Goal: Task Accomplishment & Management: Manage account settings

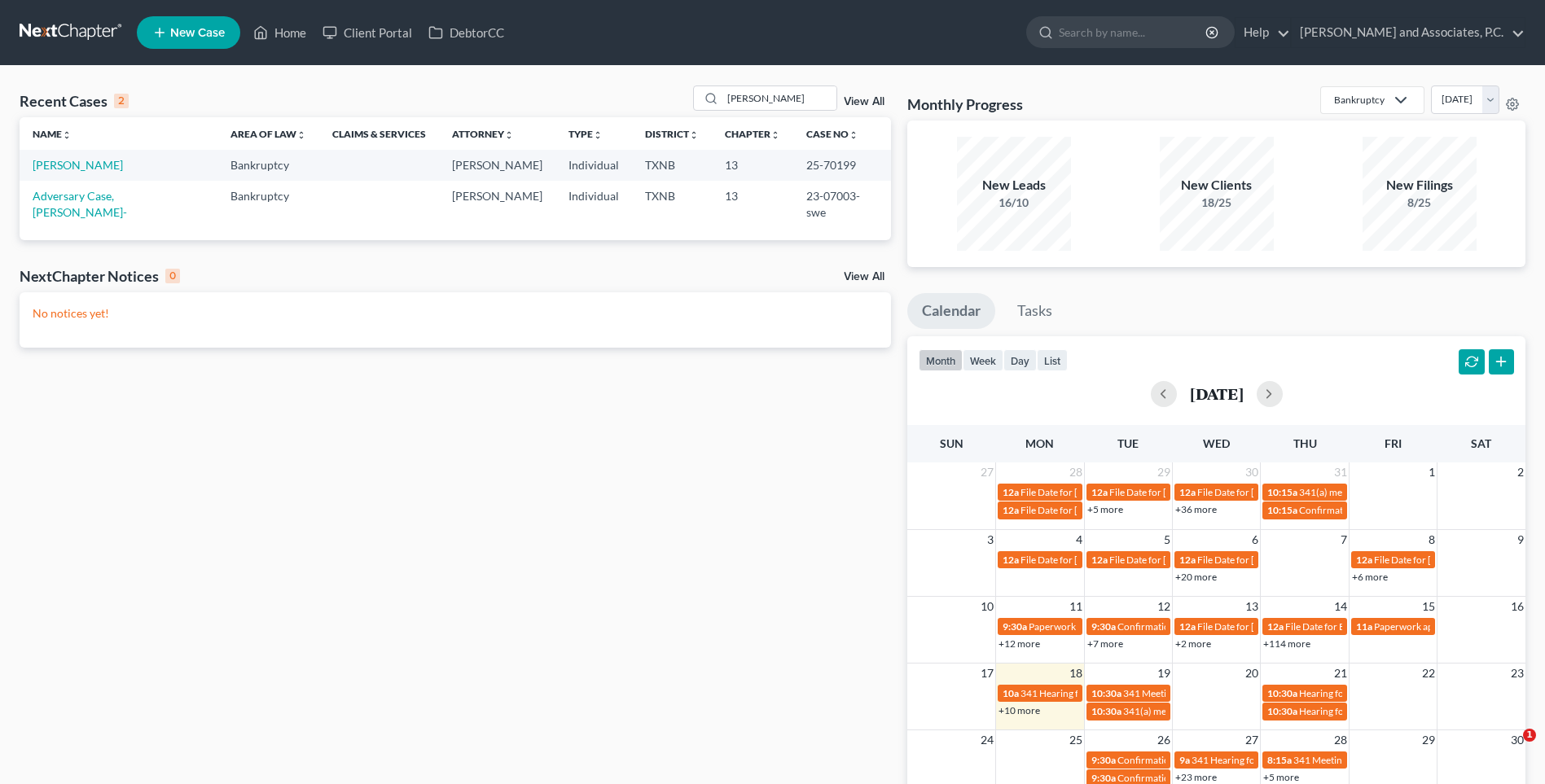
select select "5"
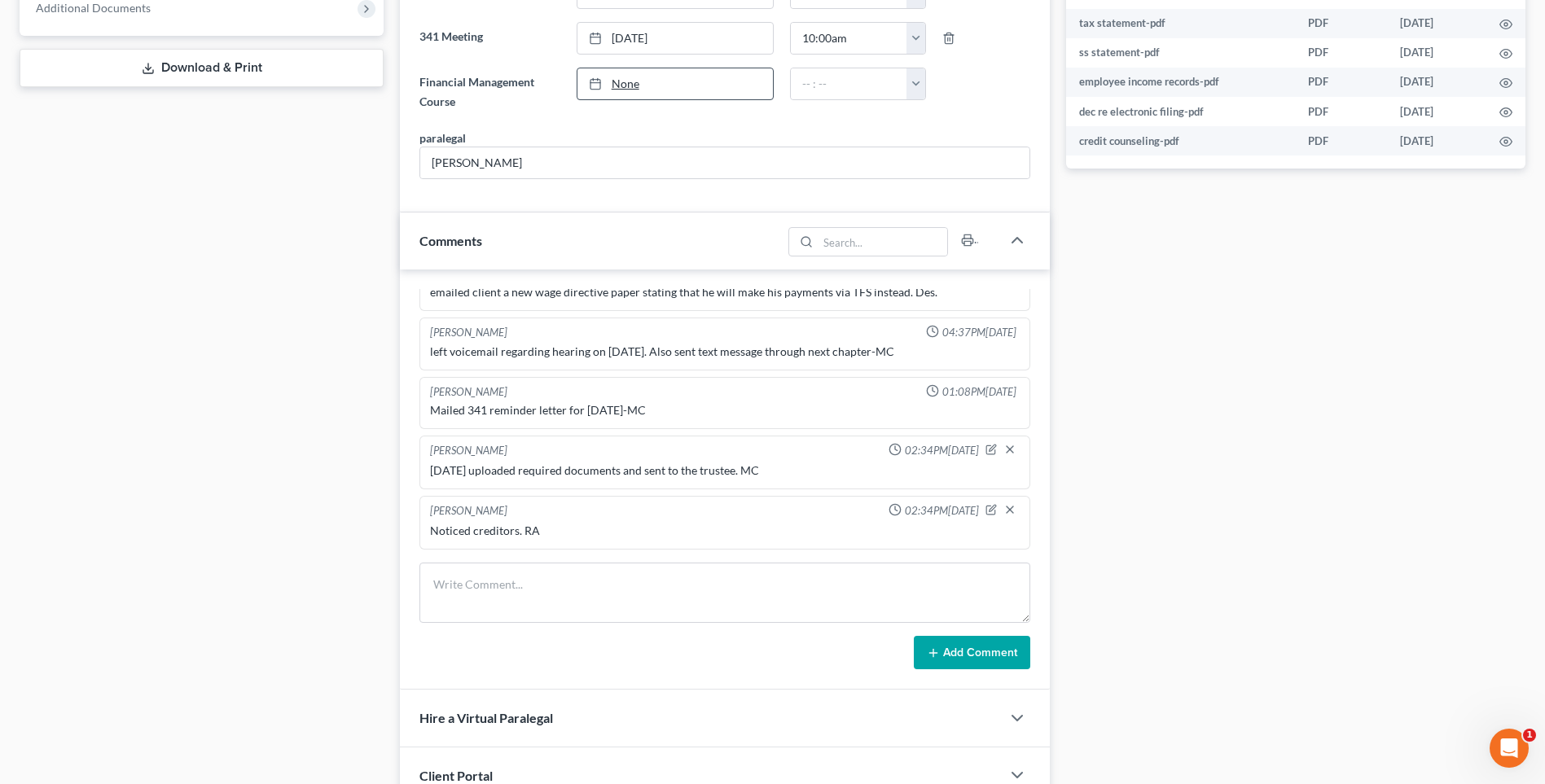
scroll to position [814, 0]
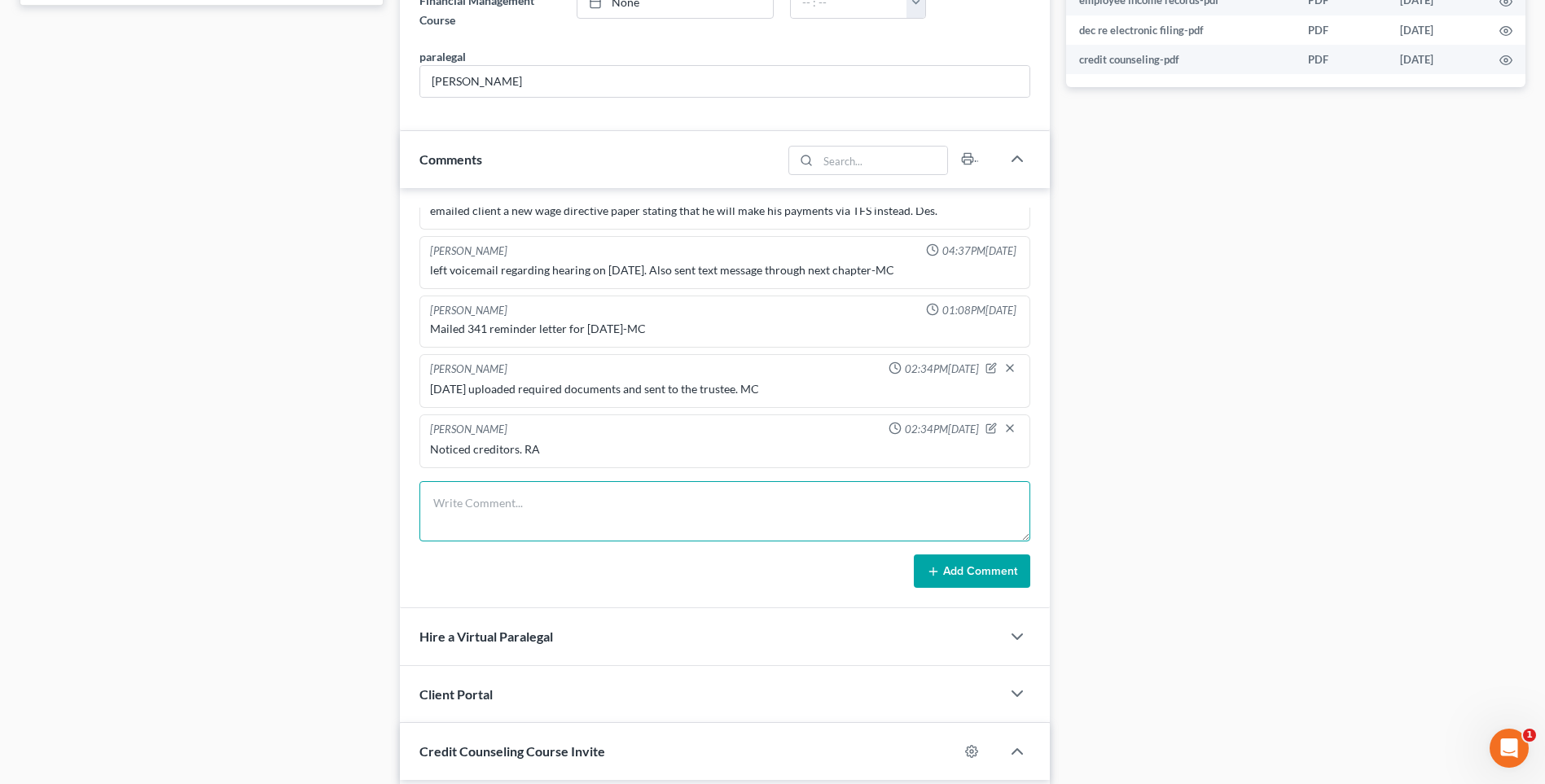
click at [488, 513] on textarea at bounding box center [724, 511] width 611 height 60
type textarea "Set up file. Mailed copy of petition to the client RA"
click at [953, 574] on button "Add Comment" at bounding box center [972, 571] width 116 height 34
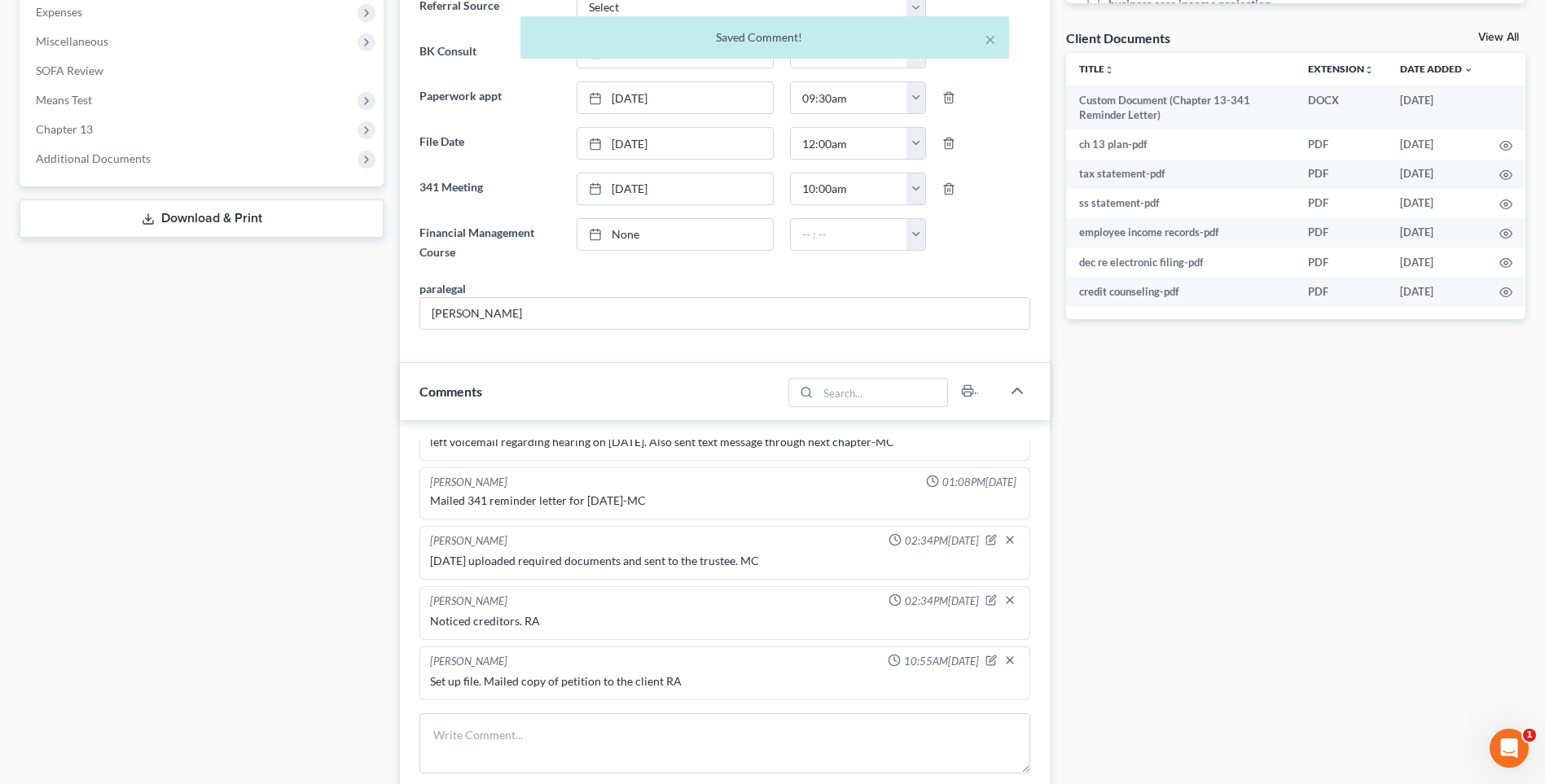
scroll to position [489, 0]
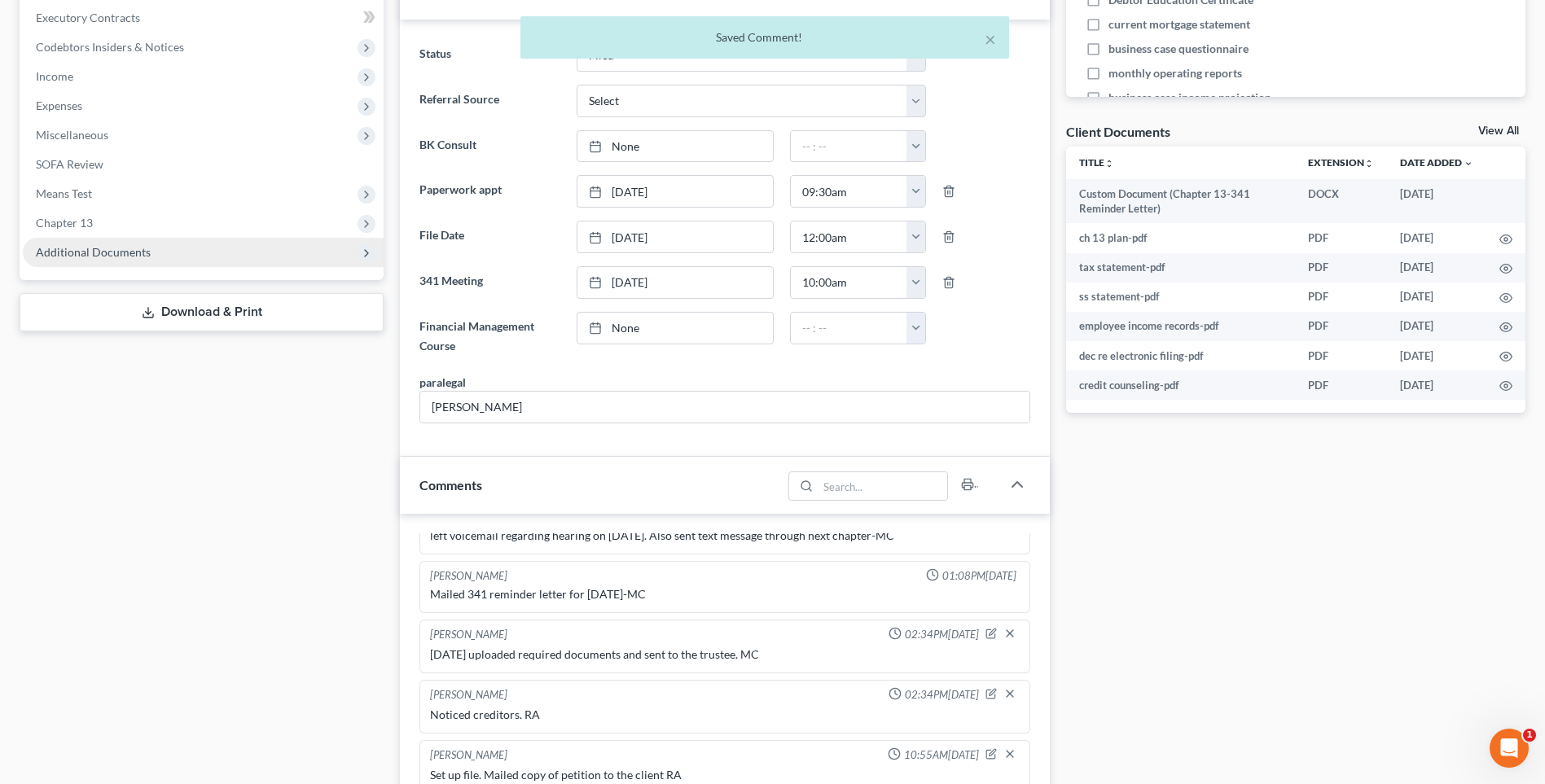
click at [97, 250] on span "Additional Documents" at bounding box center [93, 252] width 115 height 14
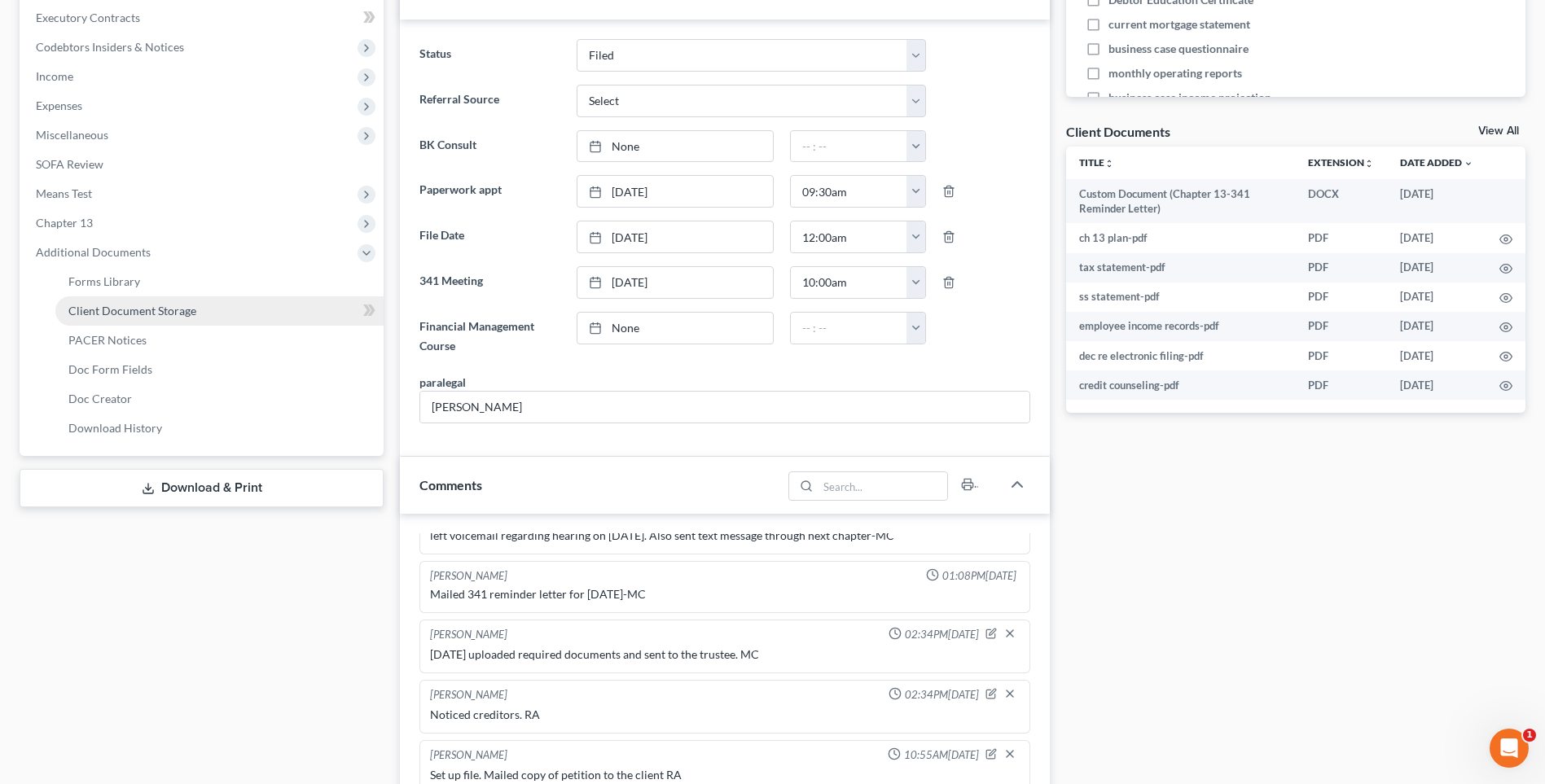
click at [104, 313] on span "Client Document Storage" at bounding box center [132, 311] width 128 height 14
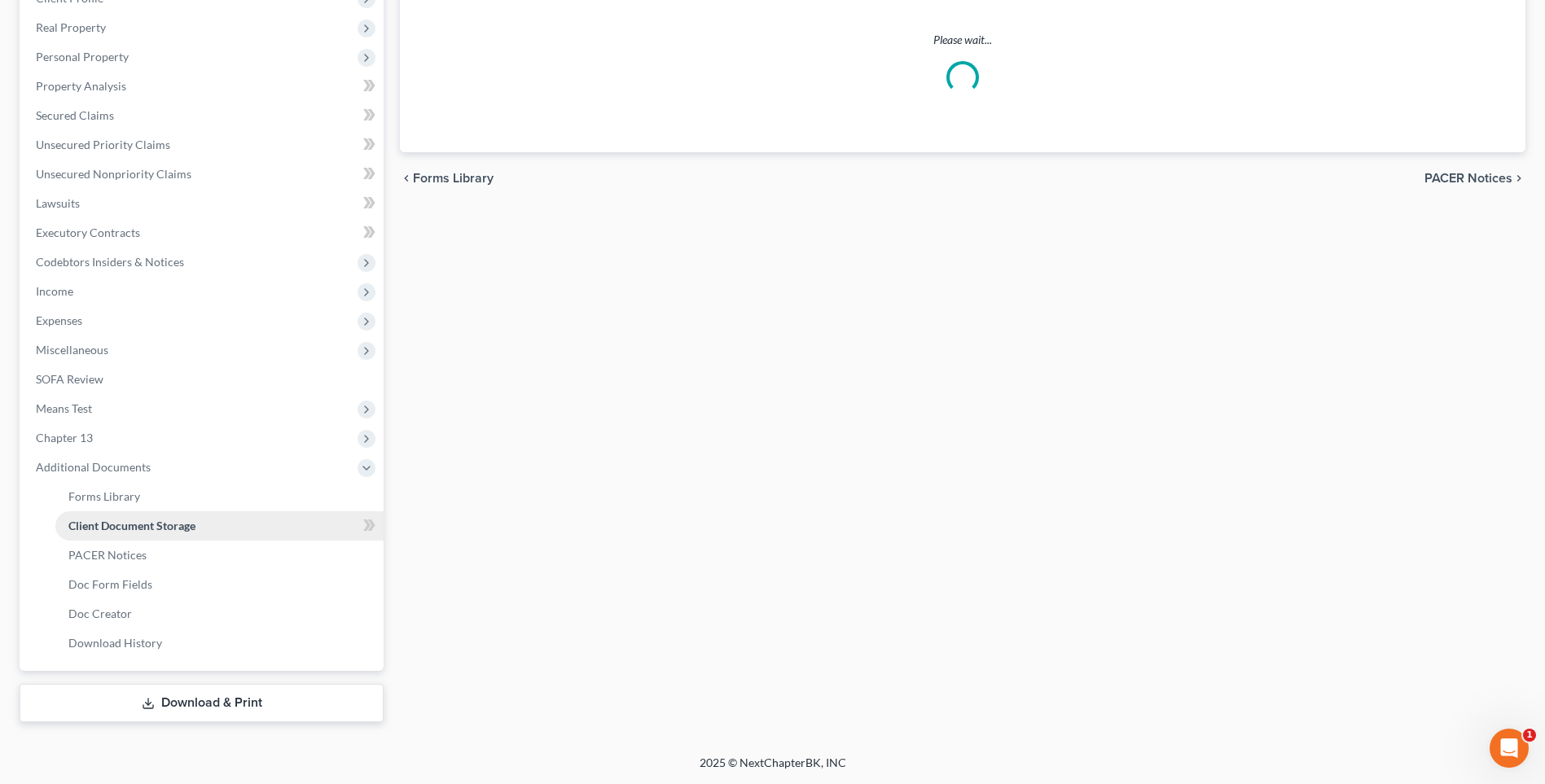
select select "18"
select select "21"
select select "10"
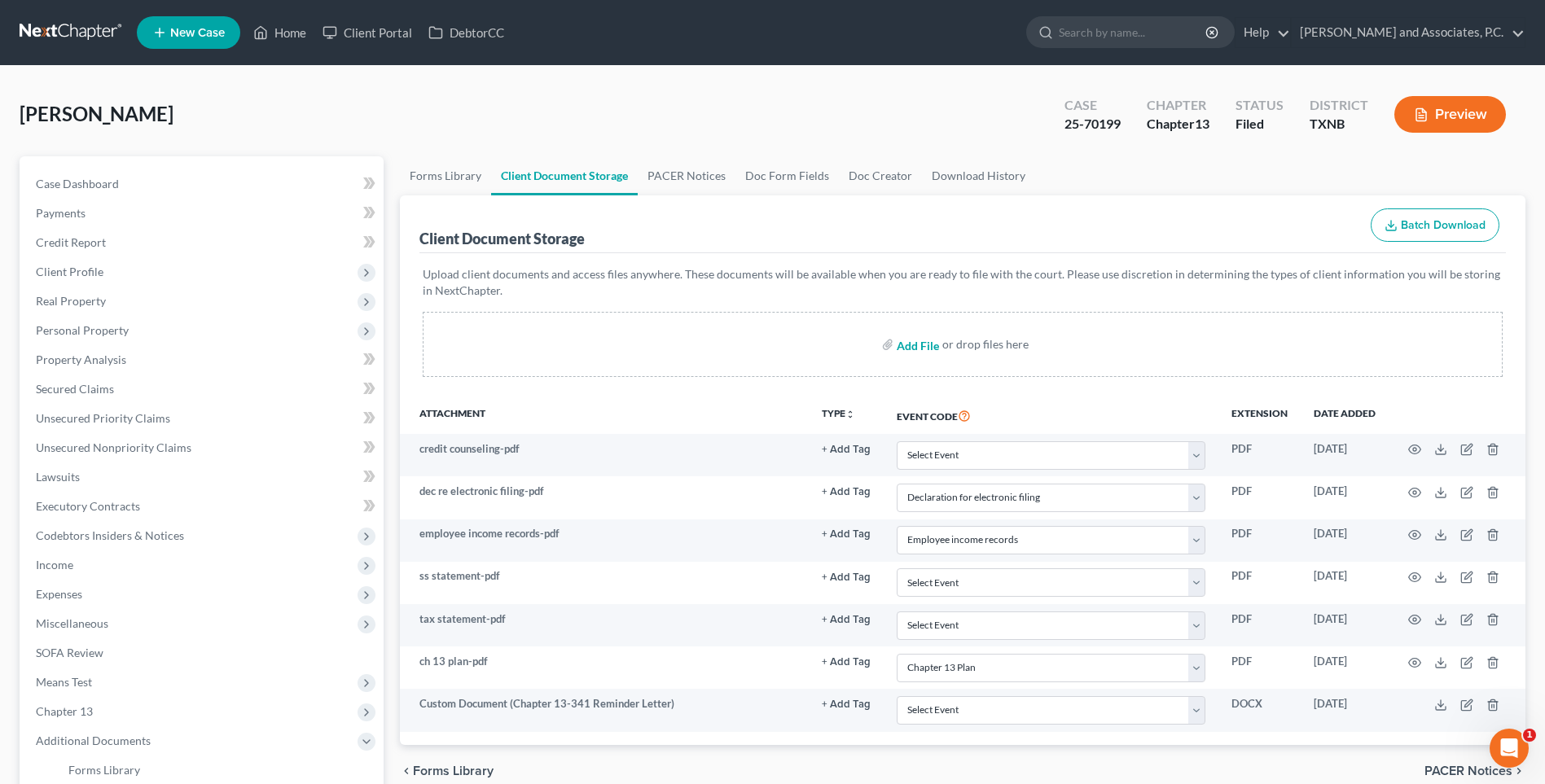
click at [912, 347] on input "file" at bounding box center [916, 345] width 39 height 30
type input "C:\fakepath\2570199 [PERSON_NAME] 2024 Tax return.pdf"
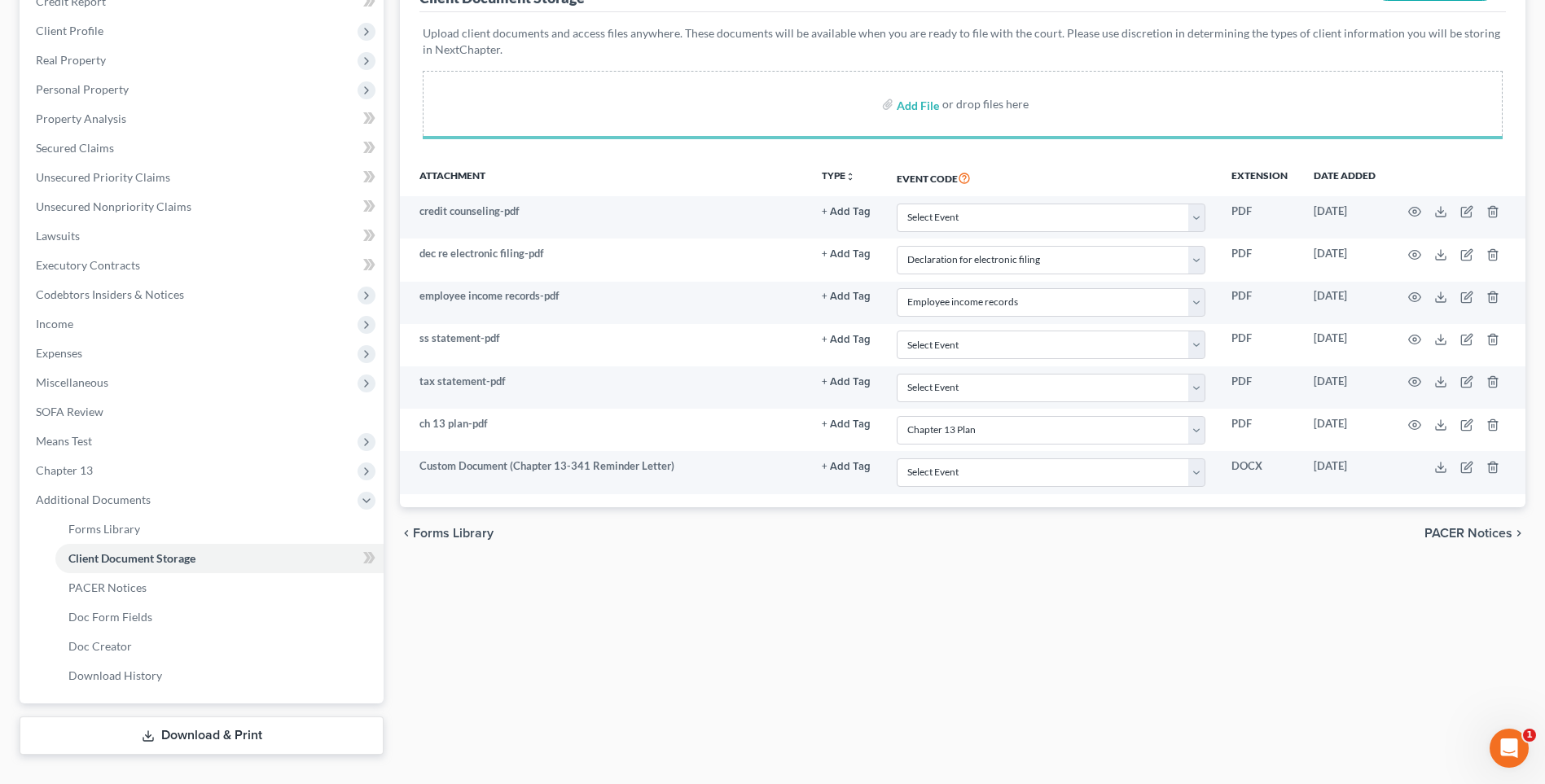
scroll to position [244, 0]
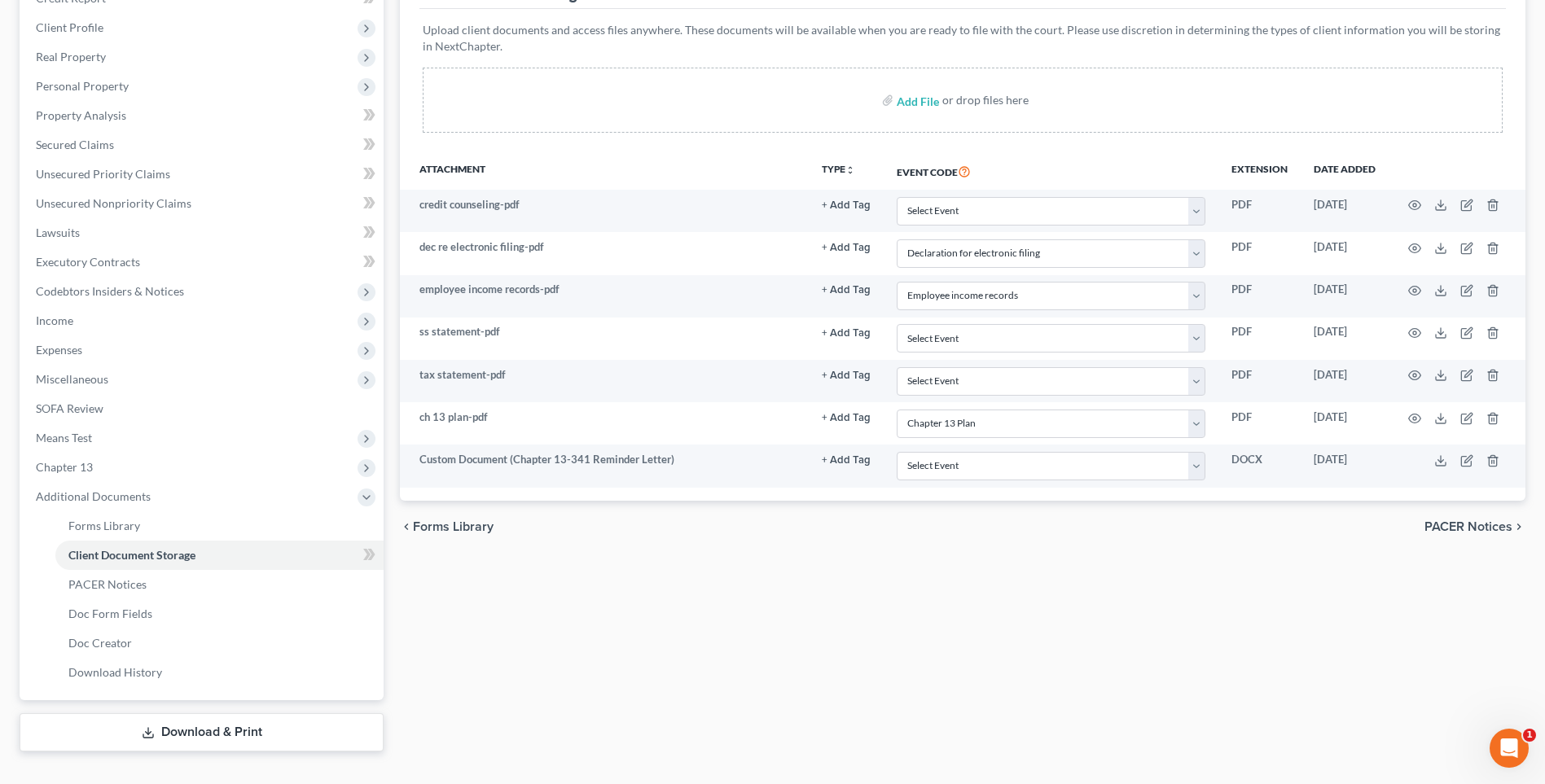
select select "18"
select select "21"
select select "10"
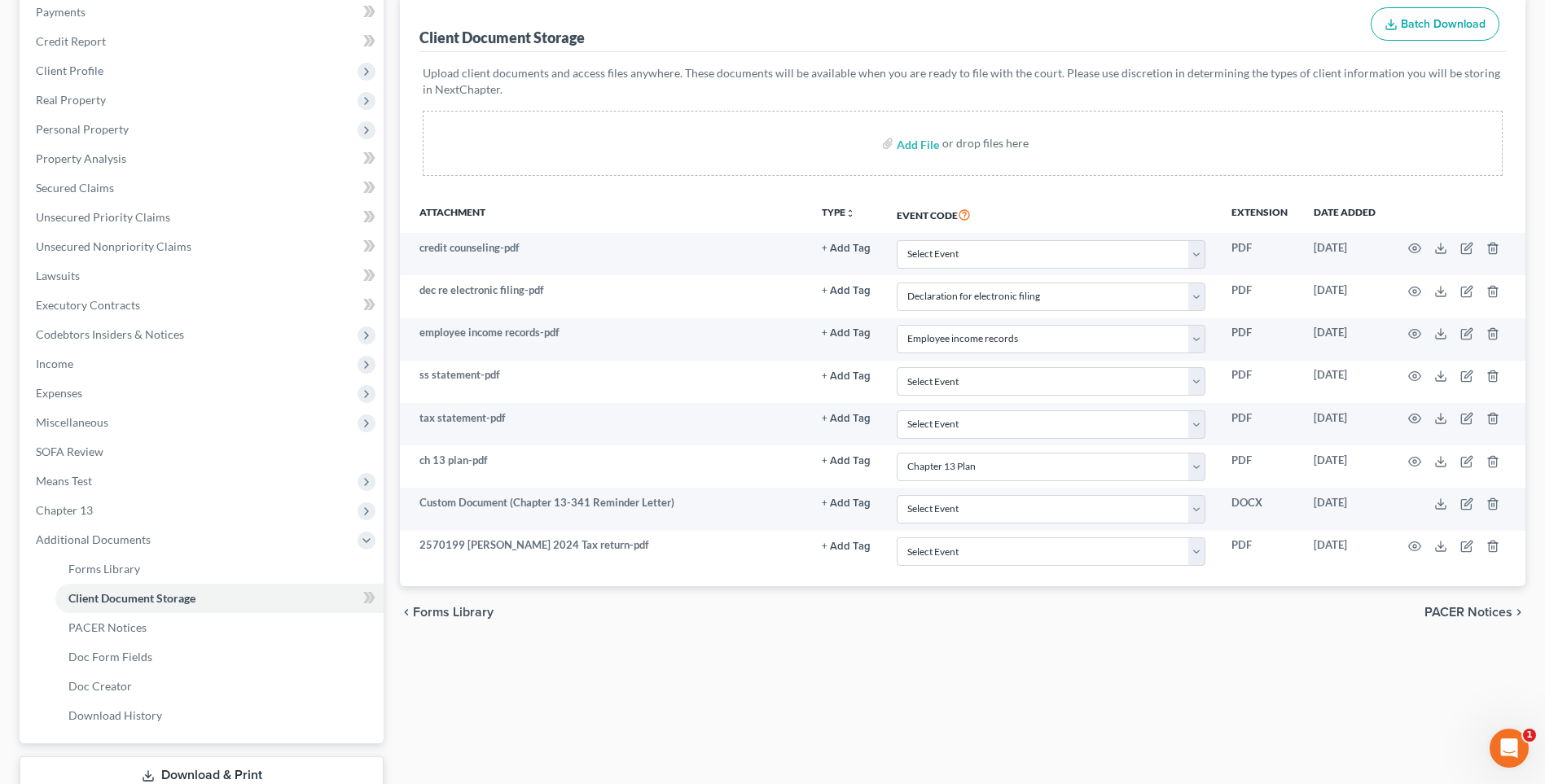
scroll to position [163, 0]
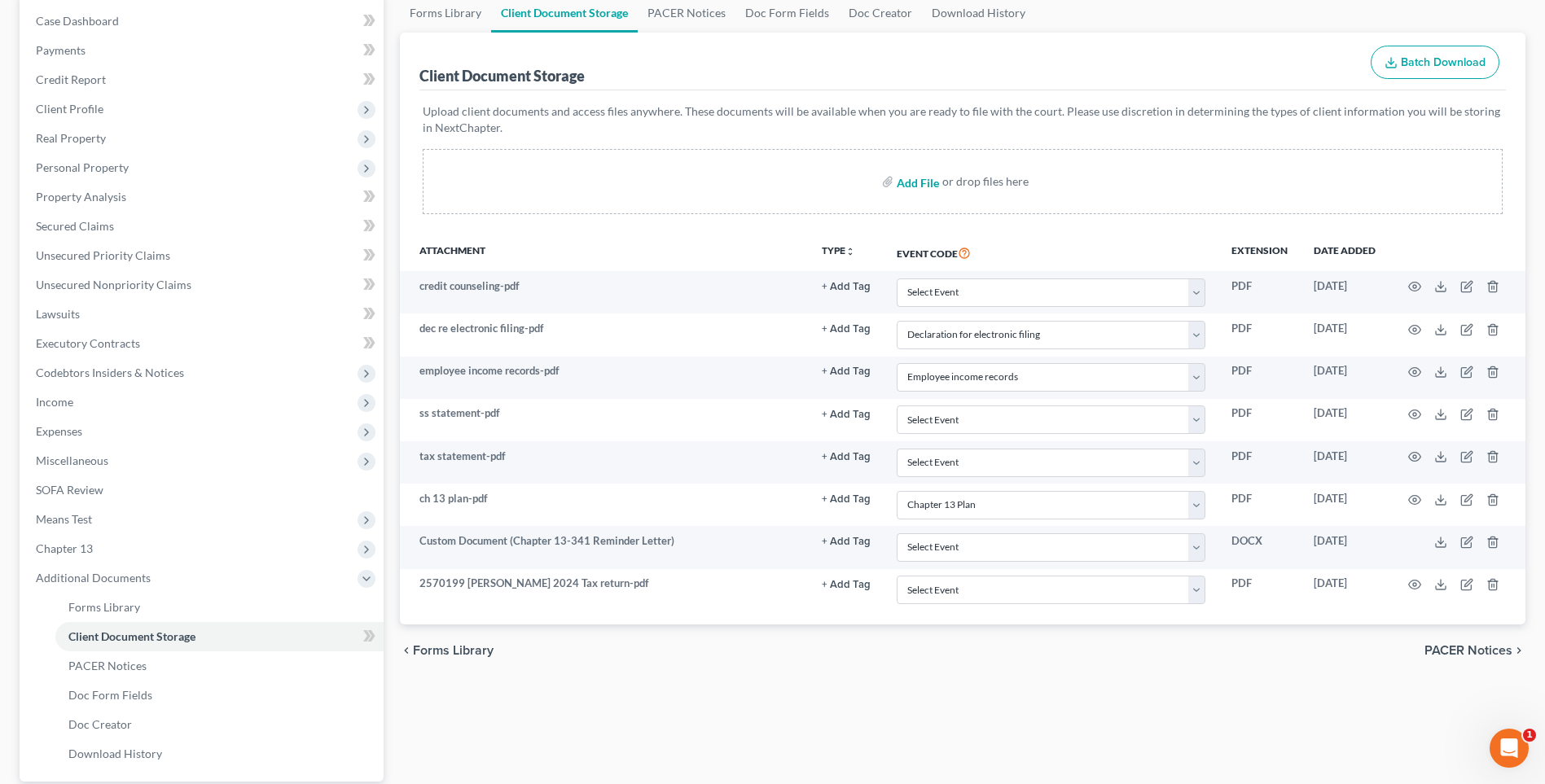
click at [917, 182] on input "file" at bounding box center [916, 181] width 39 height 30
type input "C:\fakepath\2570199 [PERSON_NAME] auth to release info.pdf"
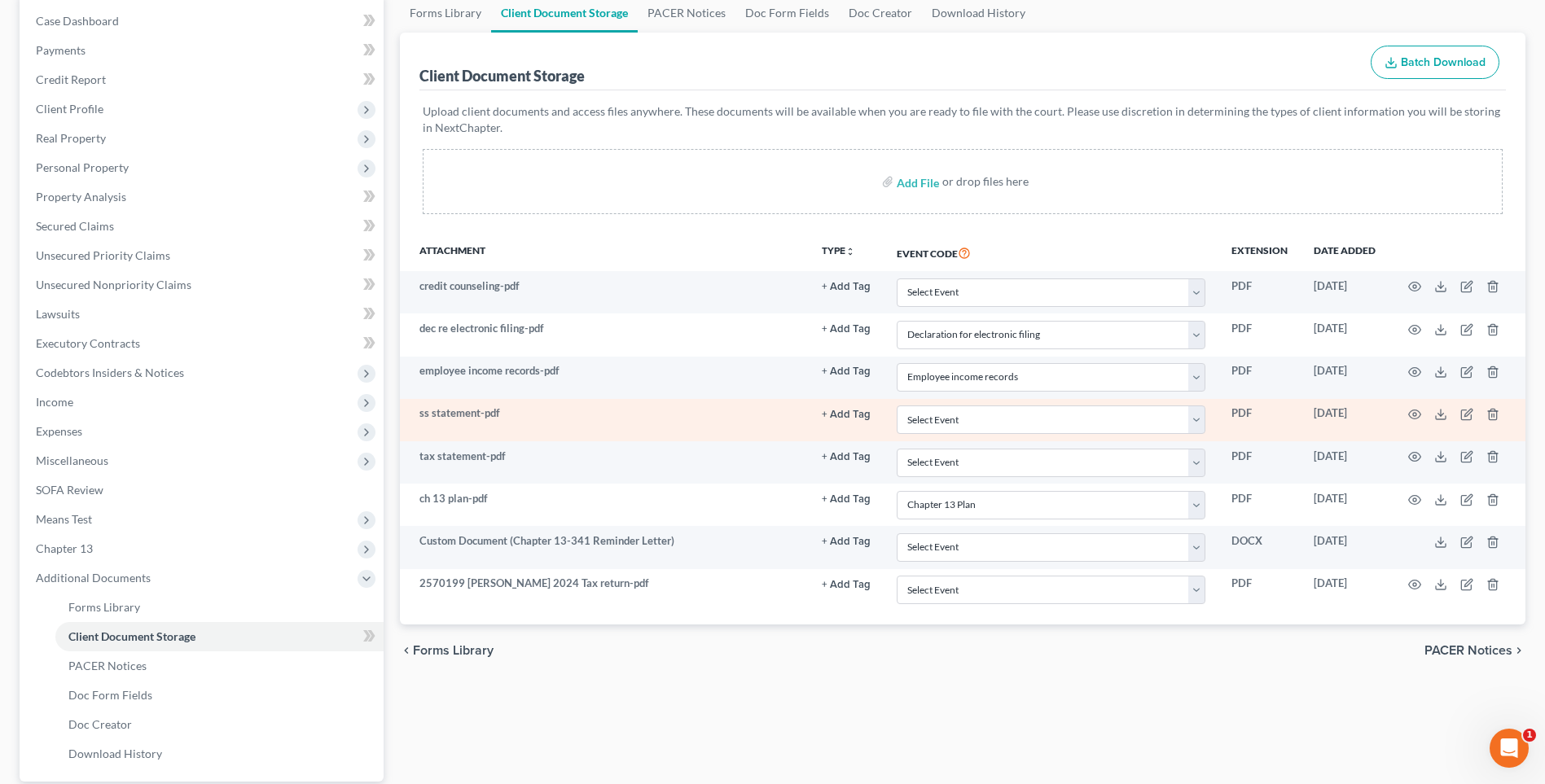
select select "18"
select select "21"
select select "10"
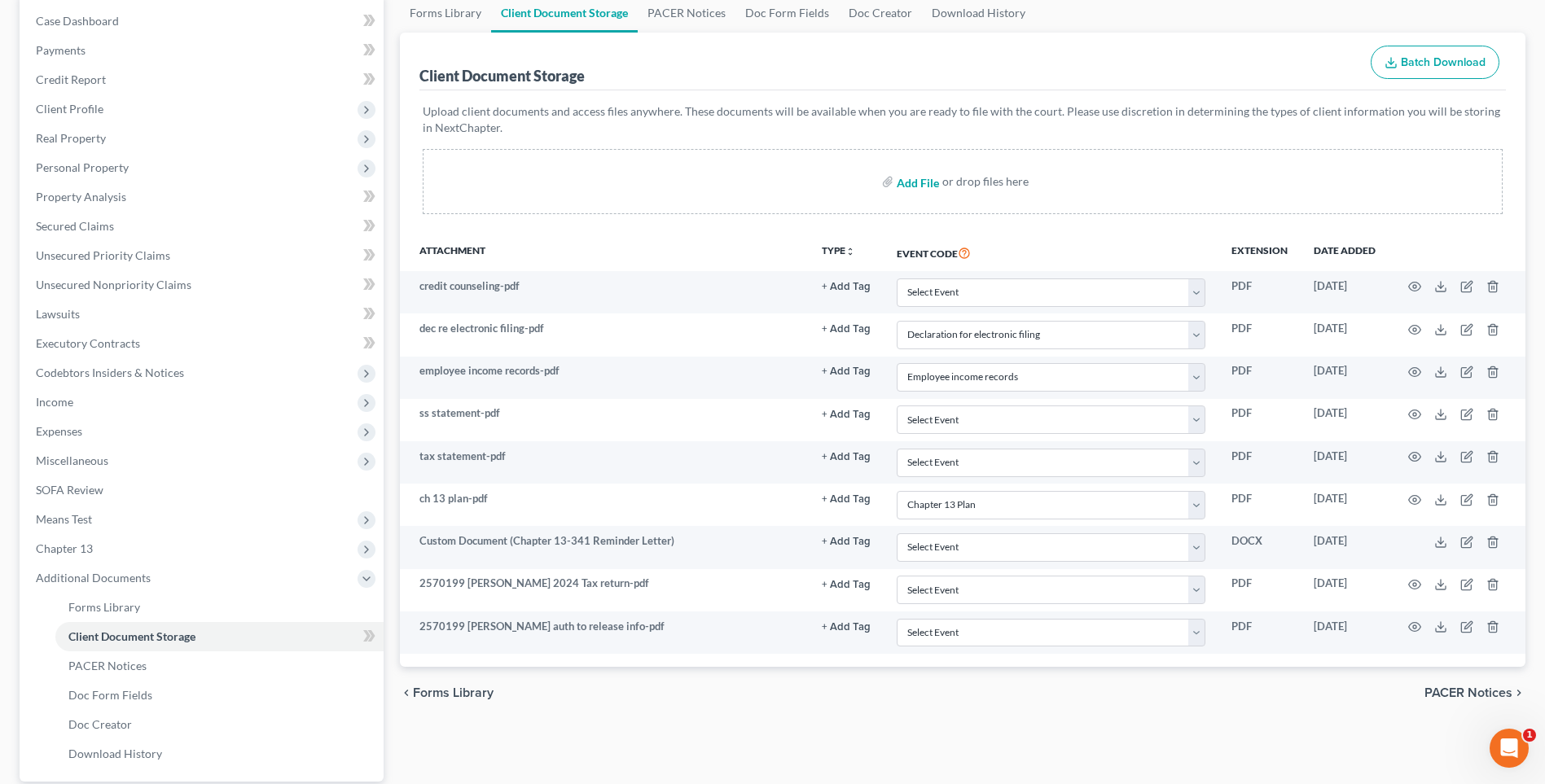
click at [904, 183] on input "file" at bounding box center [916, 181] width 39 height 30
type input "C:\fakepath\2570199 [PERSON_NAME] auto insurance.pdf"
select select "18"
select select "21"
select select "10"
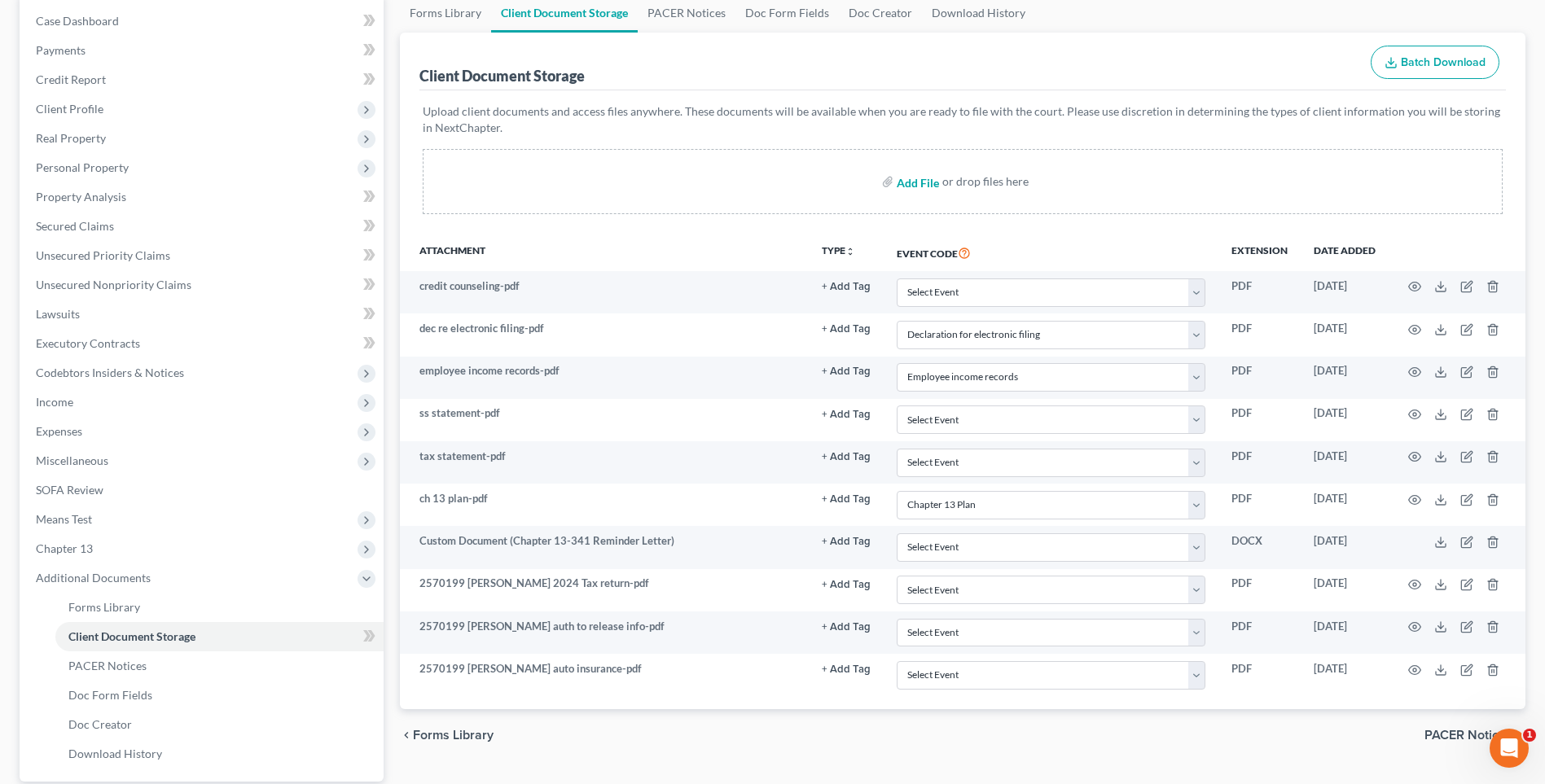
click at [912, 184] on input "file" at bounding box center [916, 181] width 39 height 30
type input "C:\fakepath\2570199 [PERSON_NAME] debtor contact info.pdf"
select select "18"
select select "21"
select select "10"
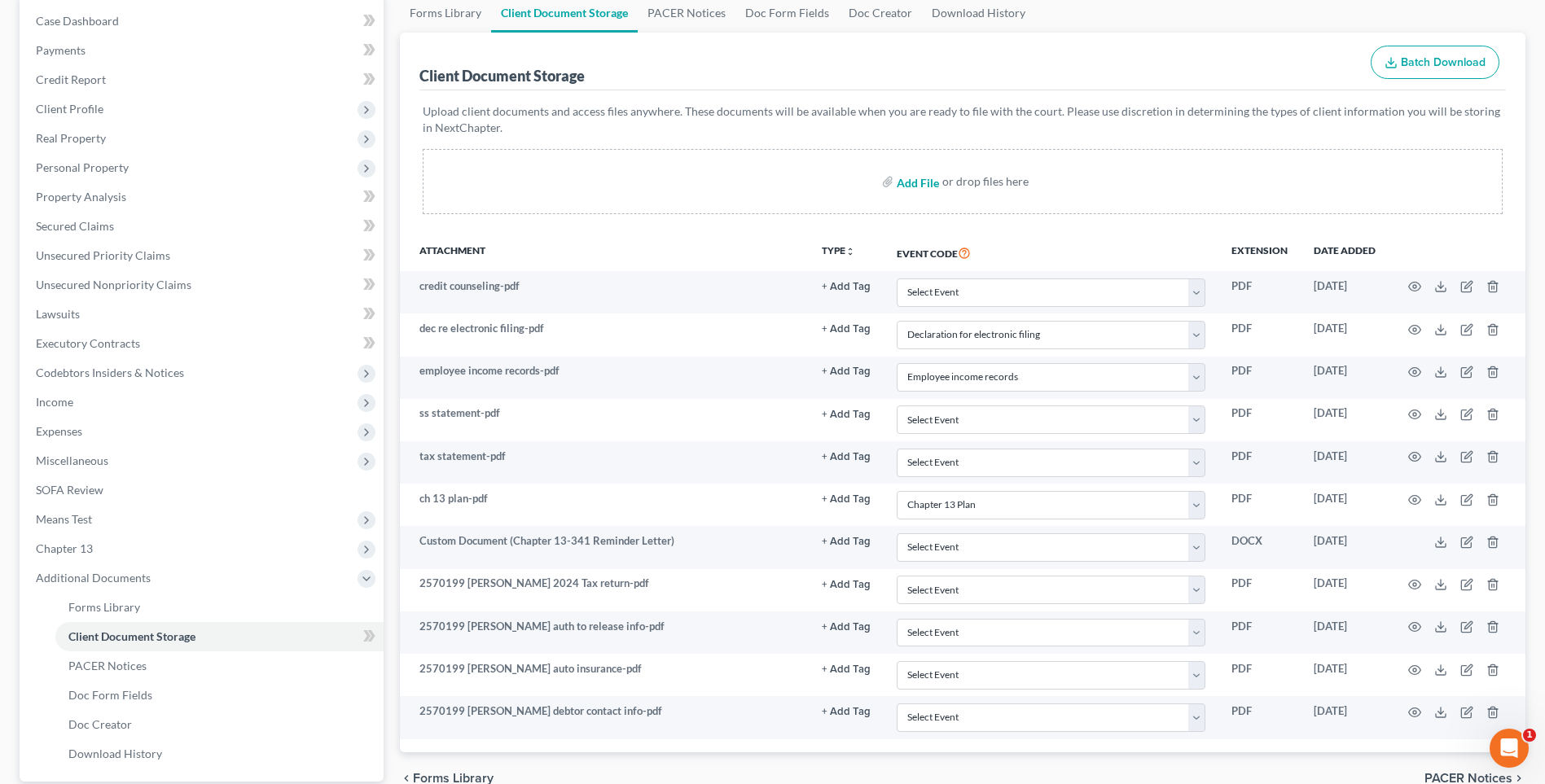
click at [908, 180] on input "file" at bounding box center [916, 181] width 39 height 30
type input "C:\fakepath\2570199 [PERSON_NAME] divorce decree.pdf"
select select "18"
select select "21"
select select "10"
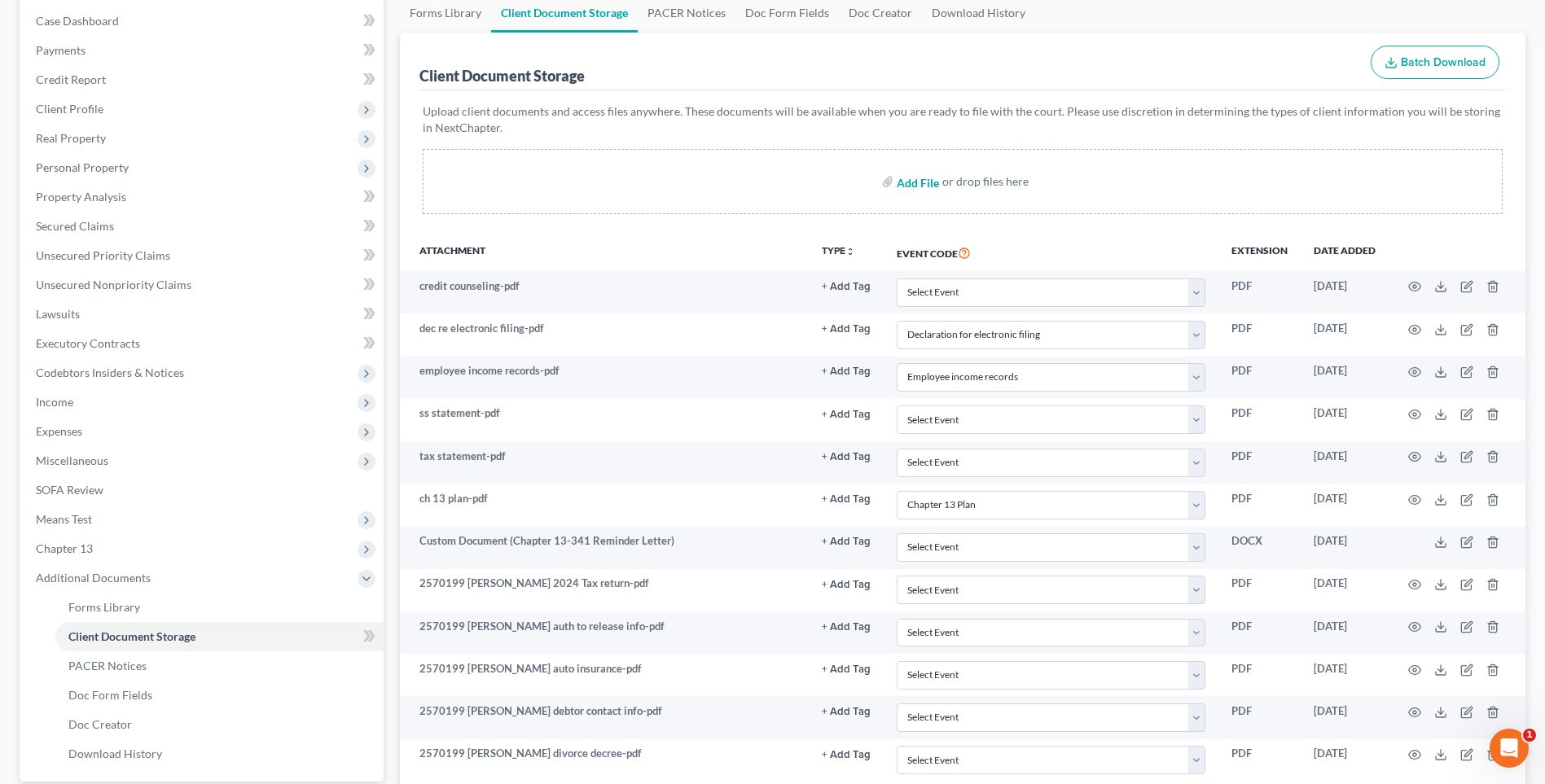
click at [906, 186] on input "file" at bounding box center [916, 181] width 39 height 30
type input "C:\fakepath\2570199 [PERSON_NAME] mortgage info.pdf"
click at [901, 183] on input "file" at bounding box center [916, 181] width 39 height 30
select select "18"
select select "21"
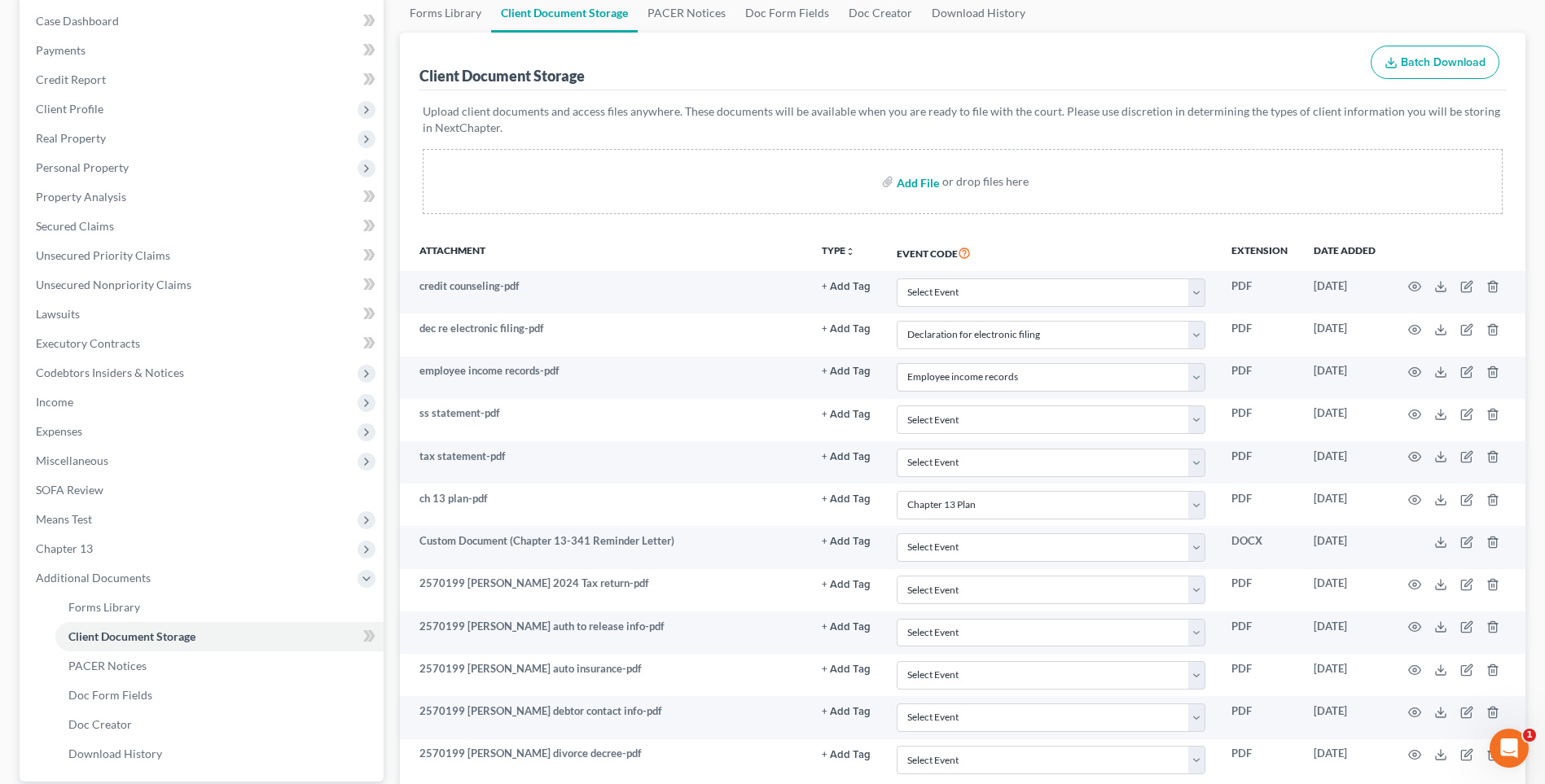
select select "10"
type input "C:\fakepath\2570199 [PERSON_NAME] pay stubs.pdf"
click at [914, 187] on input "file" at bounding box center [916, 181] width 39 height 30
select select "18"
select select "21"
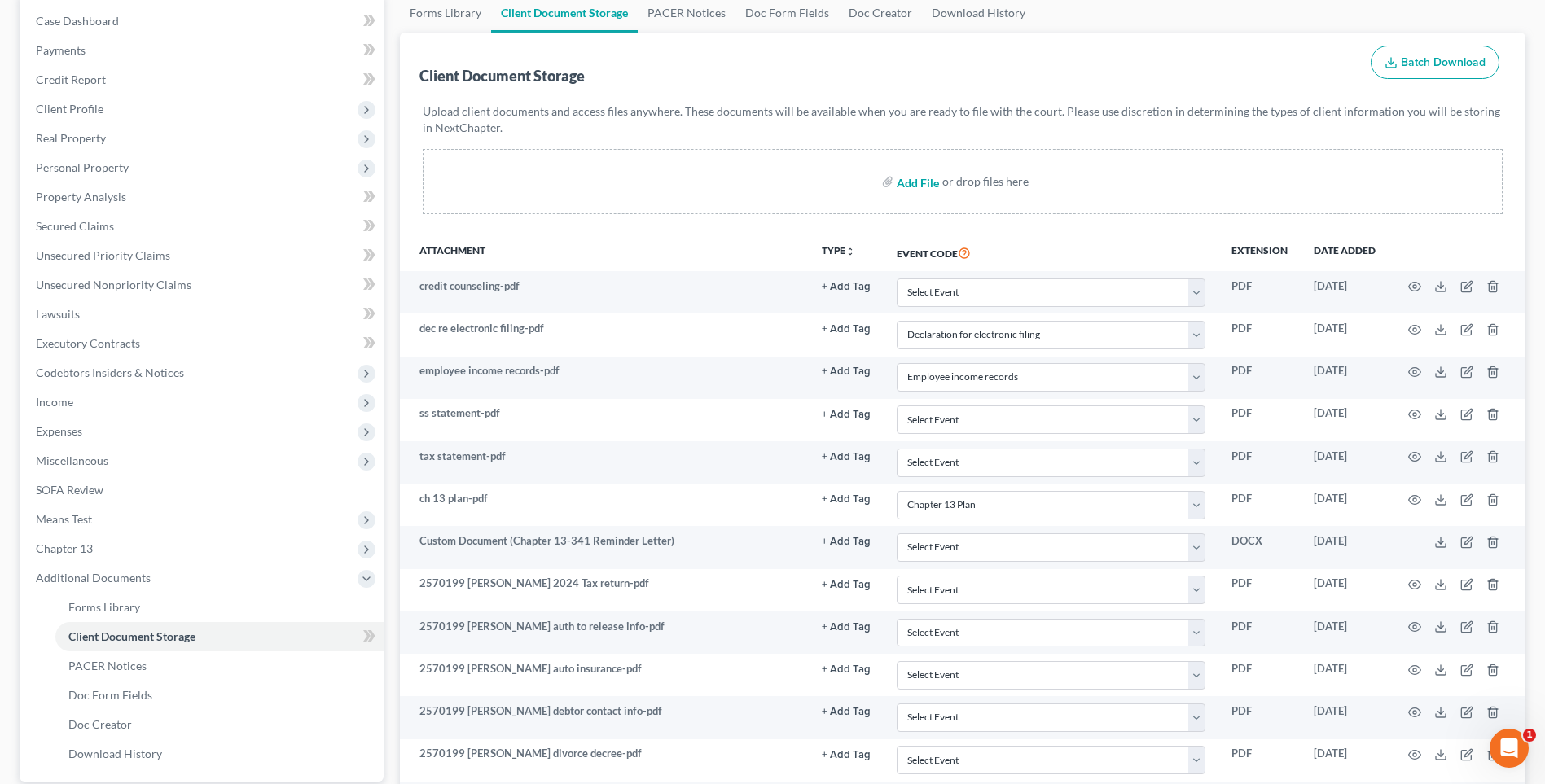
select select "10"
type input "C:\fakepath\2570199 [PERSON_NAME] proof of ID.pdf"
click at [906, 186] on input "file" at bounding box center [916, 181] width 39 height 30
select select "18"
select select "21"
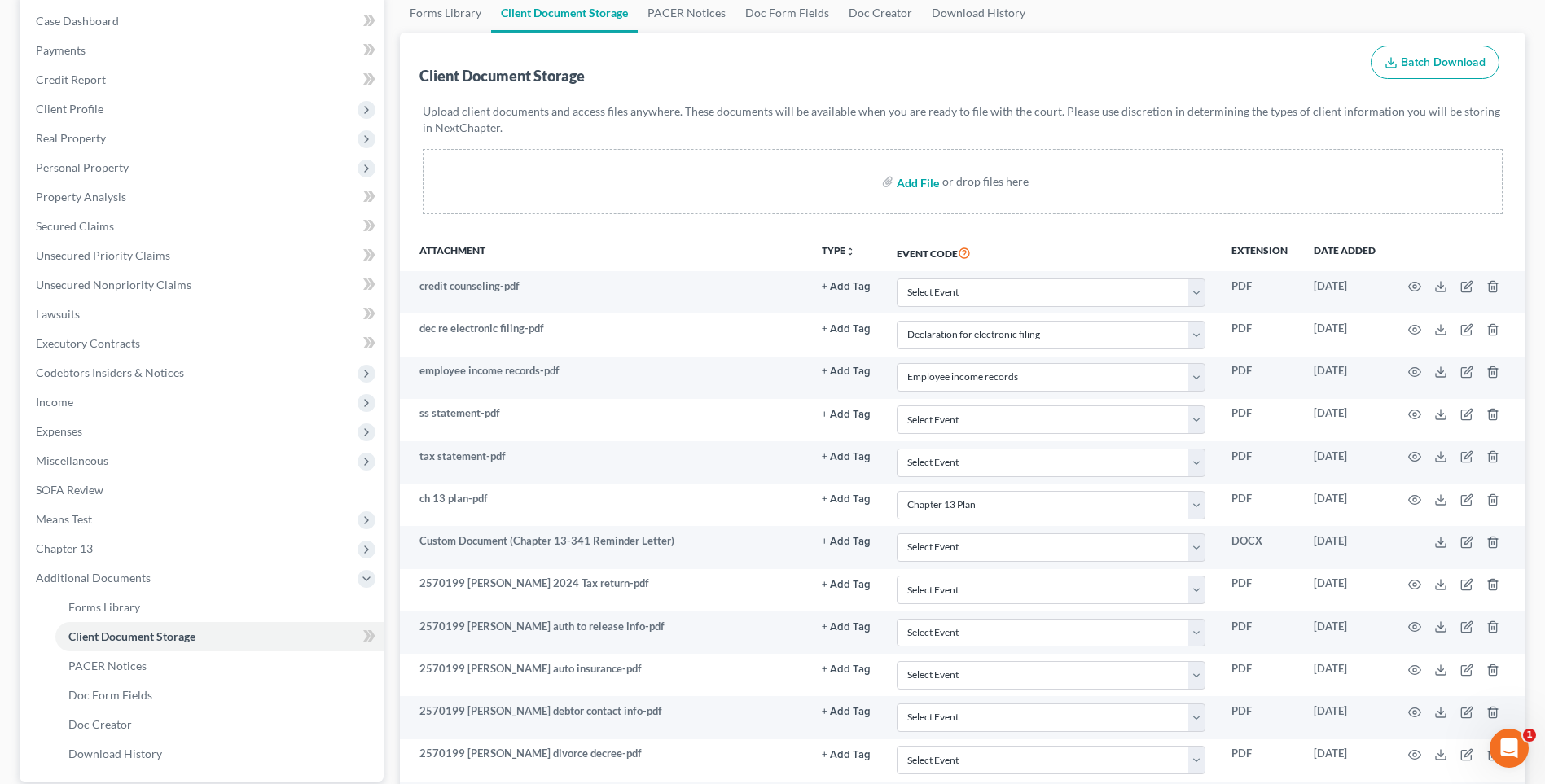
select select "10"
type input "C:\fakepath\2570199 [PERSON_NAME] wage directive.pdf"
select select "18"
select select "21"
select select "10"
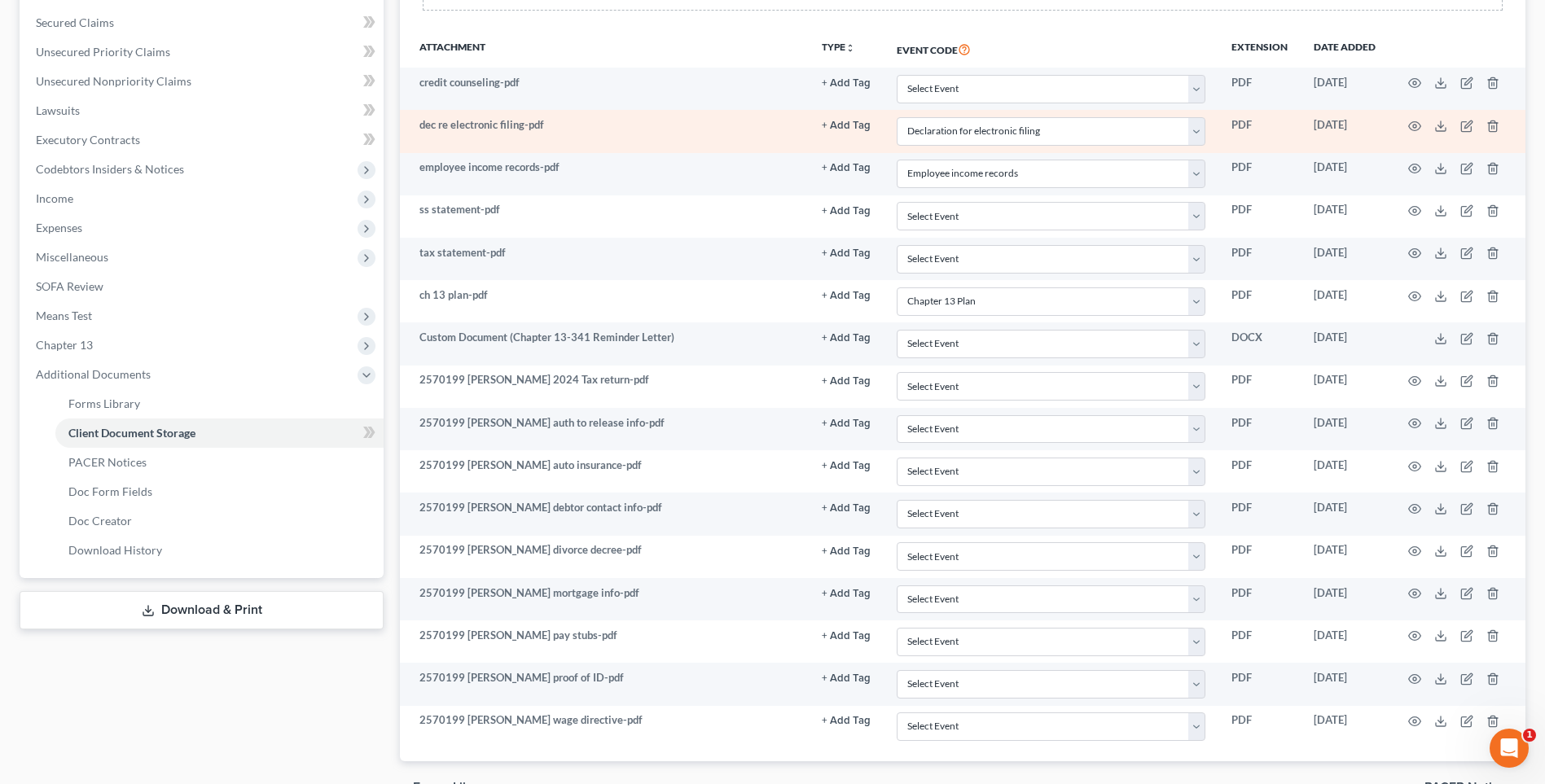
scroll to position [295, 0]
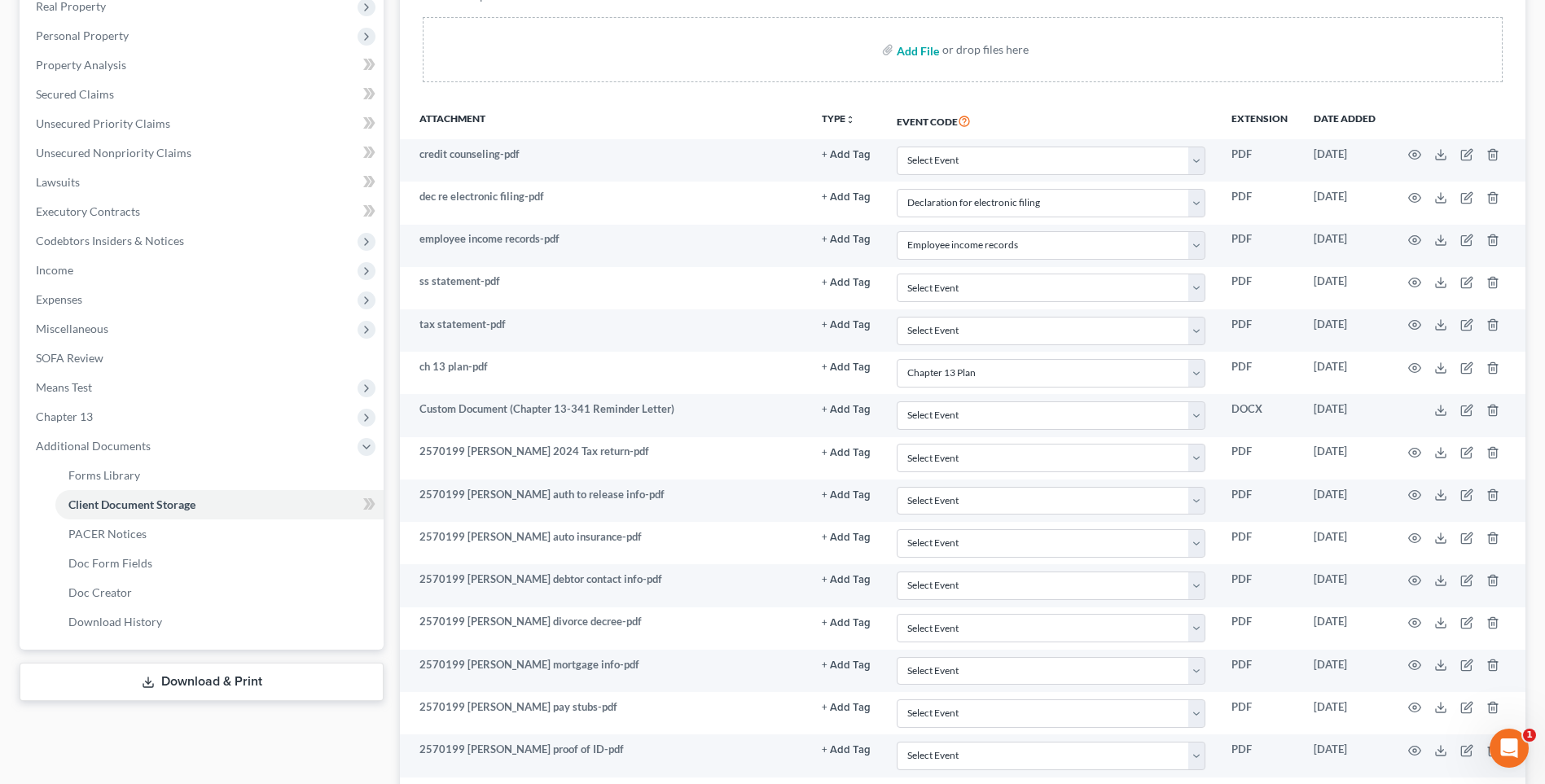
click at [912, 49] on input "file" at bounding box center [916, 49] width 39 height 30
type input "C:\fakepath\2570199 [PERSON_NAME] 2023 Tax return (complete).pdf"
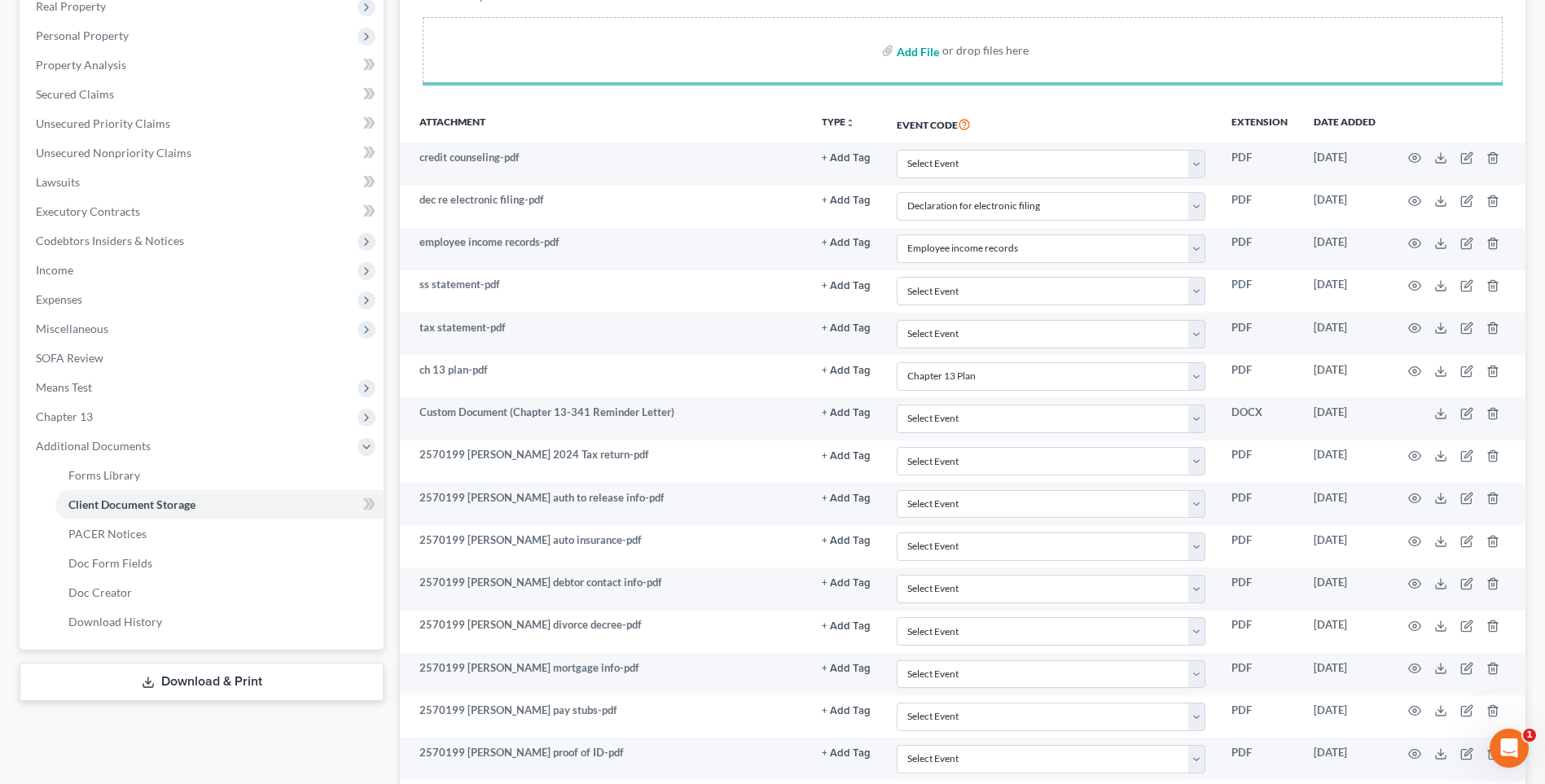
select select "18"
select select "21"
select select "10"
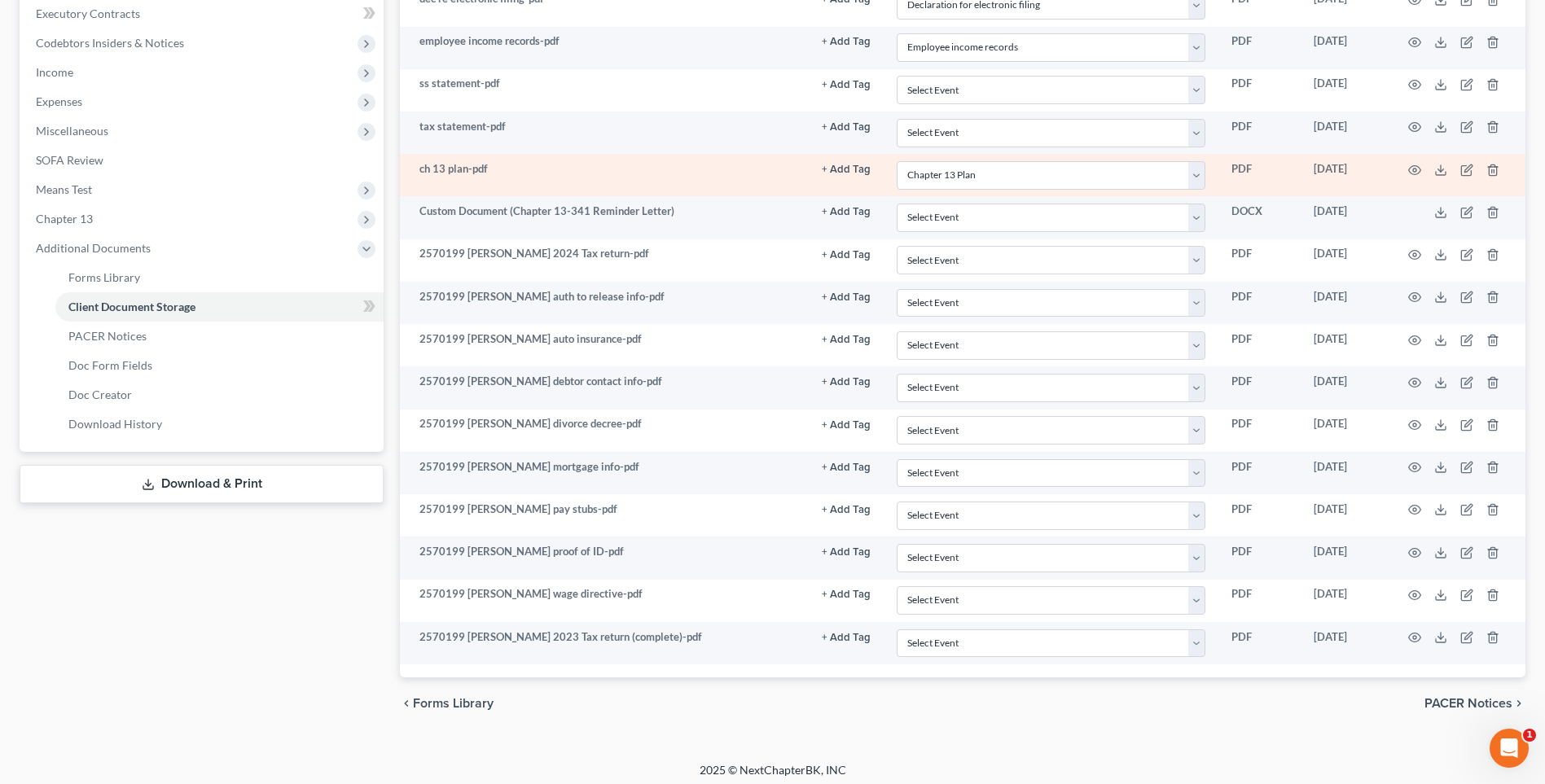
scroll to position [500, 0]
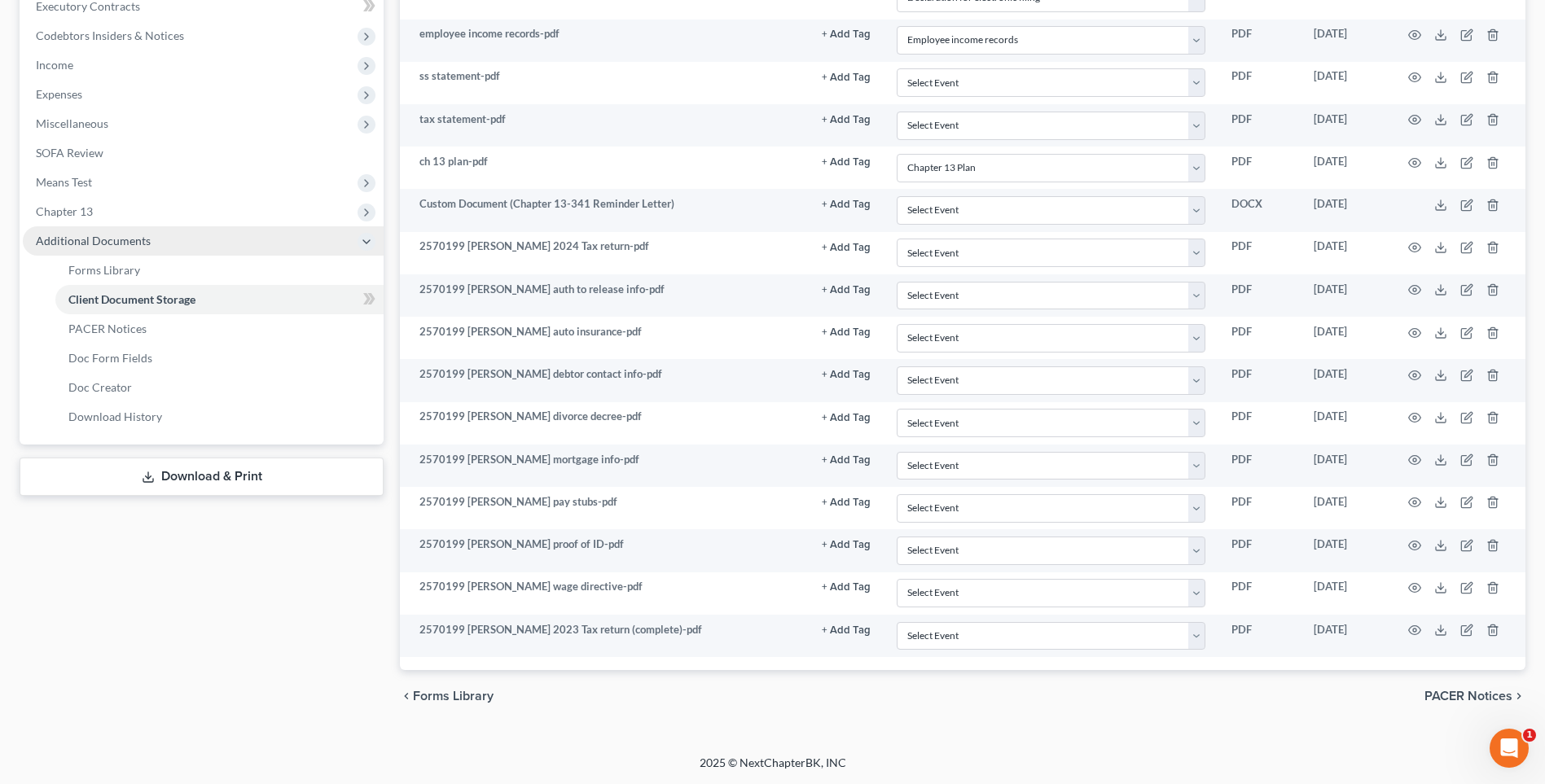
click at [96, 240] on span "Additional Documents" at bounding box center [93, 240] width 115 height 14
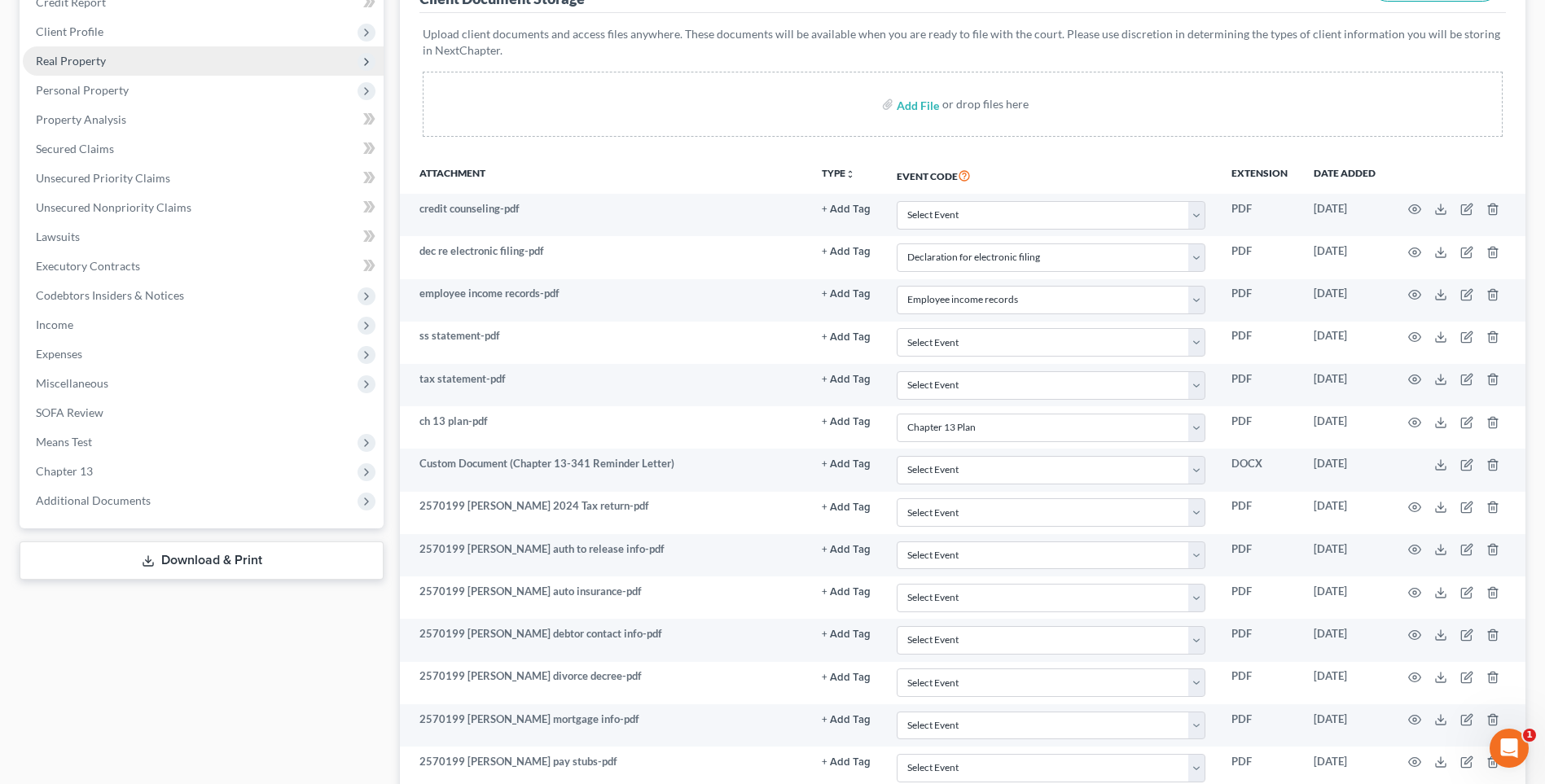
scroll to position [0, 0]
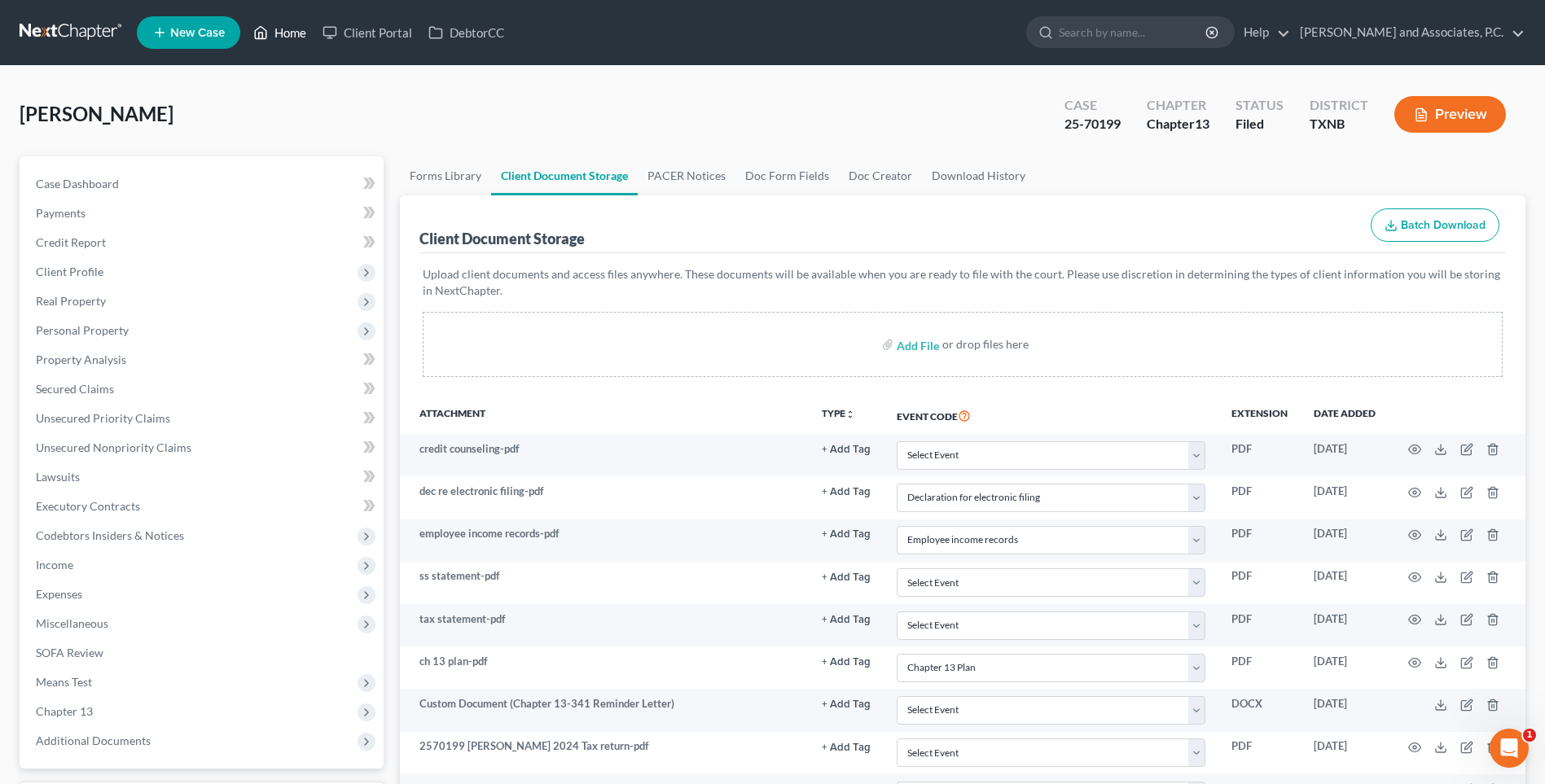
click at [285, 30] on link "Home" at bounding box center [280, 33] width 69 height 30
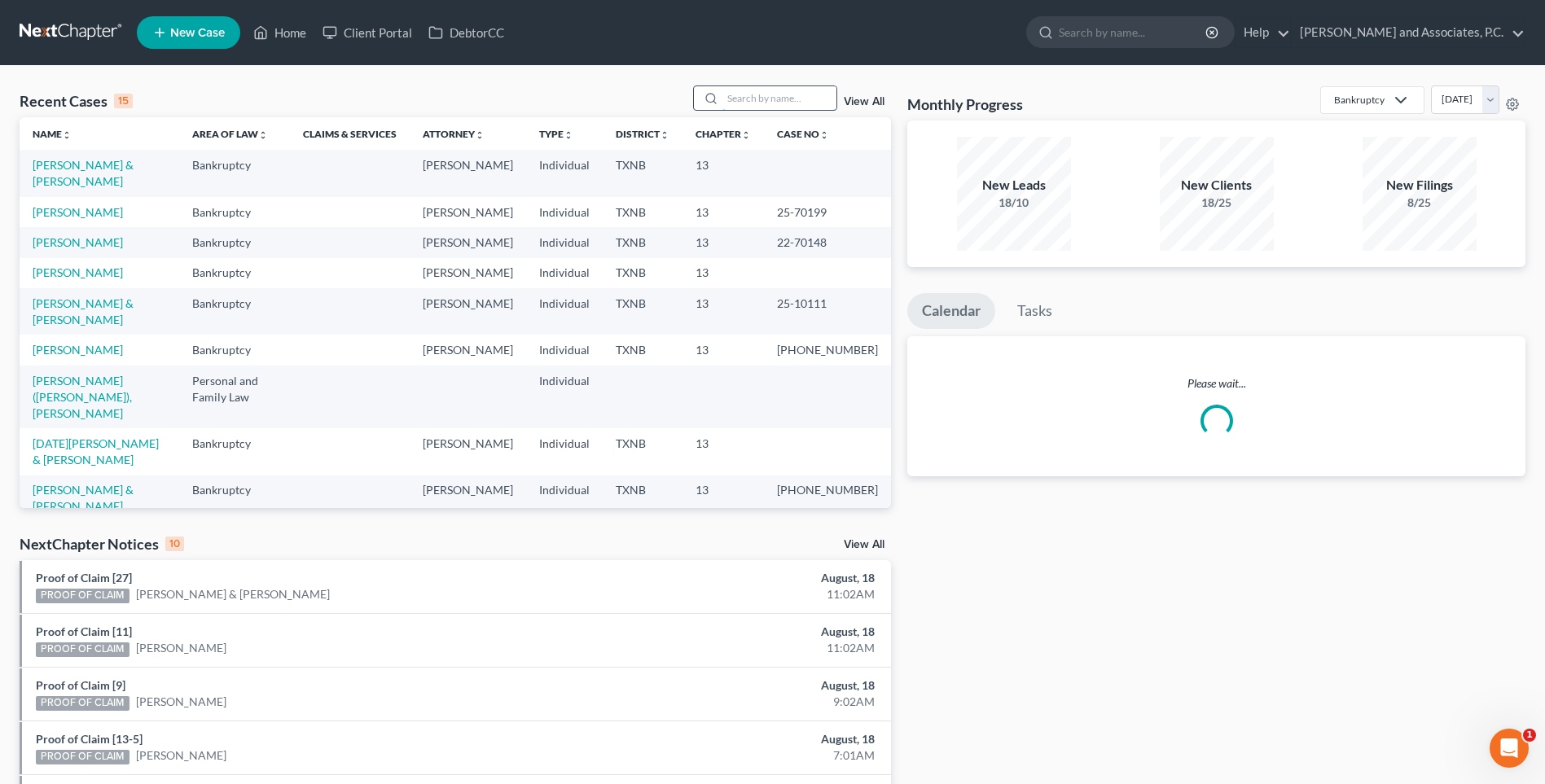
click at [741, 98] on input "search" at bounding box center [779, 97] width 114 height 23
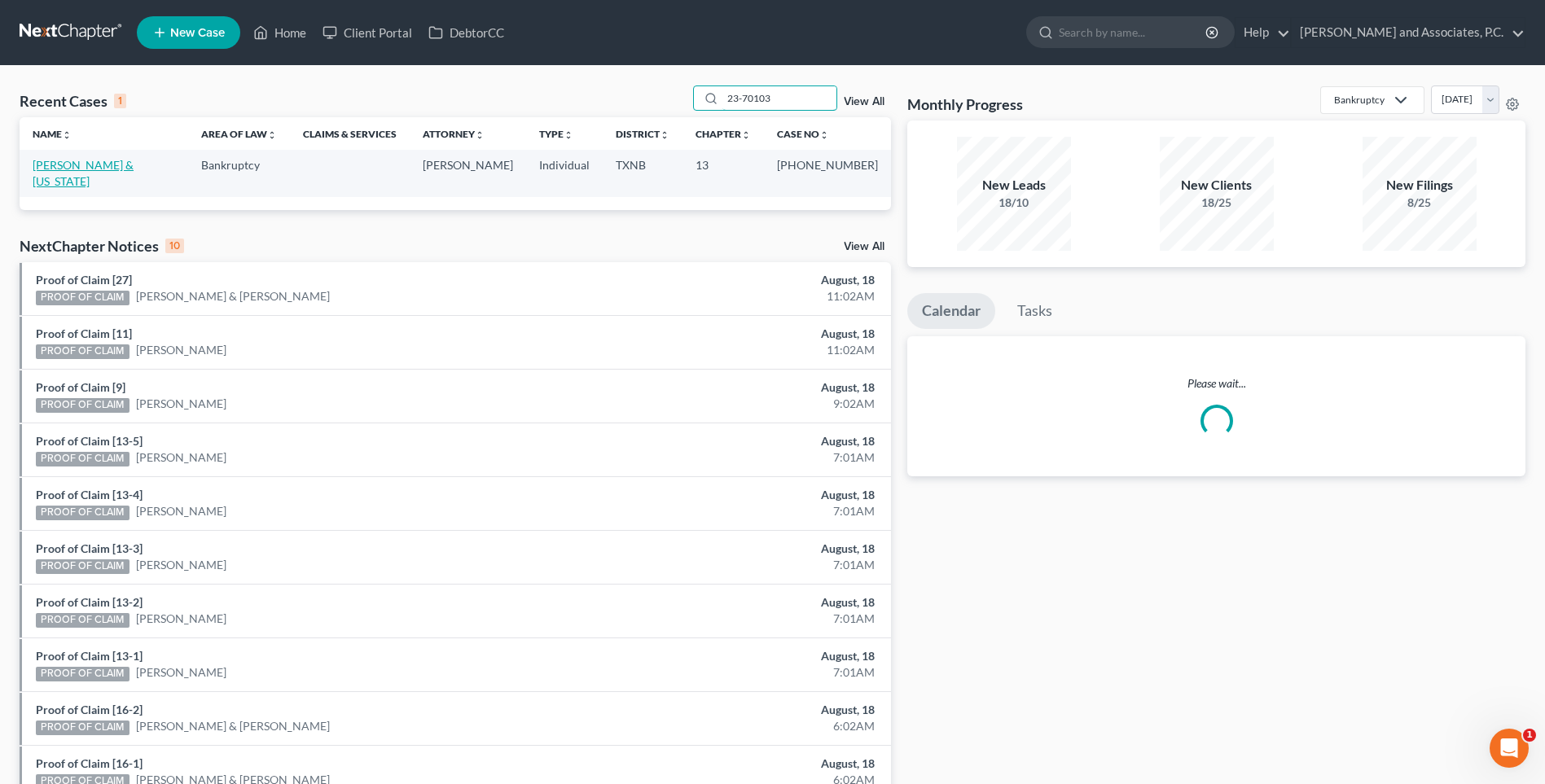
type input "23-70103"
click at [72, 166] on link "[PERSON_NAME] & [US_STATE]" at bounding box center [83, 173] width 101 height 30
select select "6"
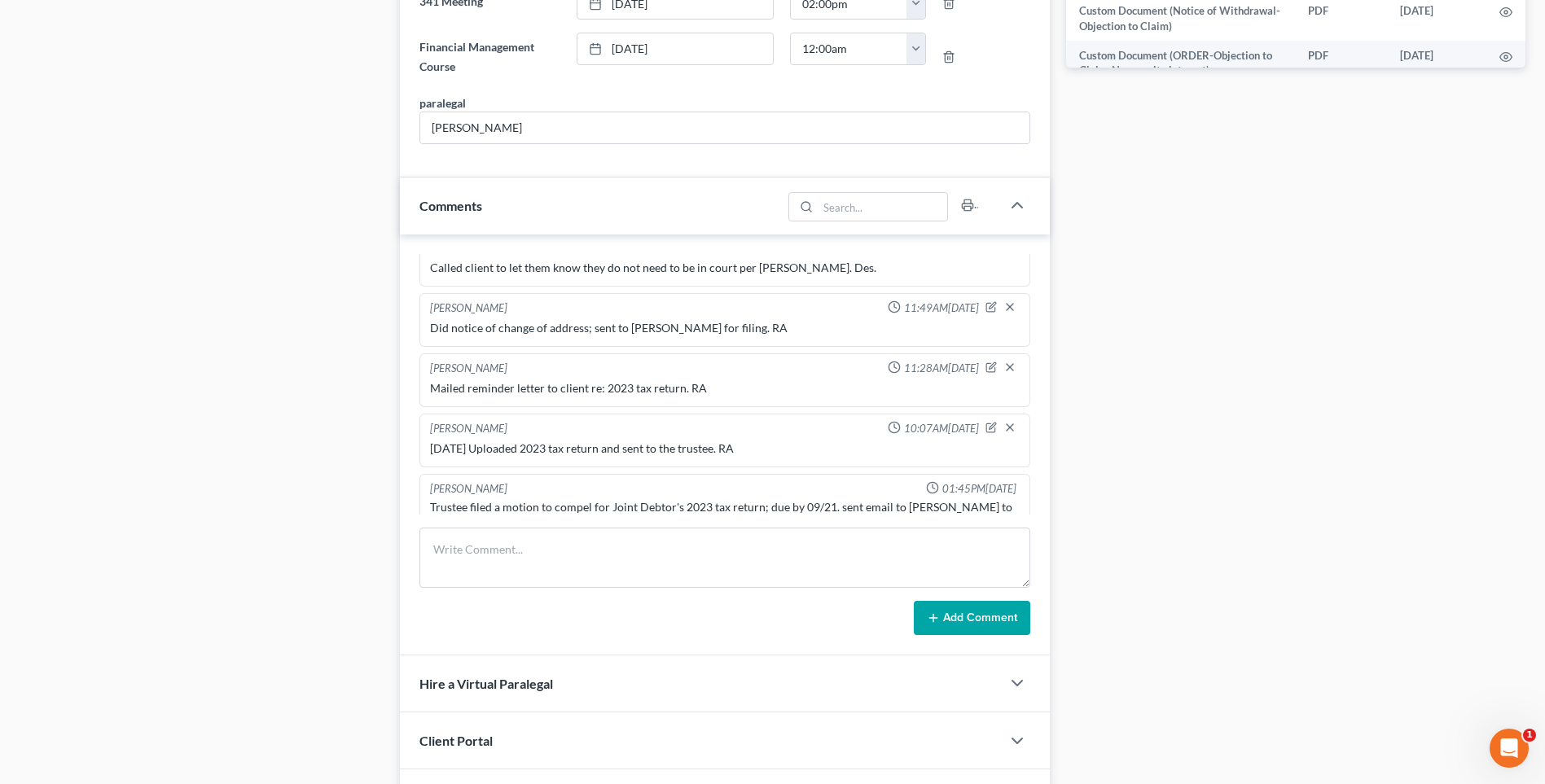
scroll to position [896, 0]
click at [506, 570] on textarea at bounding box center [724, 555] width 611 height 60
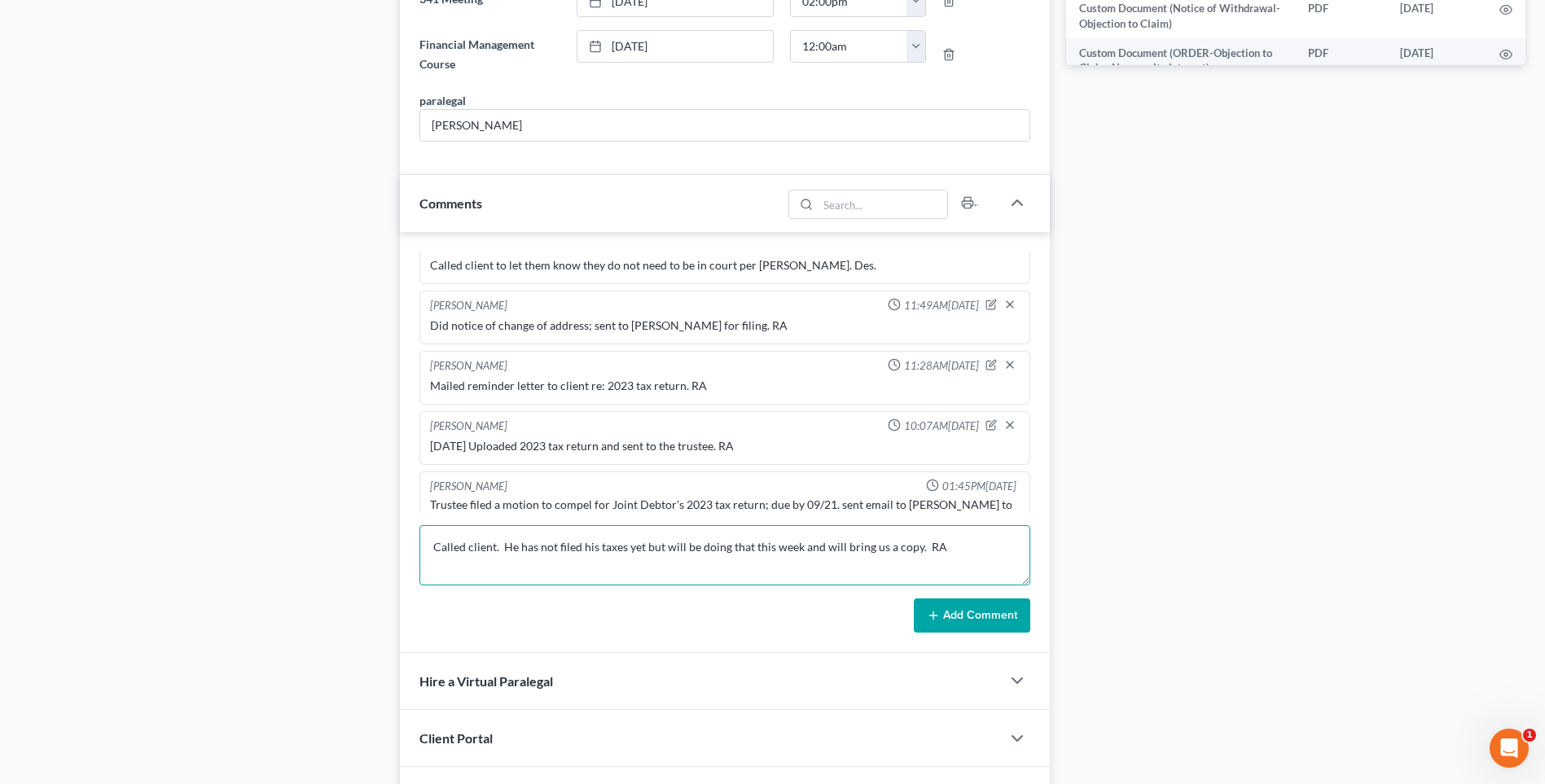
type textarea "Called client. He has not filed his taxes yet but will be doing that this week …"
click at [966, 621] on button "Add Comment" at bounding box center [972, 615] width 116 height 34
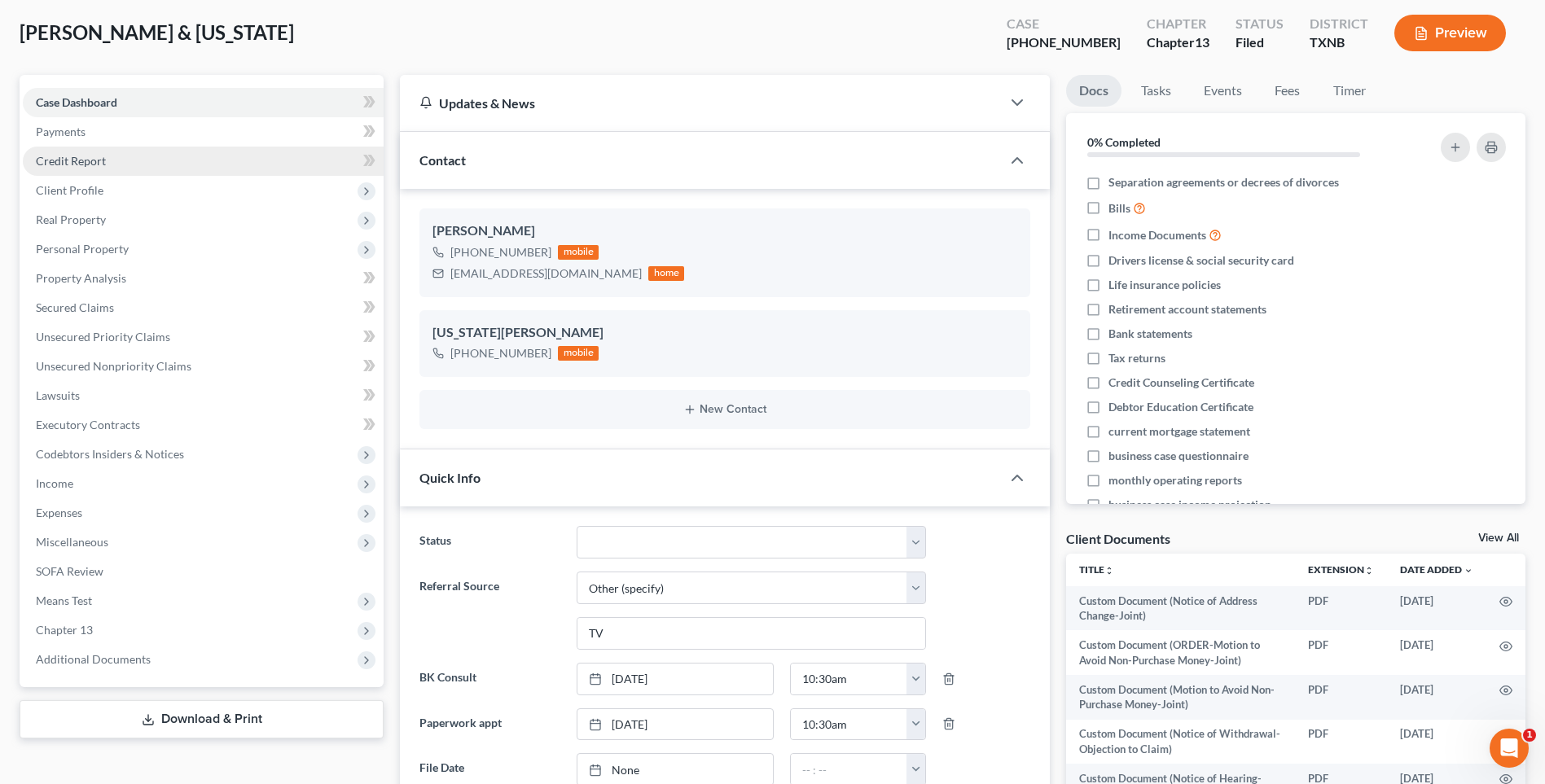
scroll to position [0, 0]
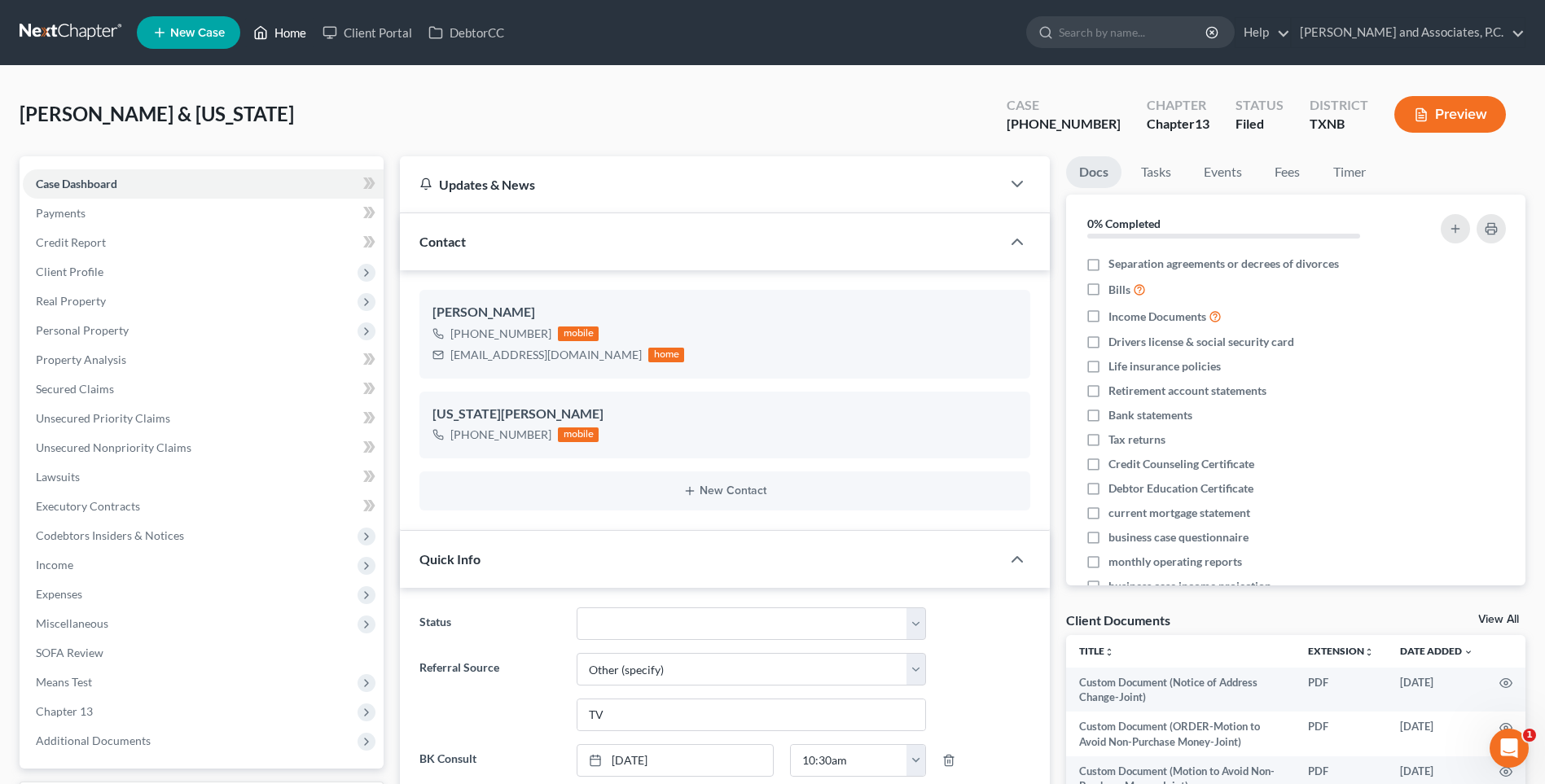
click at [292, 37] on link "Home" at bounding box center [280, 33] width 69 height 30
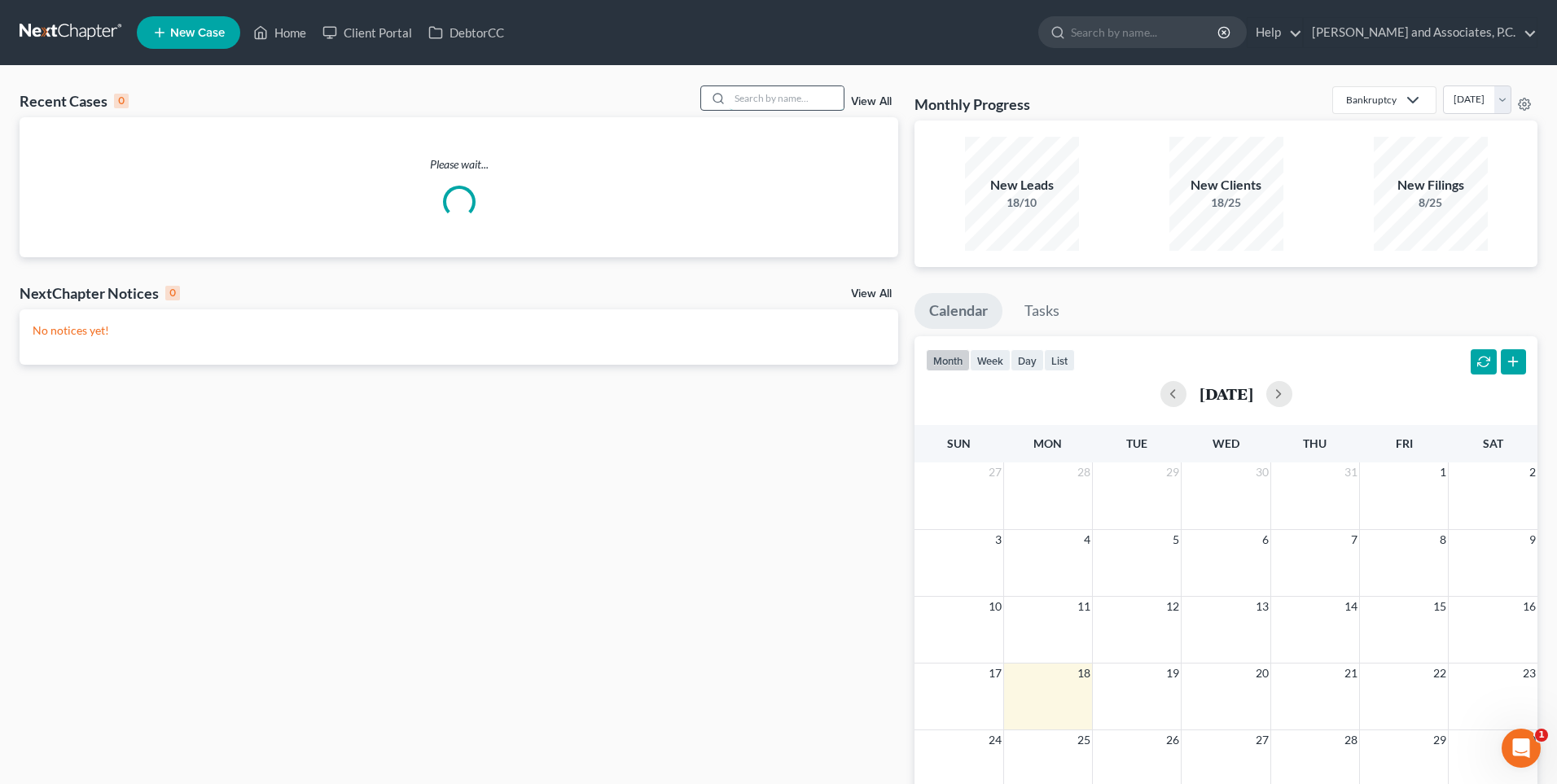
click at [781, 99] on input "search" at bounding box center [786, 97] width 114 height 23
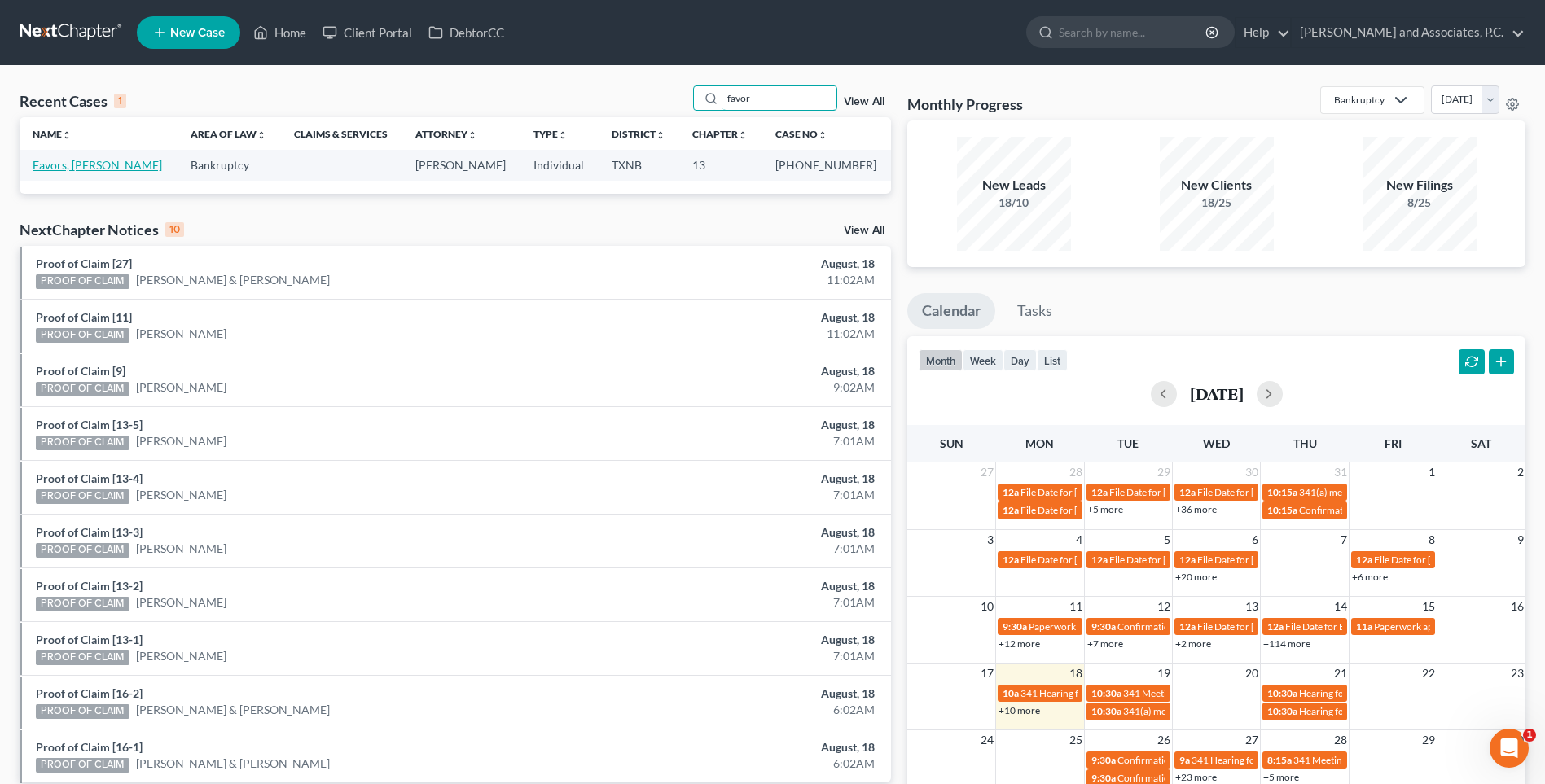
type input "favor"
click at [83, 168] on link "Favors, [PERSON_NAME]" at bounding box center [97, 165] width 129 height 14
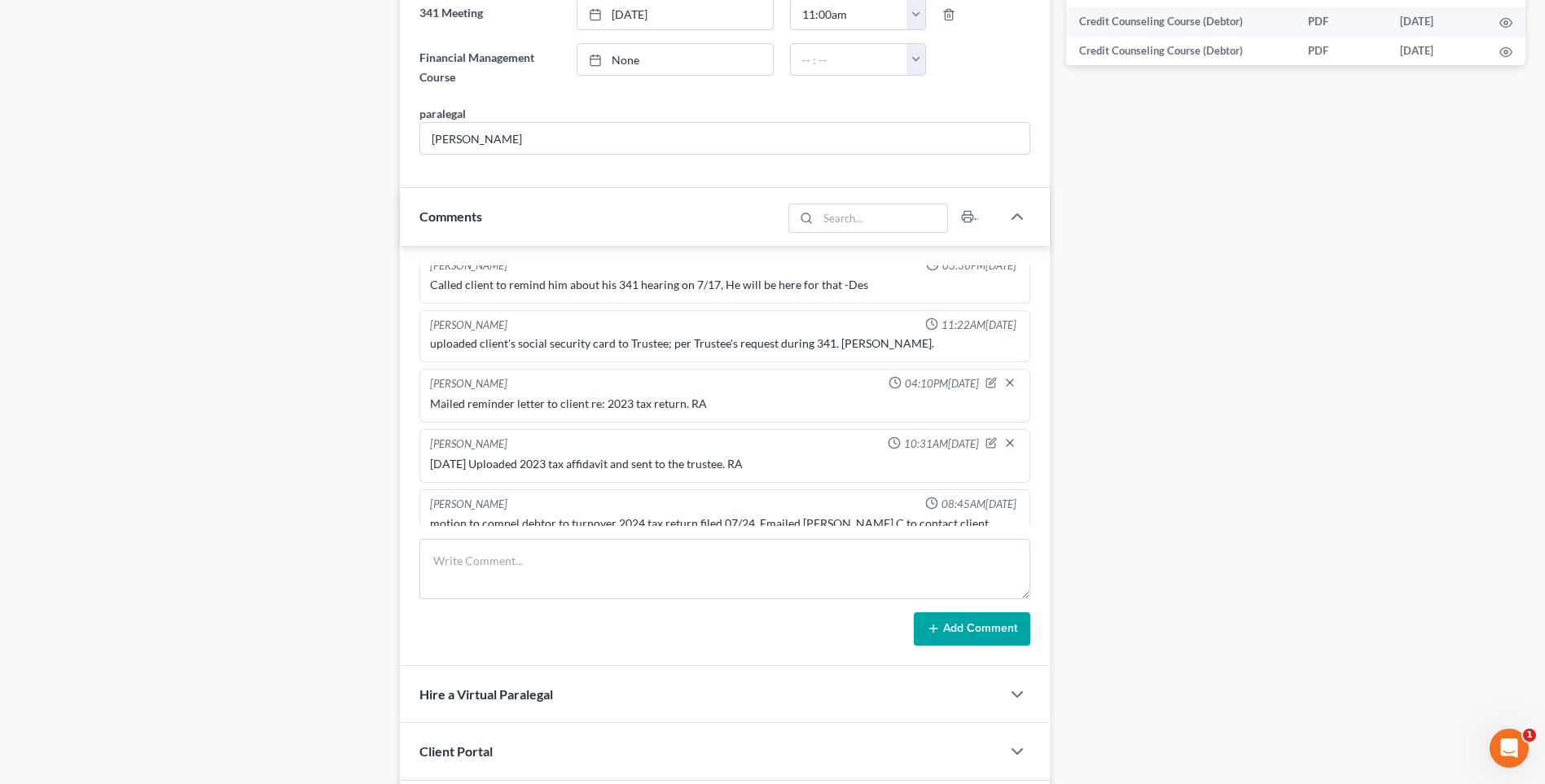
scroll to position [978, 0]
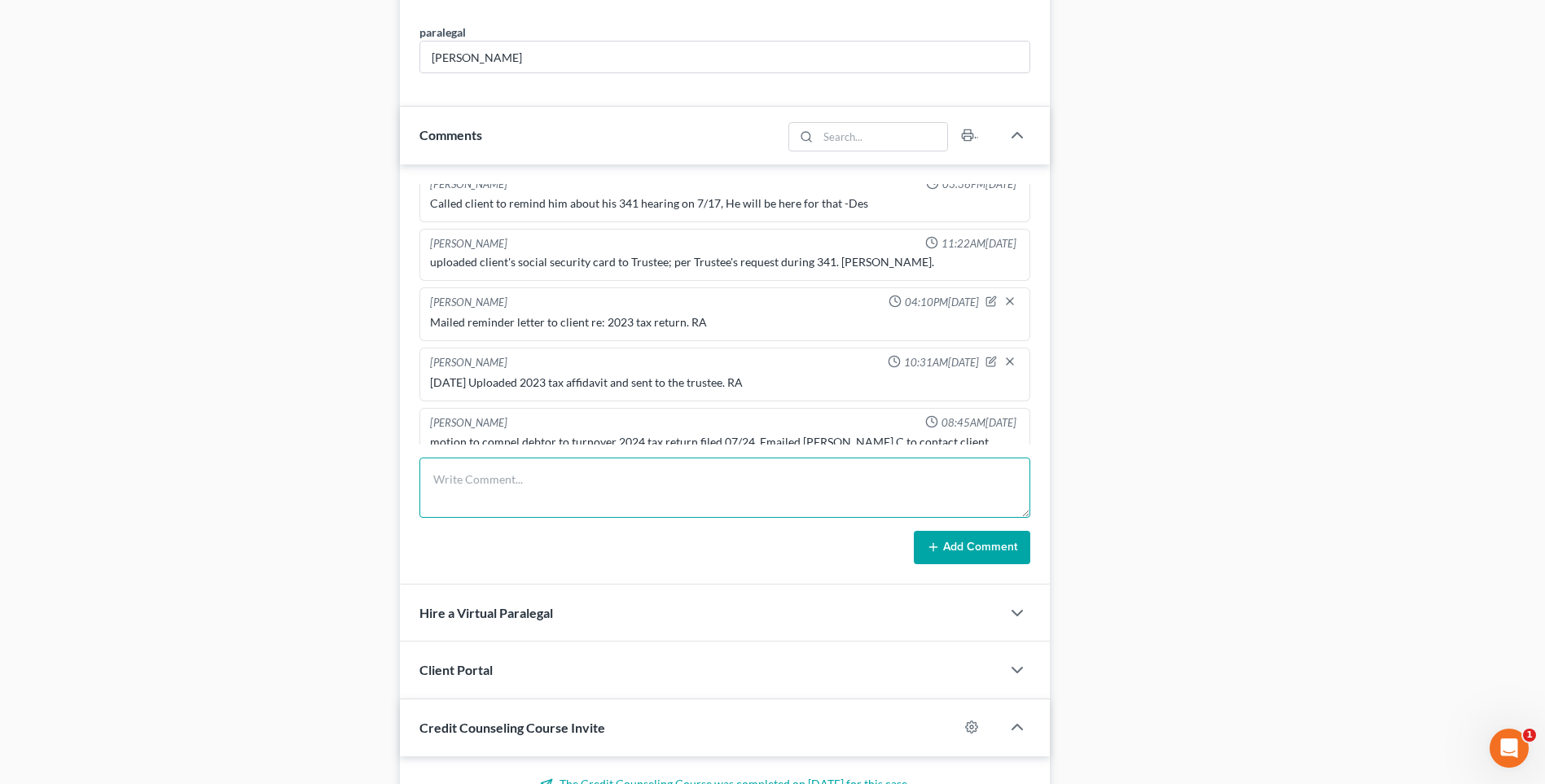
click at [473, 494] on textarea at bounding box center [724, 487] width 611 height 60
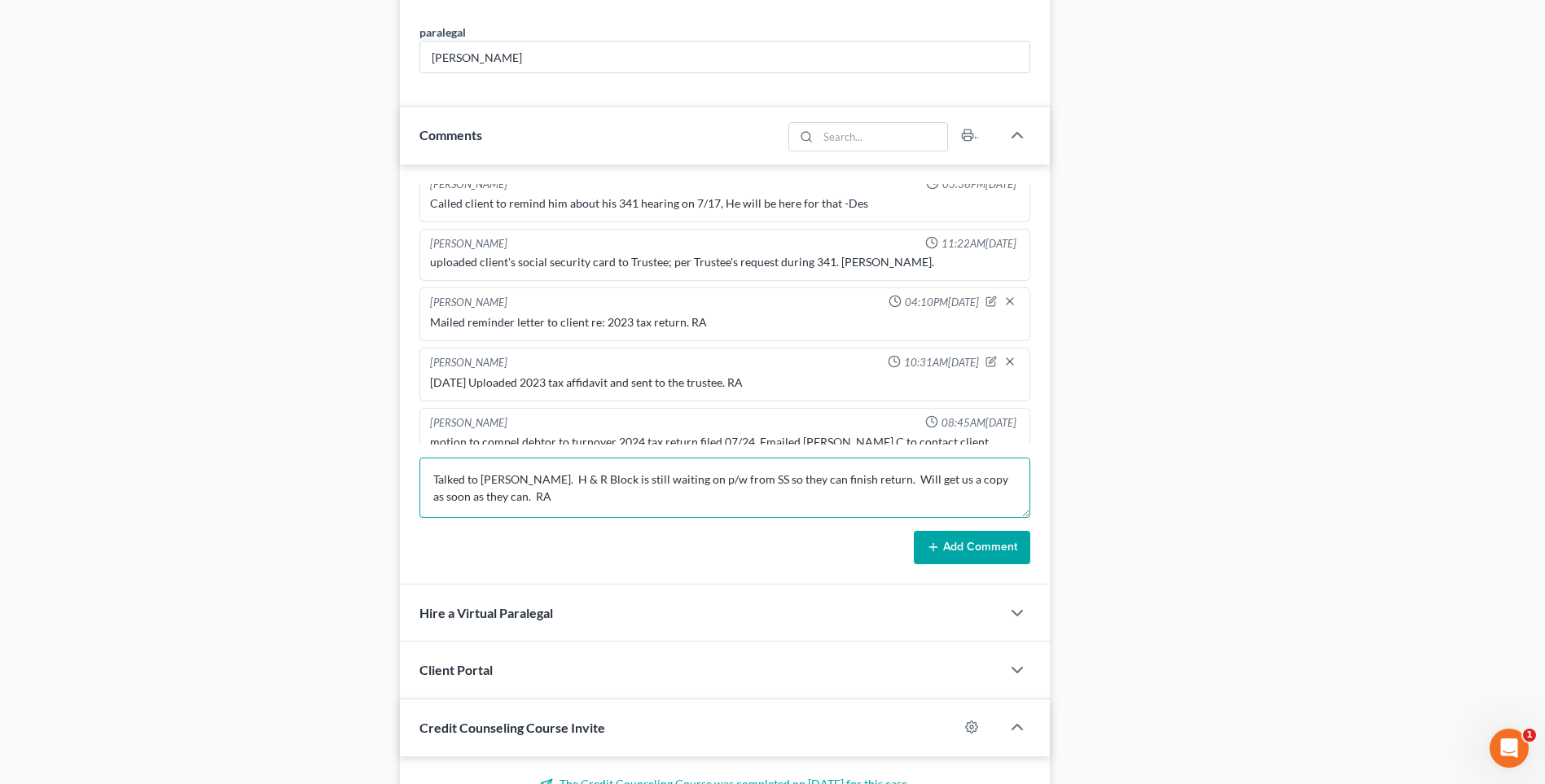
type textarea "Talked to [PERSON_NAME]. H & R Block is still waiting on p/w from SS so they ca…"
click at [964, 545] on button "Add Comment" at bounding box center [972, 548] width 116 height 34
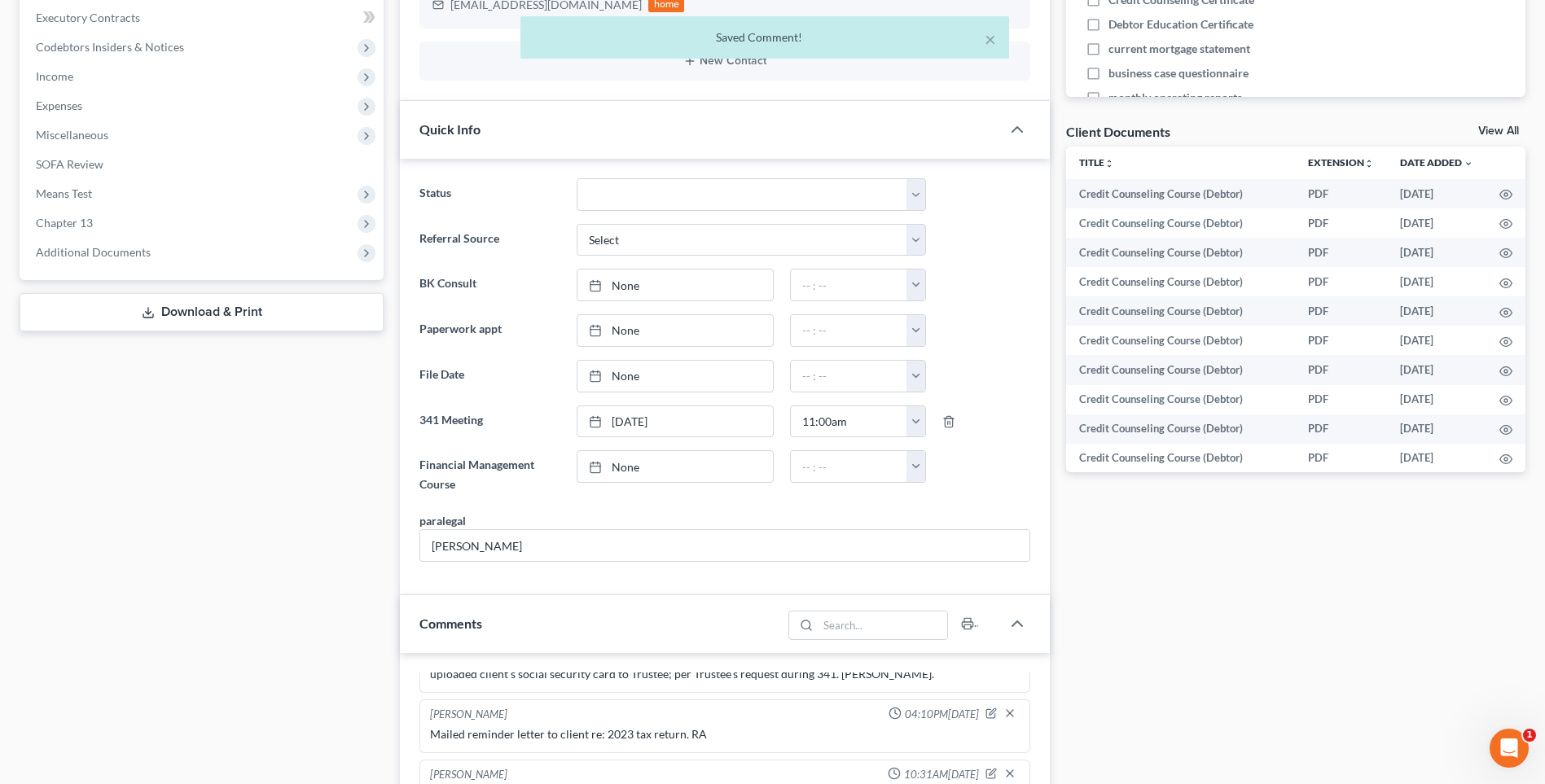
scroll to position [0, 0]
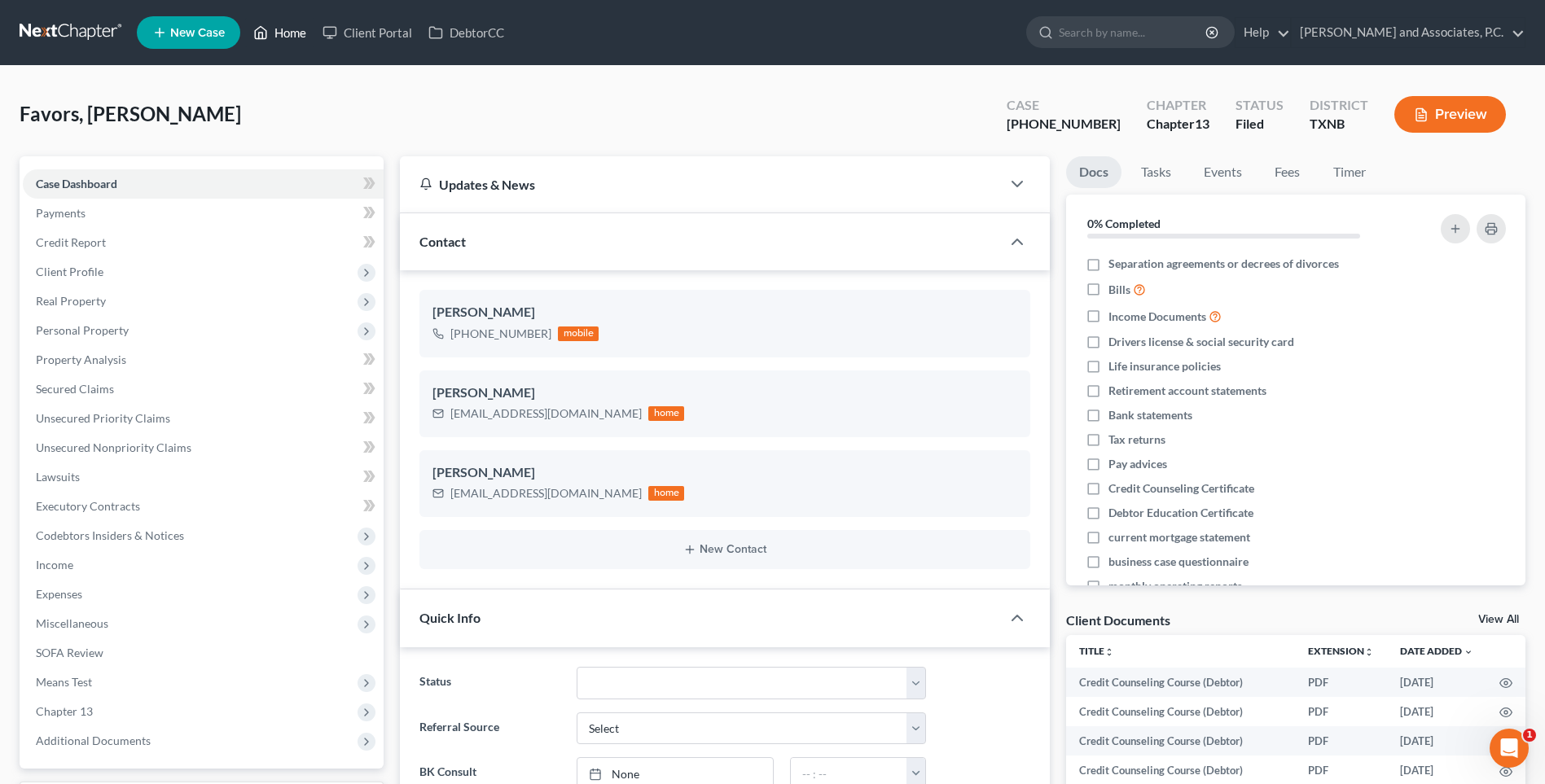
click at [292, 35] on link "Home" at bounding box center [280, 33] width 69 height 30
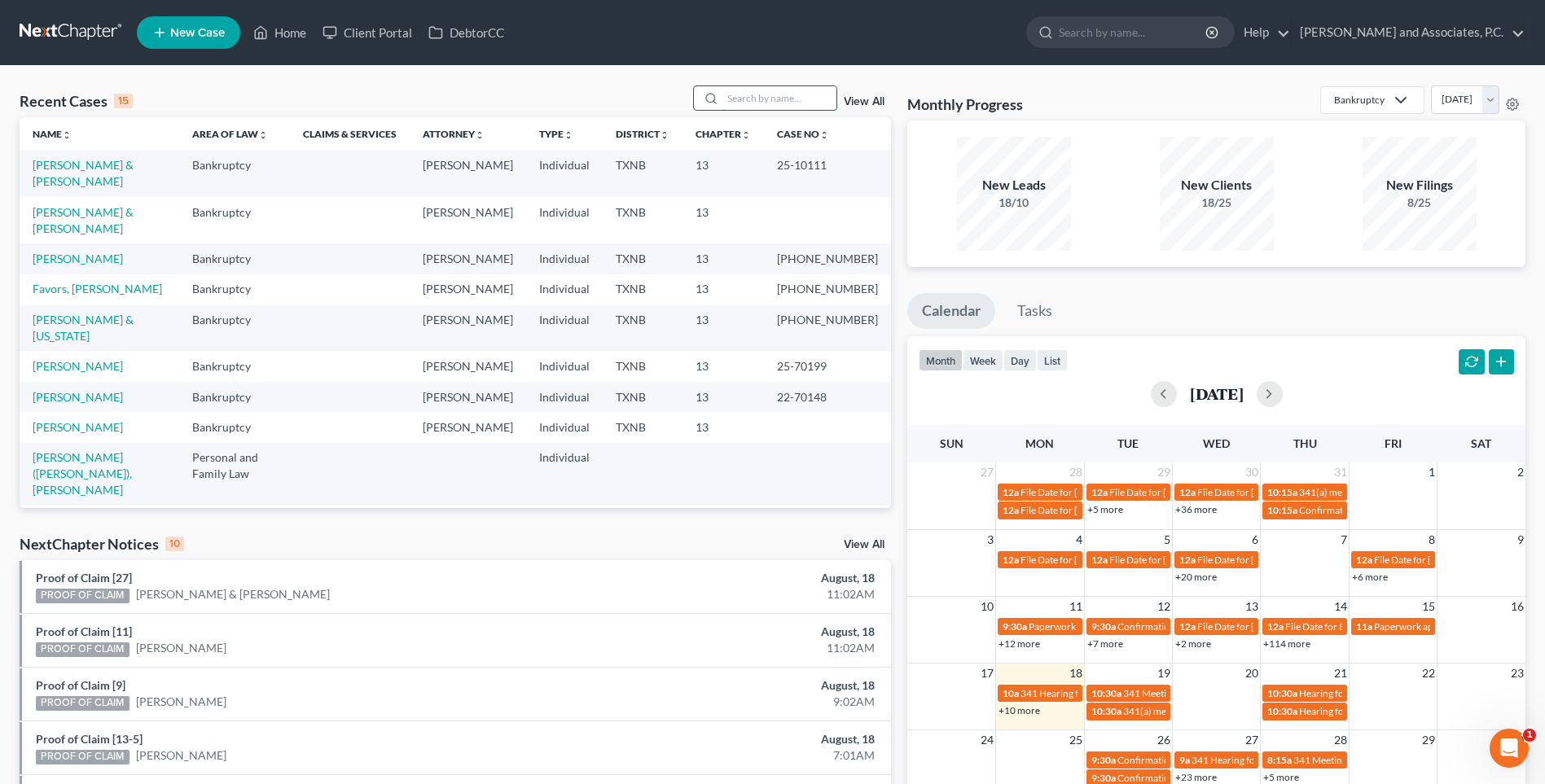
click at [781, 101] on input "search" at bounding box center [779, 97] width 114 height 23
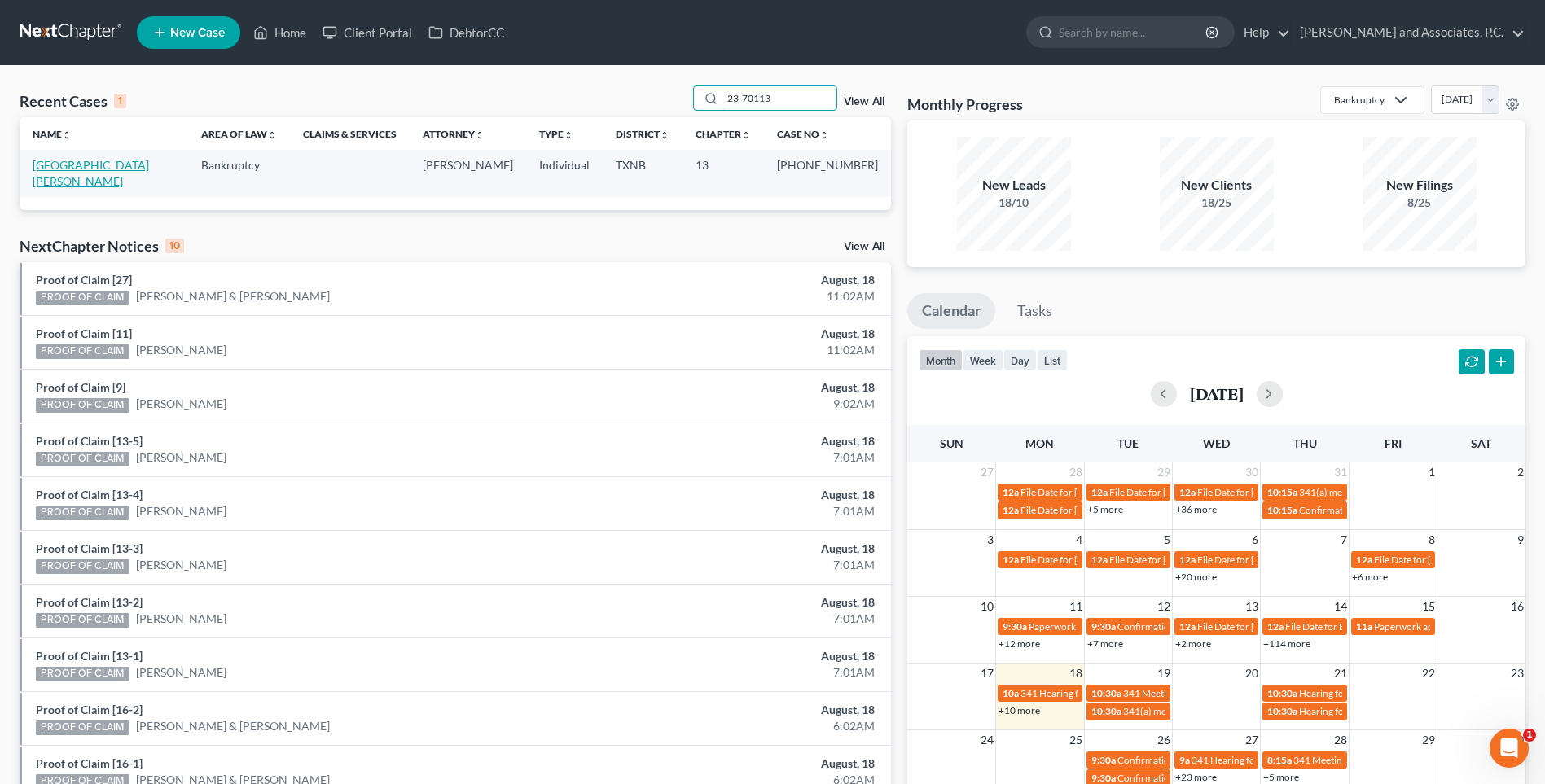
type input "23-70113"
click at [111, 168] on link "[GEOGRAPHIC_DATA][PERSON_NAME]" at bounding box center [91, 173] width 116 height 30
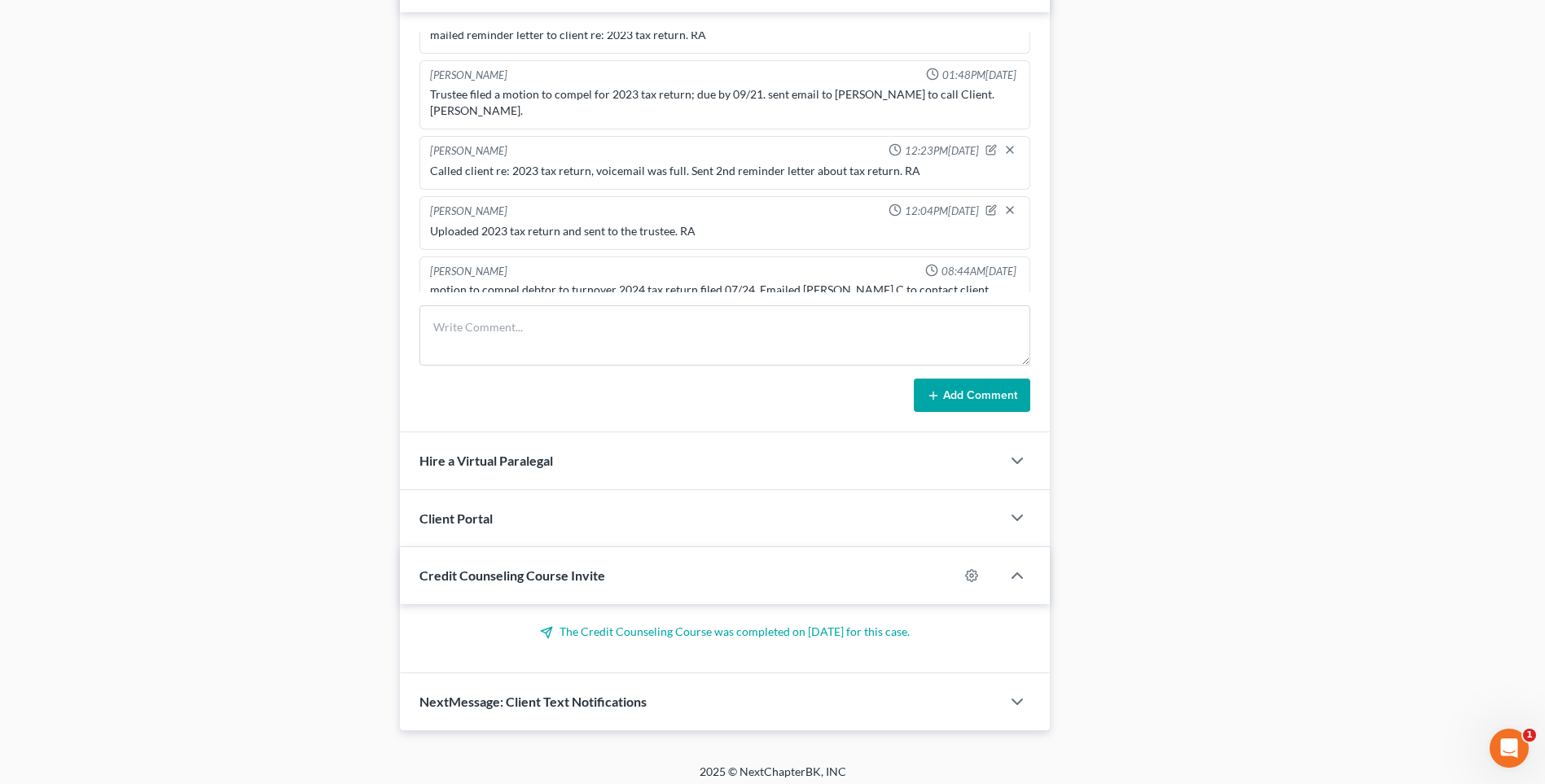
scroll to position [999, 0]
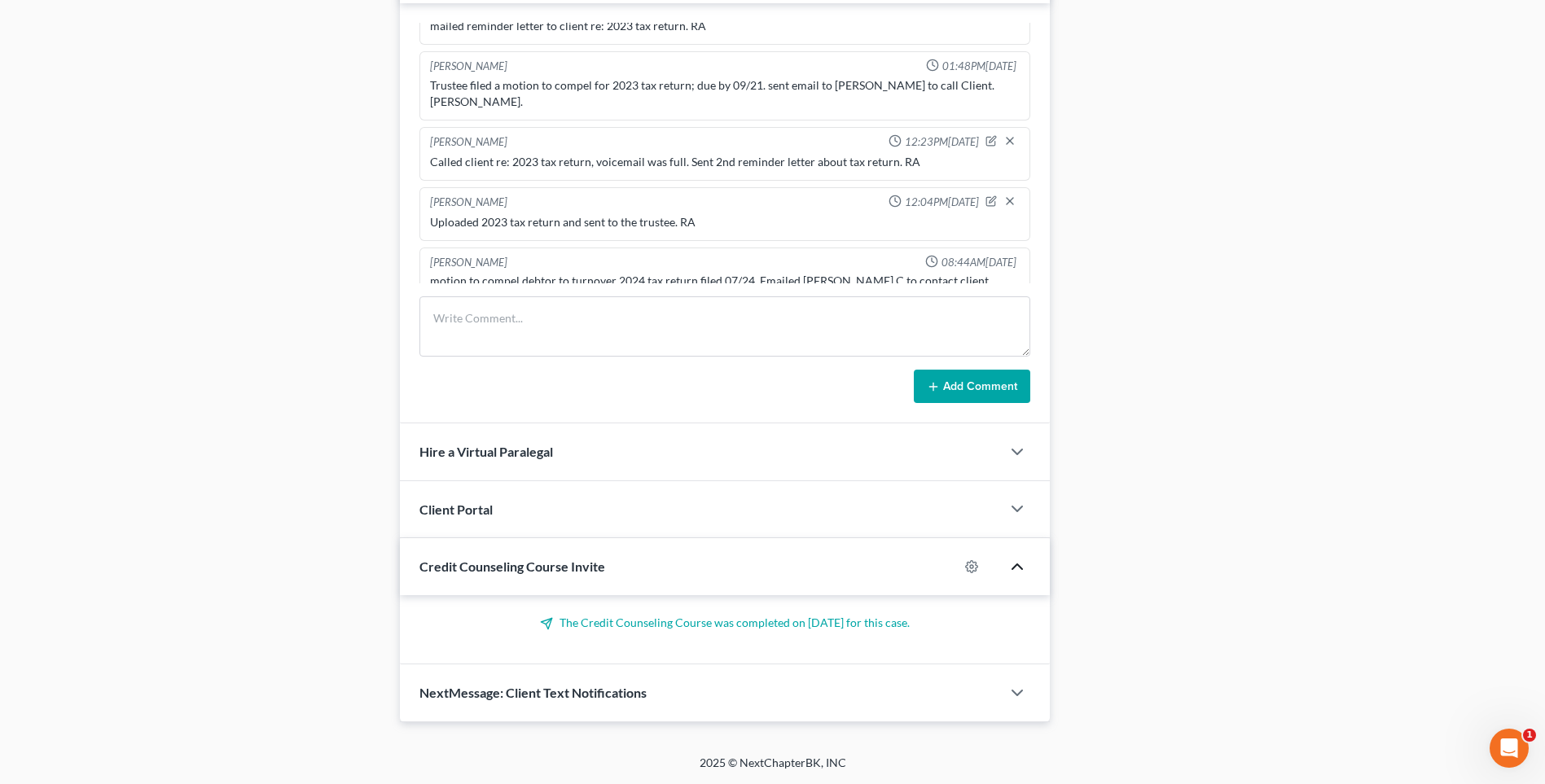
click at [1018, 562] on icon "button" at bounding box center [1017, 567] width 20 height 20
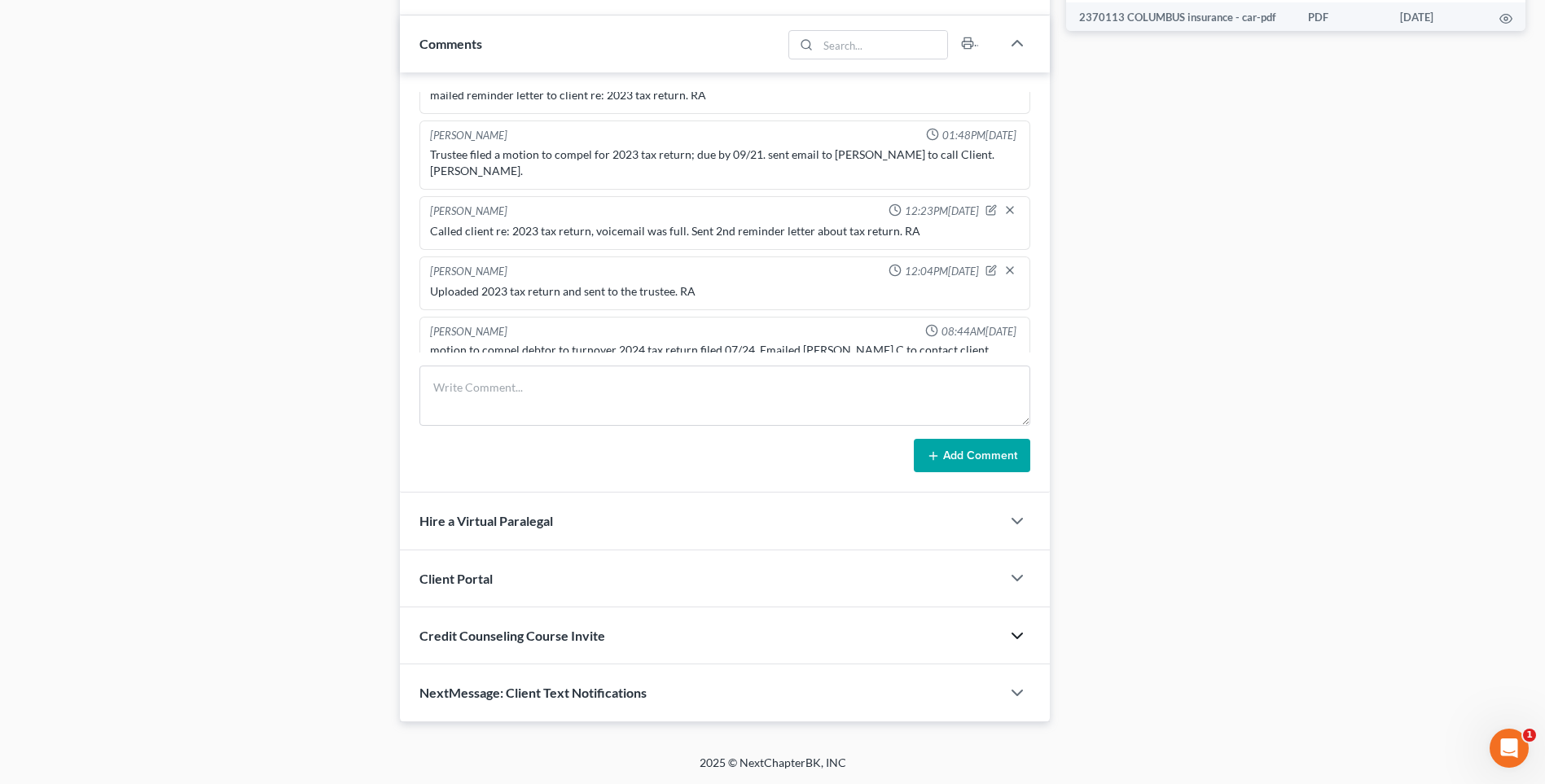
scroll to position [930, 0]
click at [1014, 689] on icon "button" at bounding box center [1017, 693] width 20 height 20
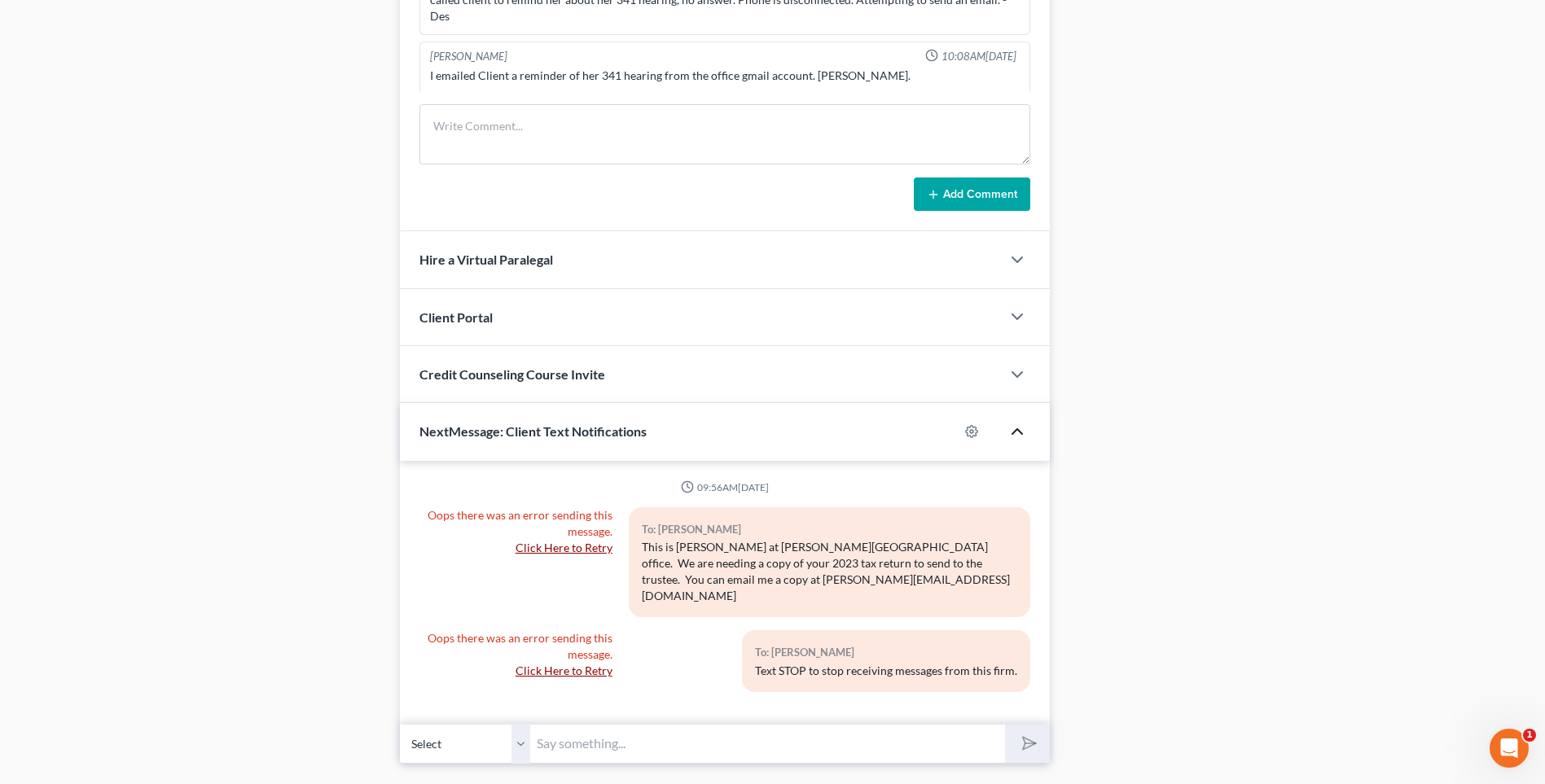
scroll to position [1216, 0]
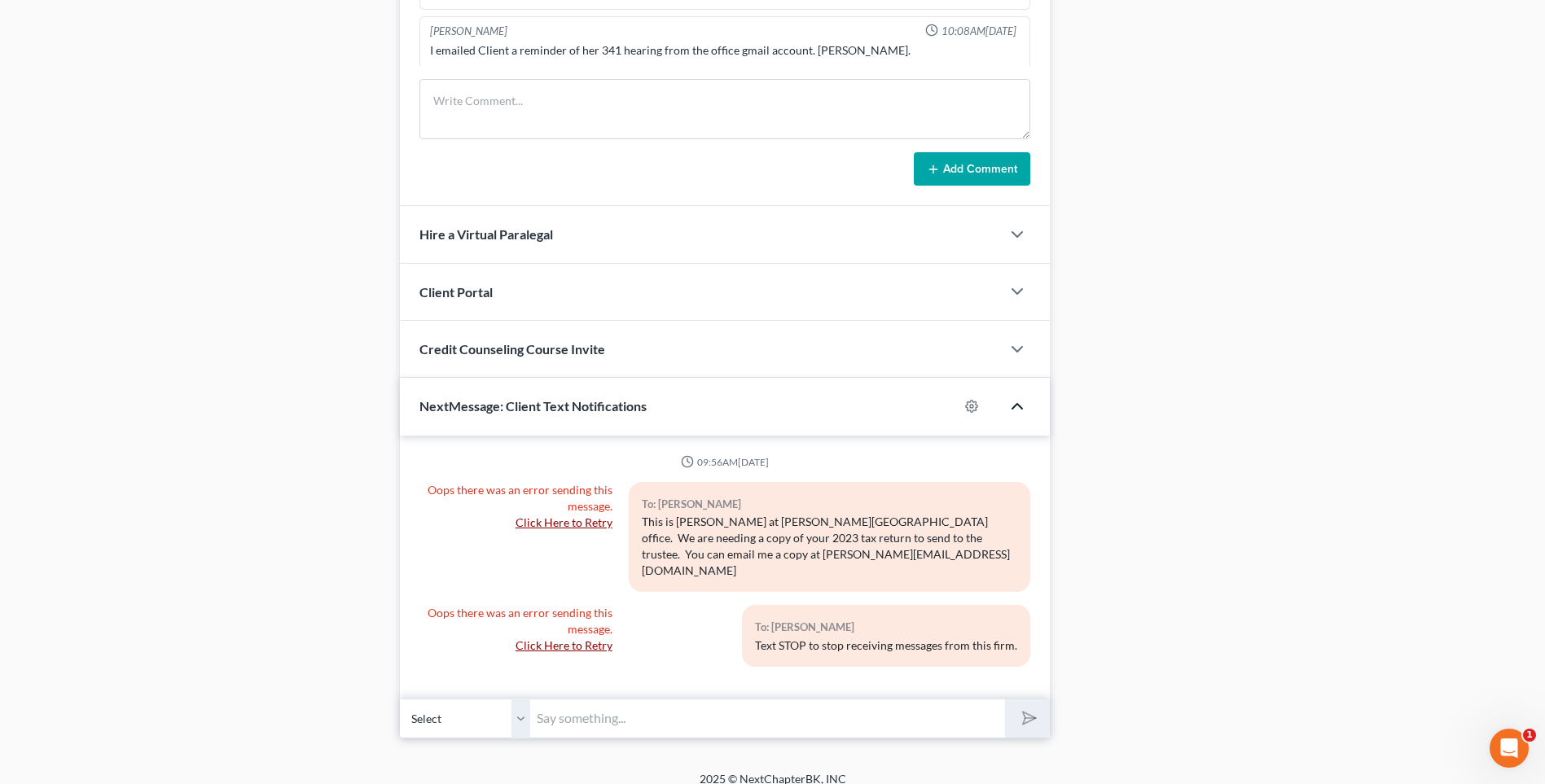
click at [675, 709] on input "text" at bounding box center [768, 719] width 475 height 40
type input "This is [PERSON_NAME] at [PERSON_NAME]. We are needing a copy of your 2024 tax …"
click at [1005, 700] on button "submit" at bounding box center [1027, 719] width 45 height 38
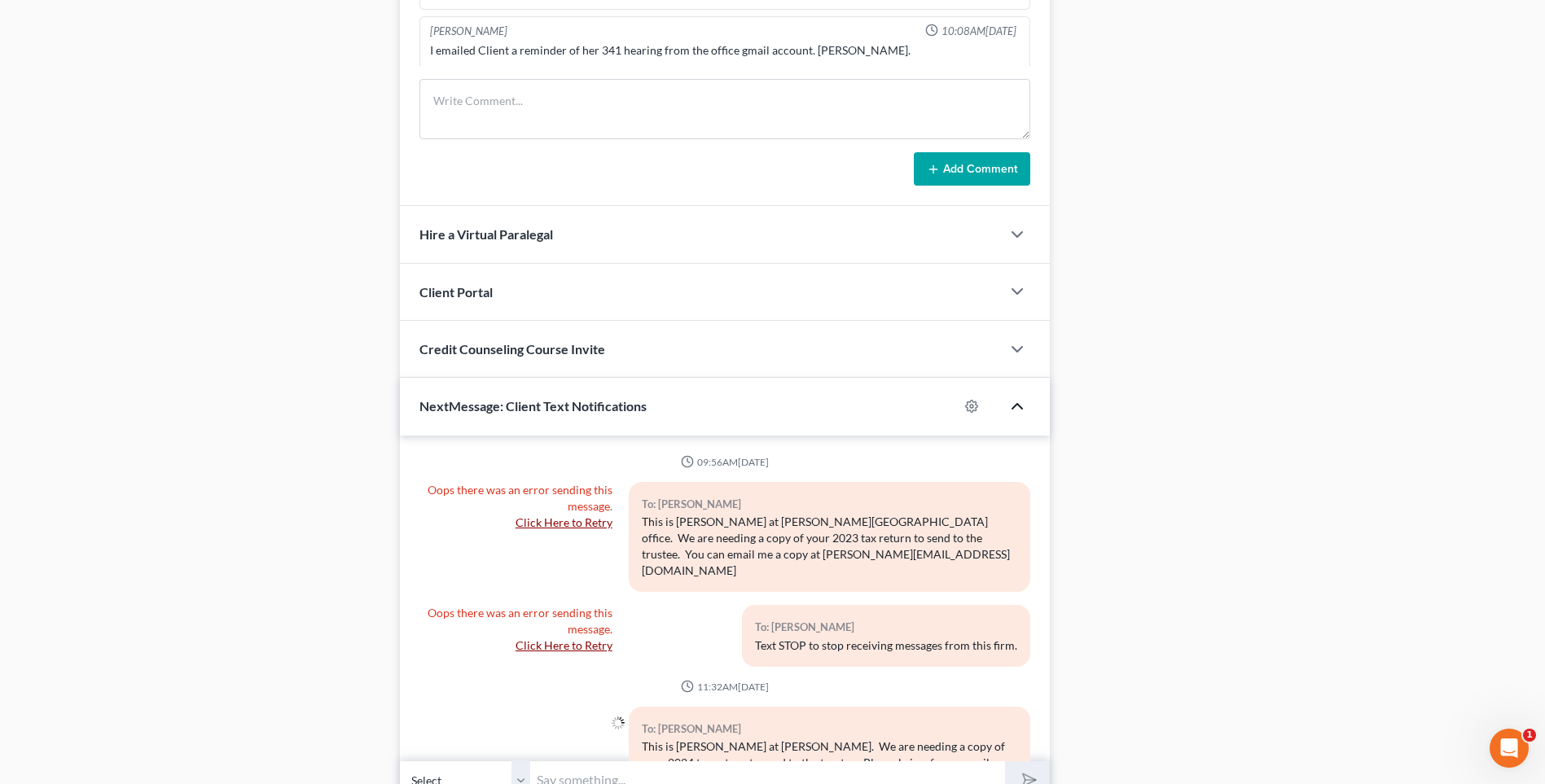
scroll to position [56, 0]
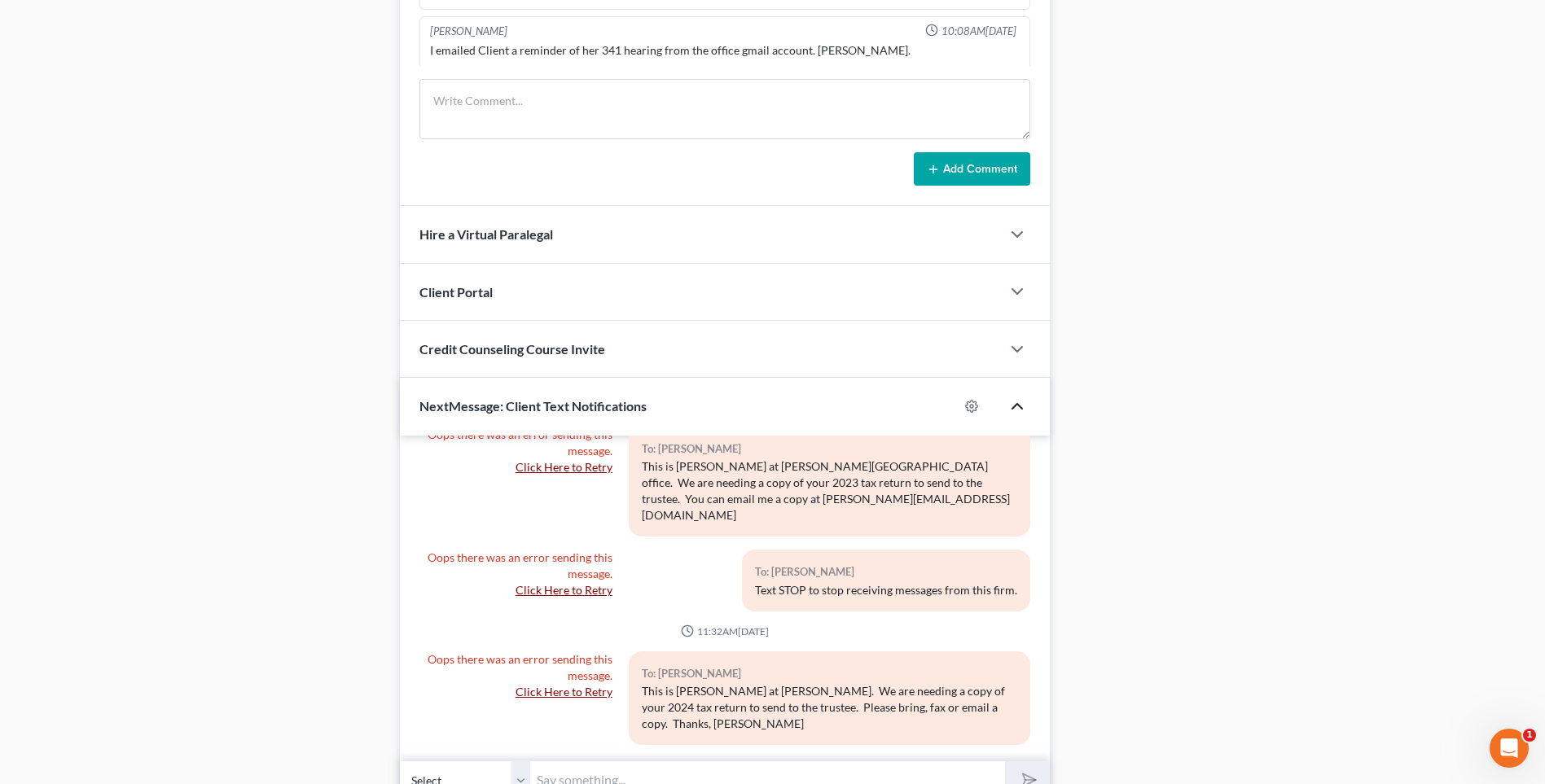
click at [570, 685] on link "Click Here to Retry" at bounding box center [565, 692] width 97 height 14
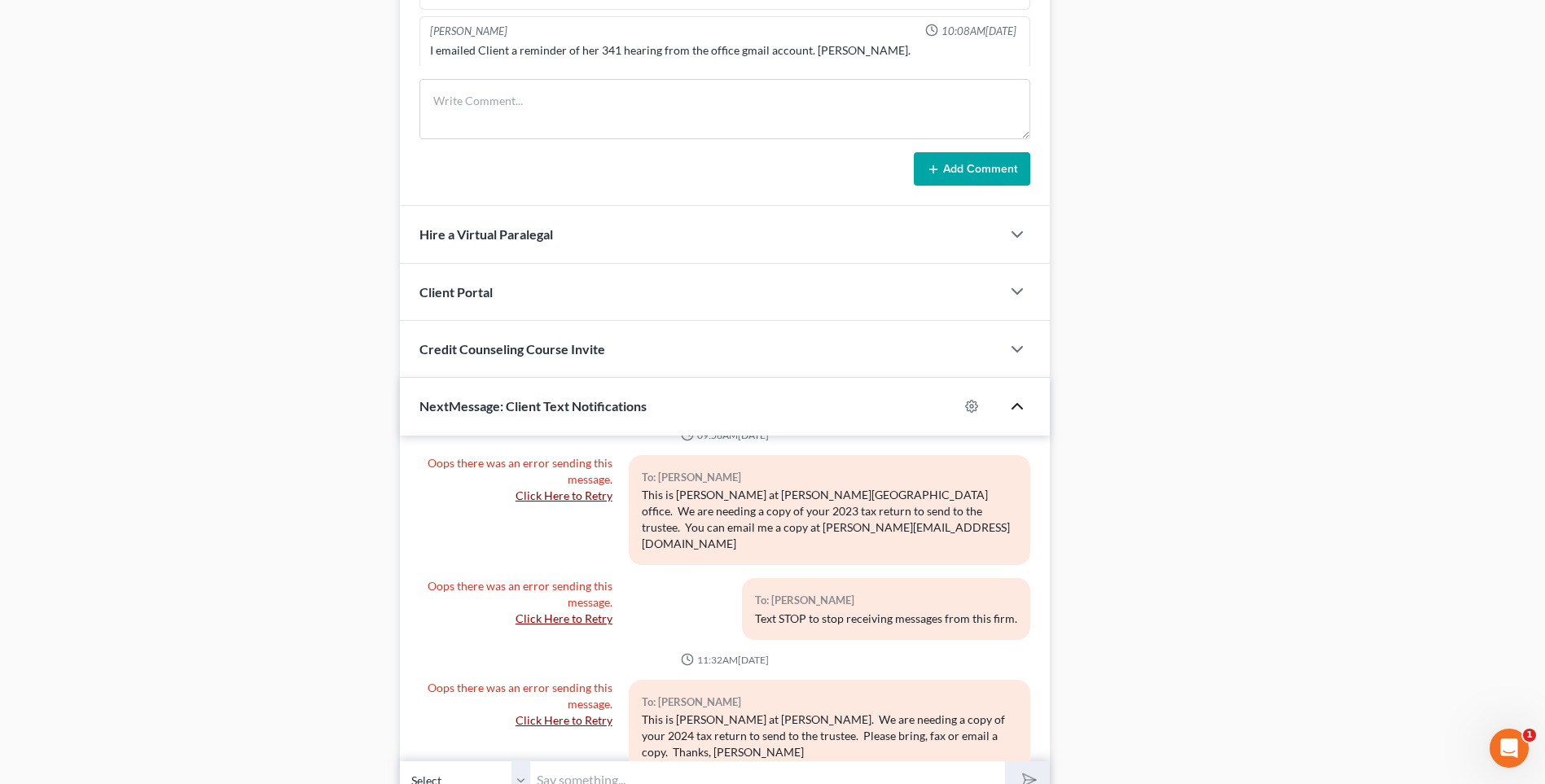
scroll to position [0, 0]
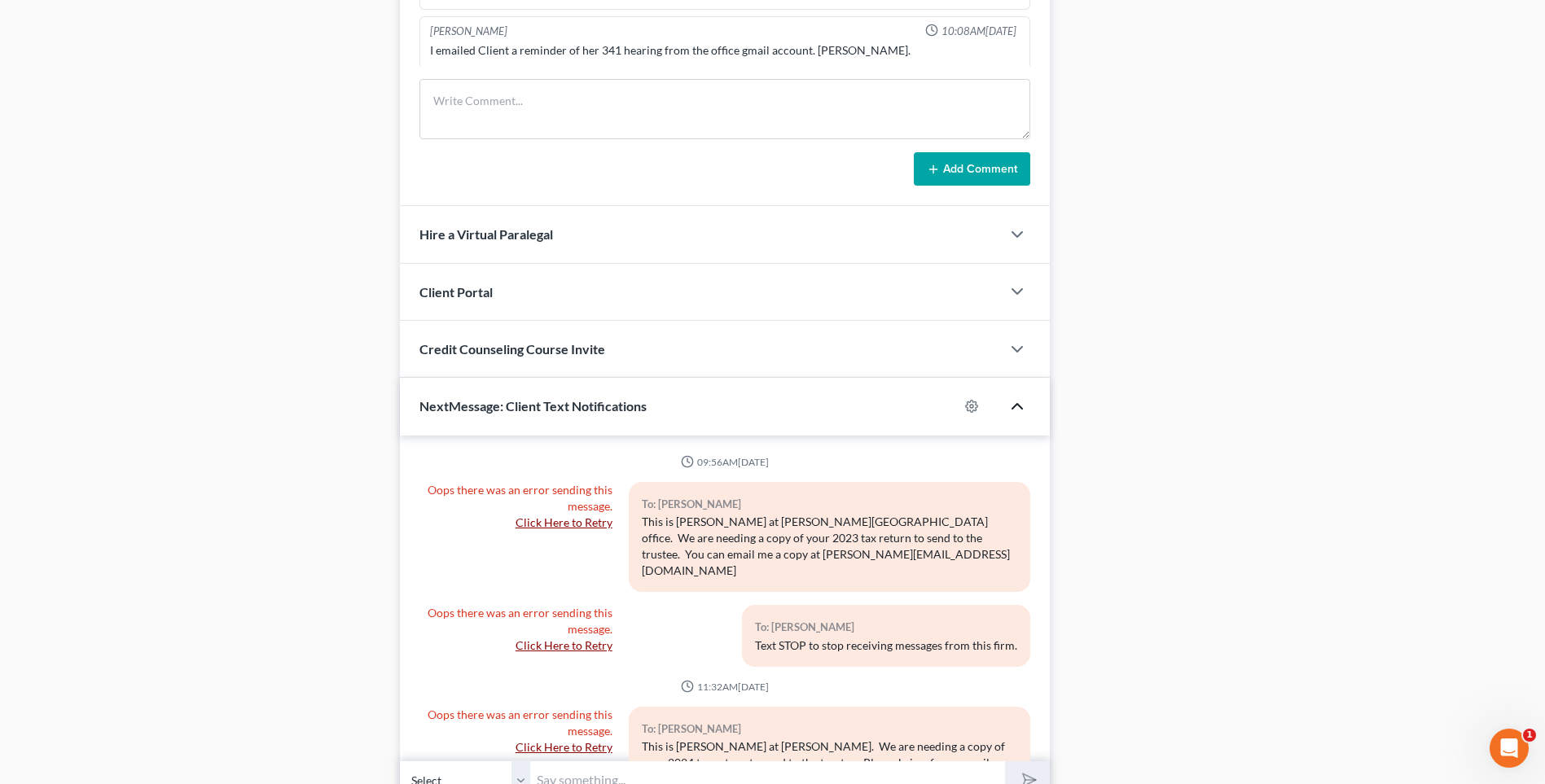
click at [1017, 409] on icon "button" at bounding box center [1017, 406] width 20 height 20
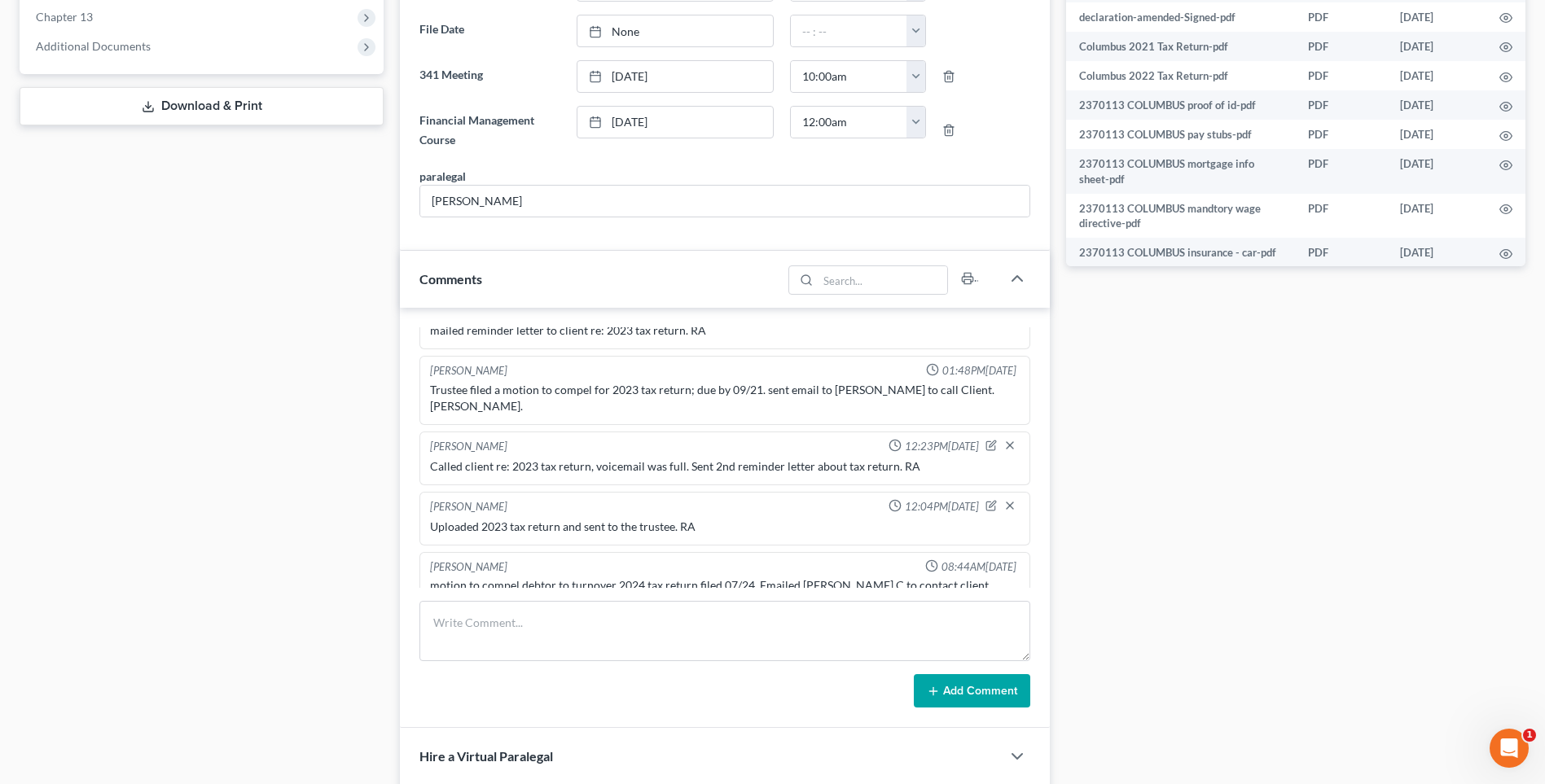
scroll to position [930, 0]
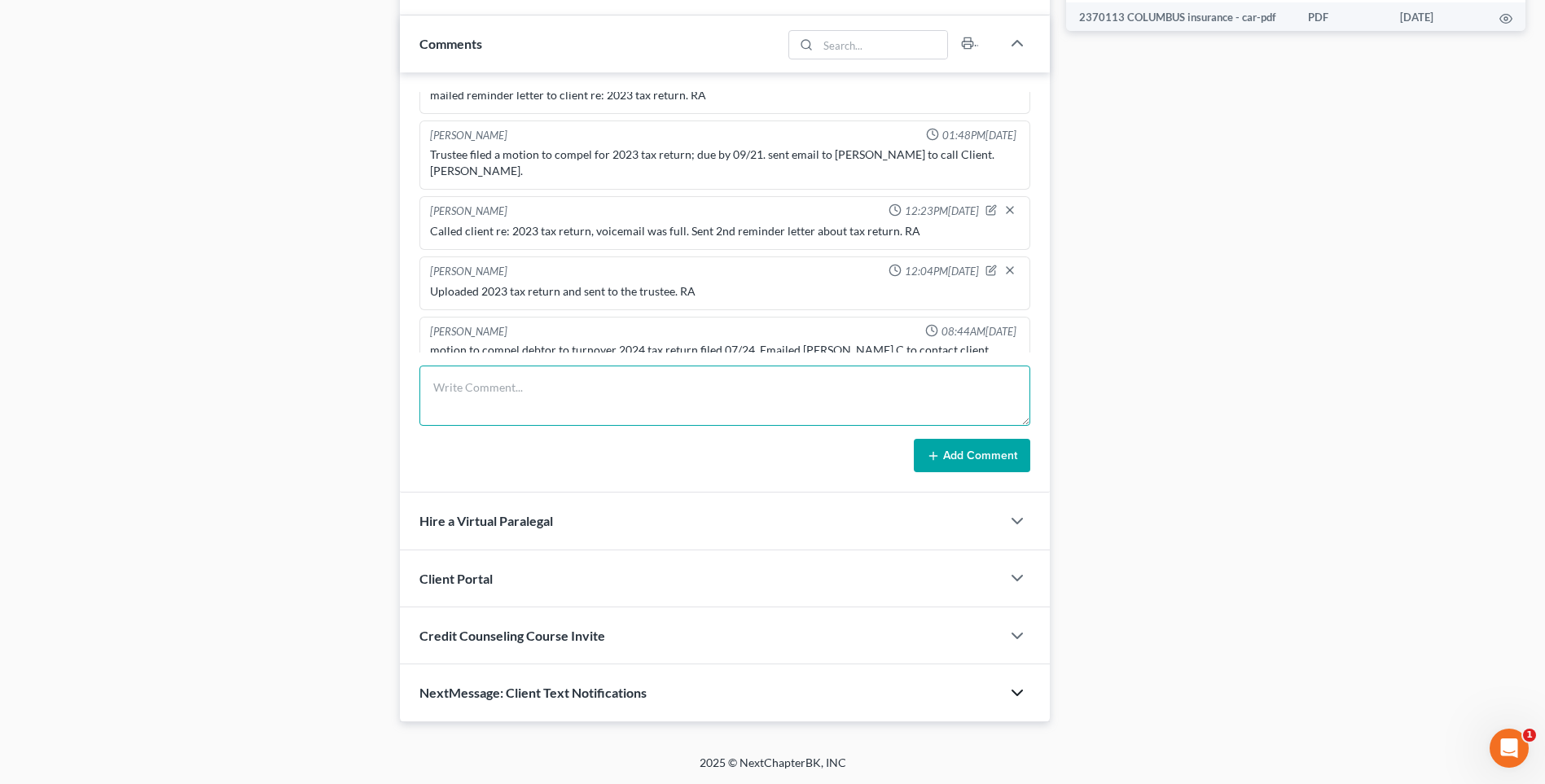
click at [472, 402] on textarea at bounding box center [724, 395] width 611 height 60
type textarea "Tried calling but her # is not in service and the call is not going through. Se…"
click at [957, 455] on button "Add Comment" at bounding box center [972, 456] width 116 height 34
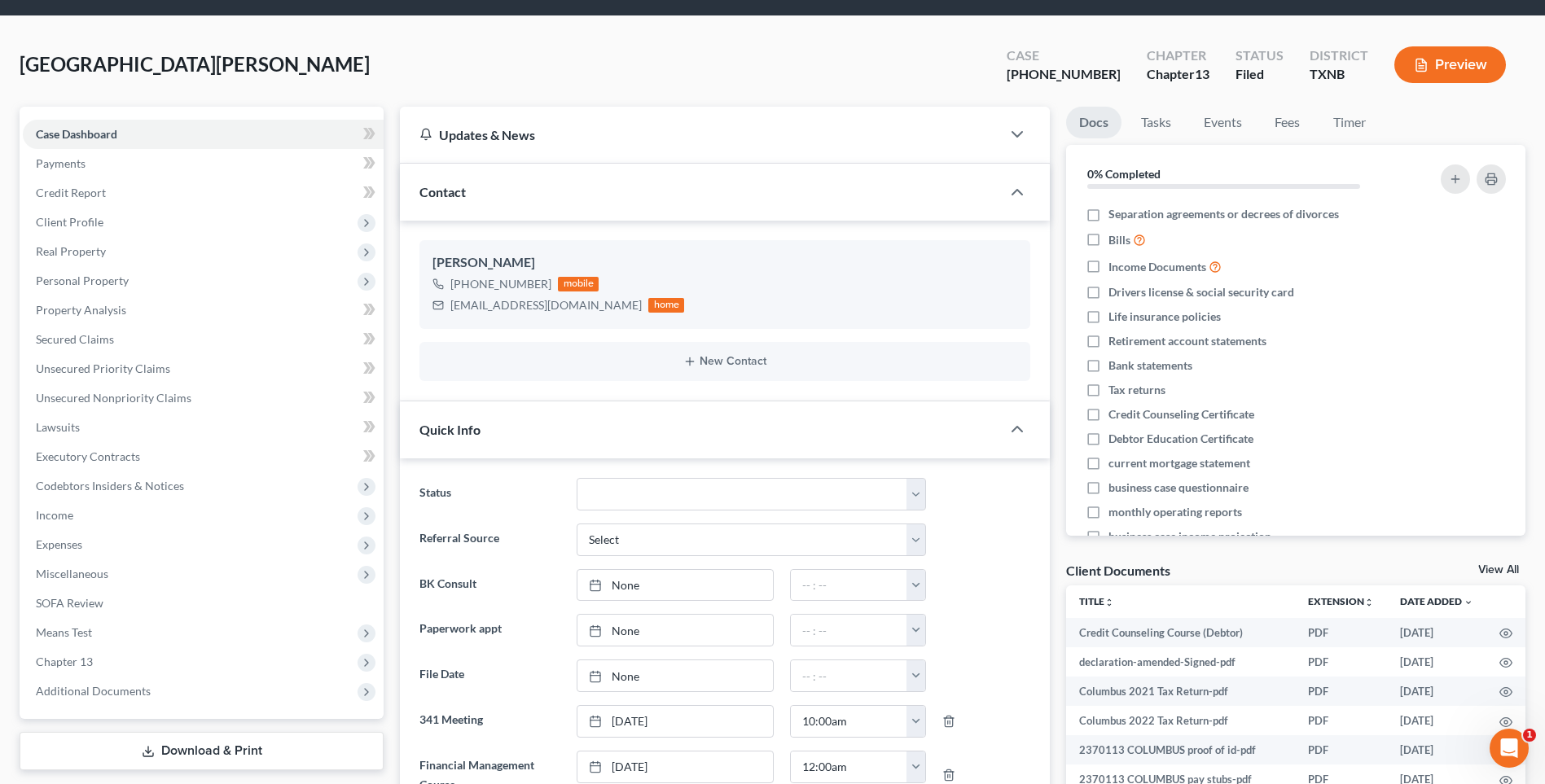
scroll to position [0, 0]
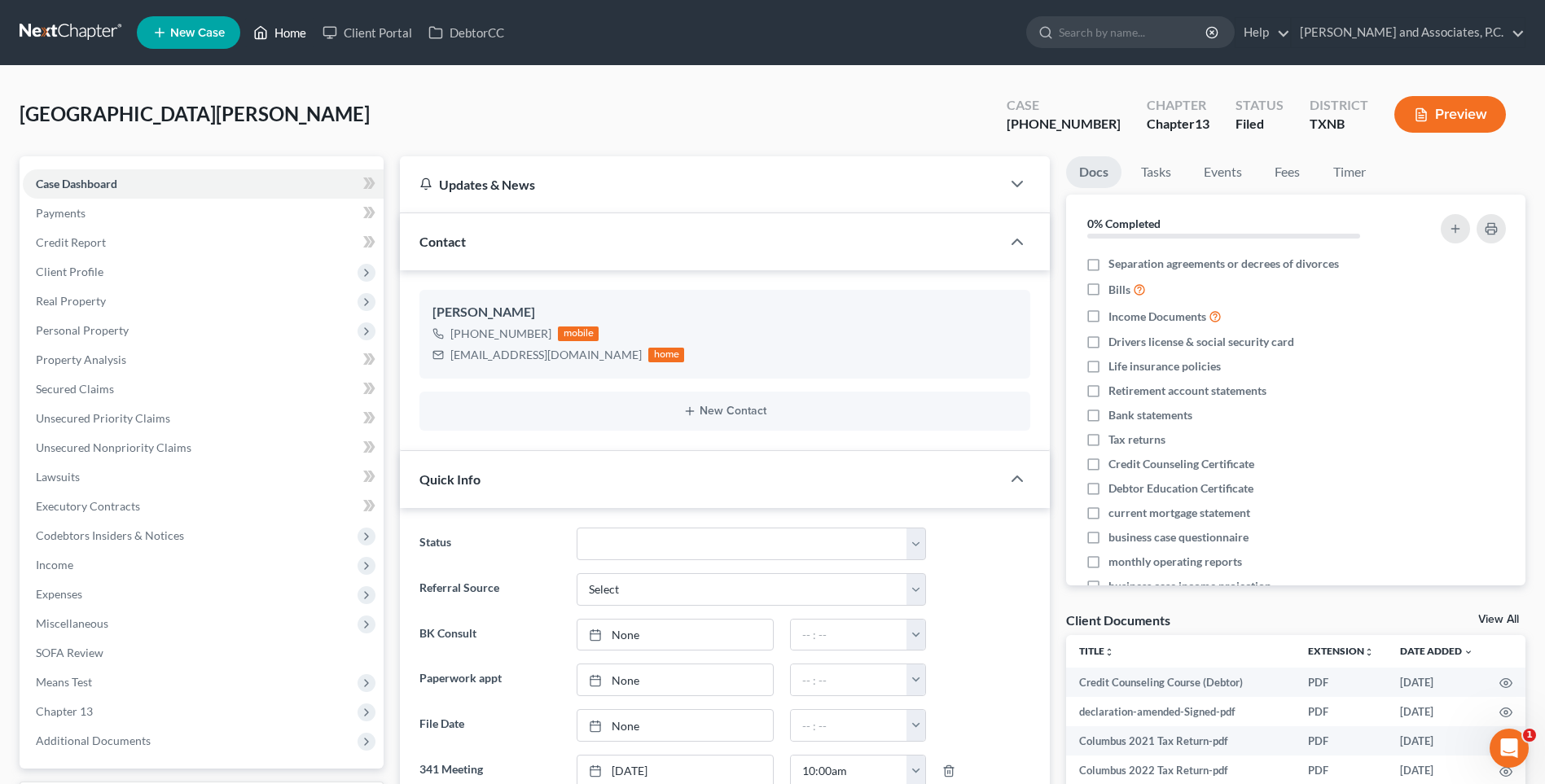
click at [288, 32] on link "Home" at bounding box center [280, 33] width 69 height 30
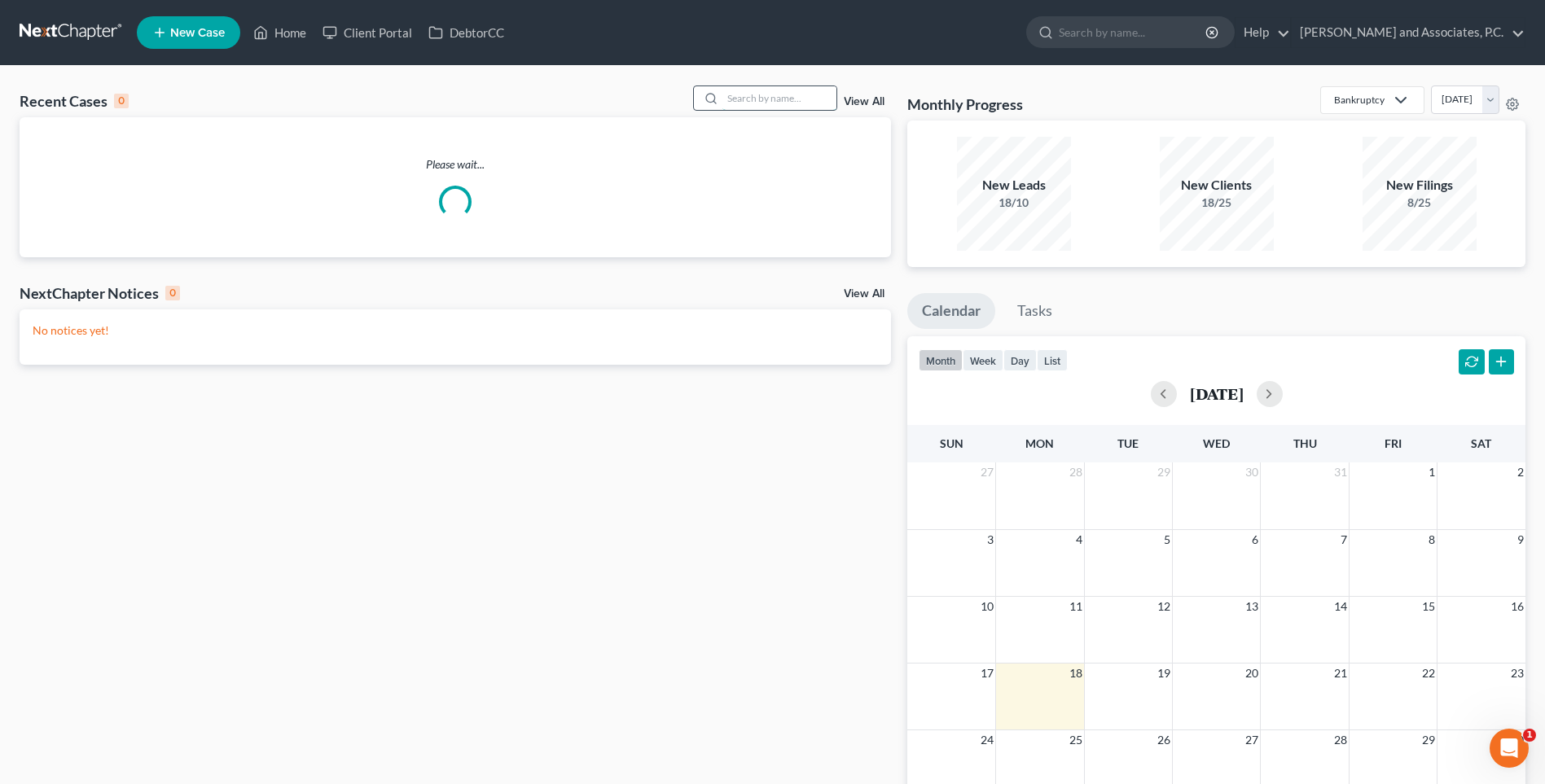
click at [752, 99] on input "search" at bounding box center [779, 97] width 114 height 23
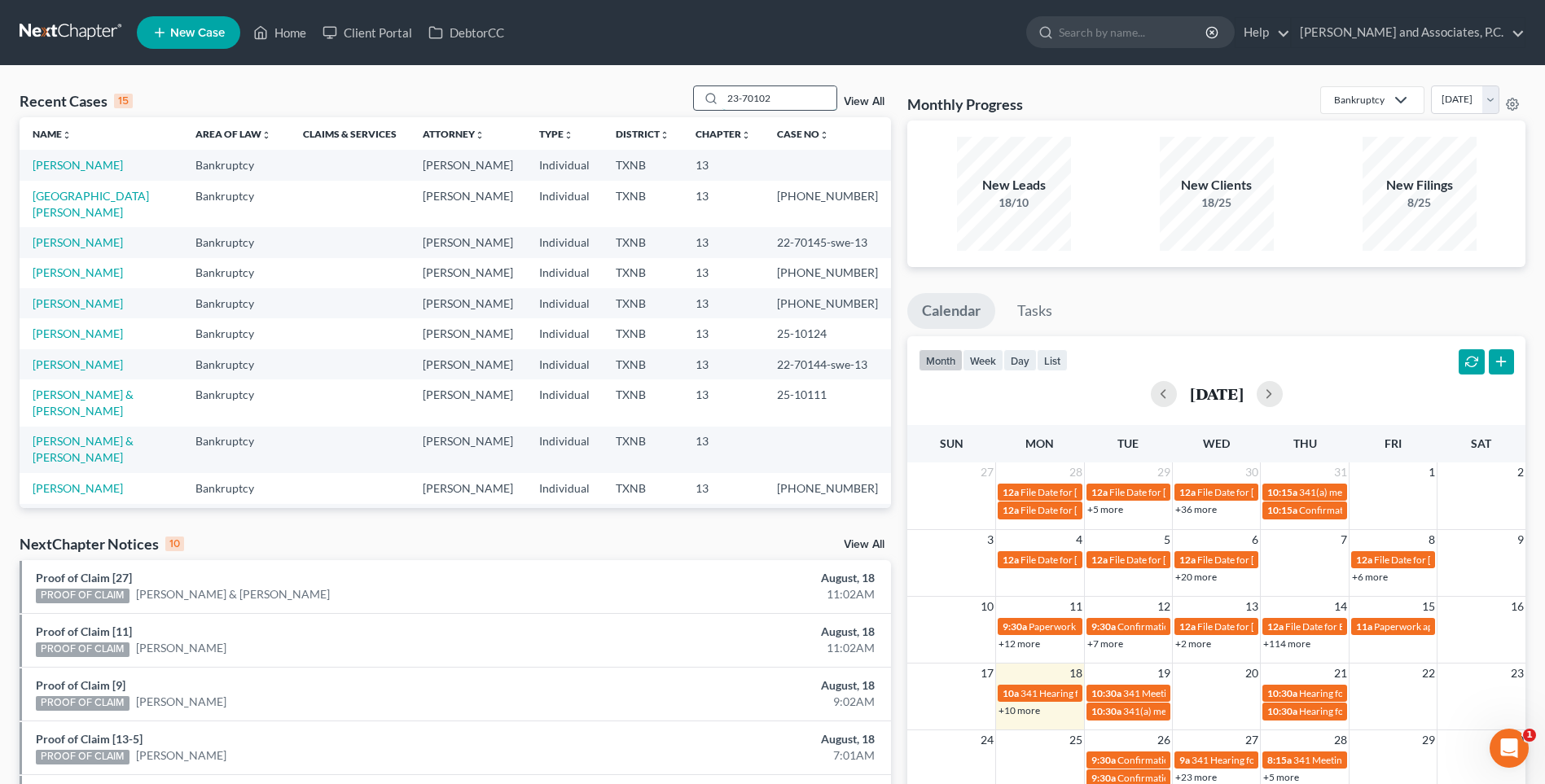
type input "23-70102"
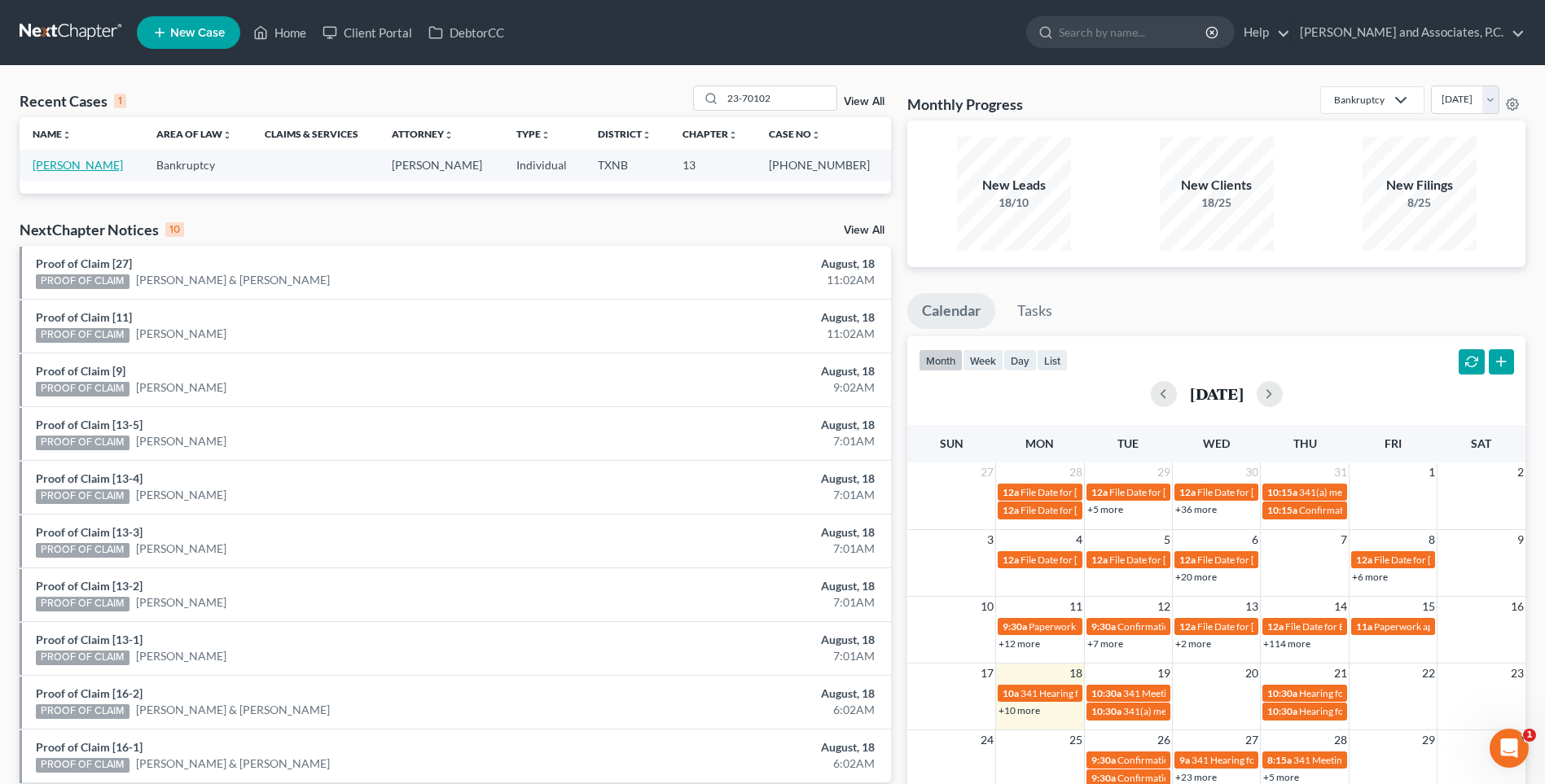
click at [78, 168] on link "[PERSON_NAME]" at bounding box center [78, 165] width 90 height 14
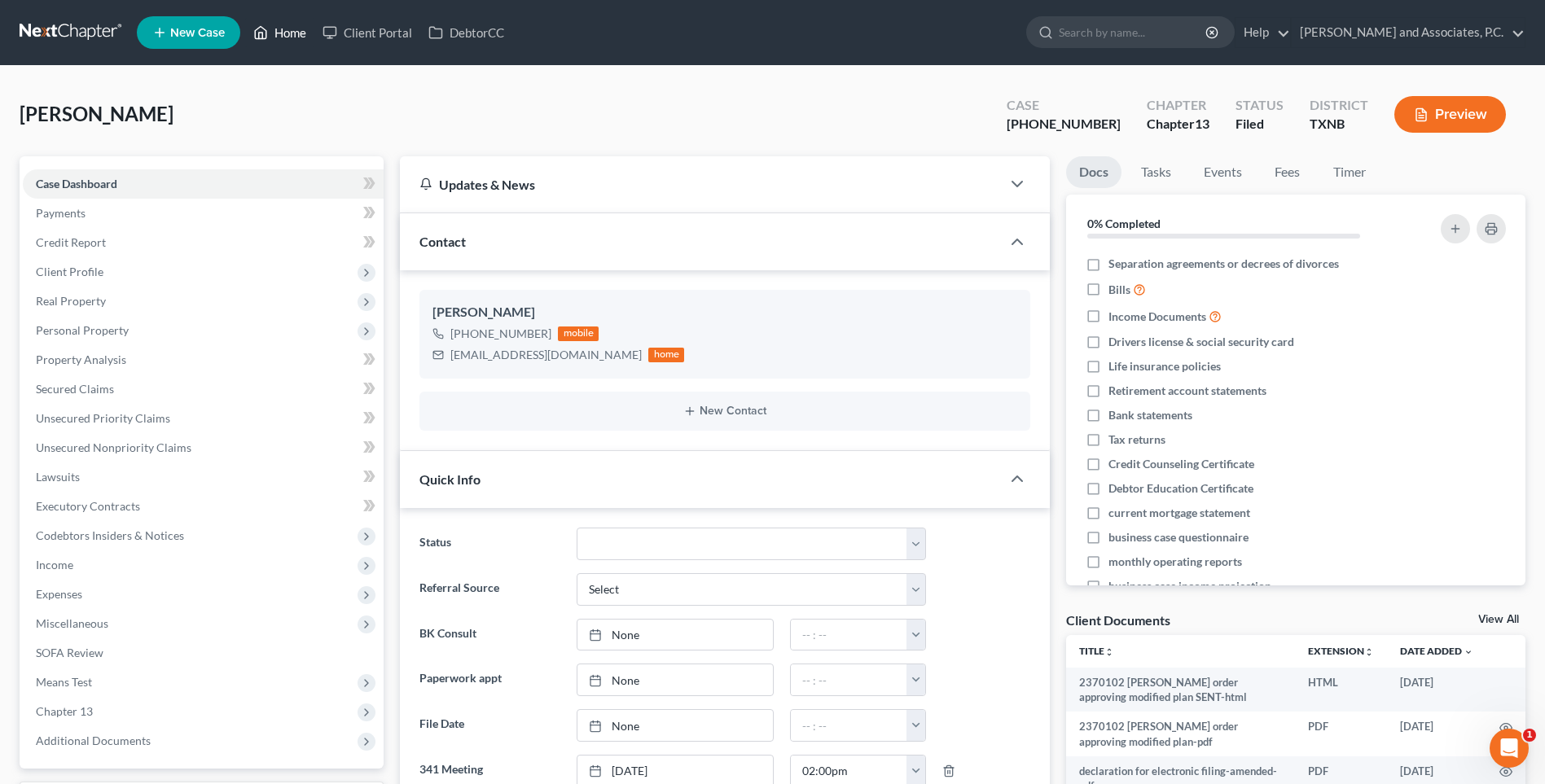
click at [299, 29] on link "Home" at bounding box center [280, 33] width 69 height 30
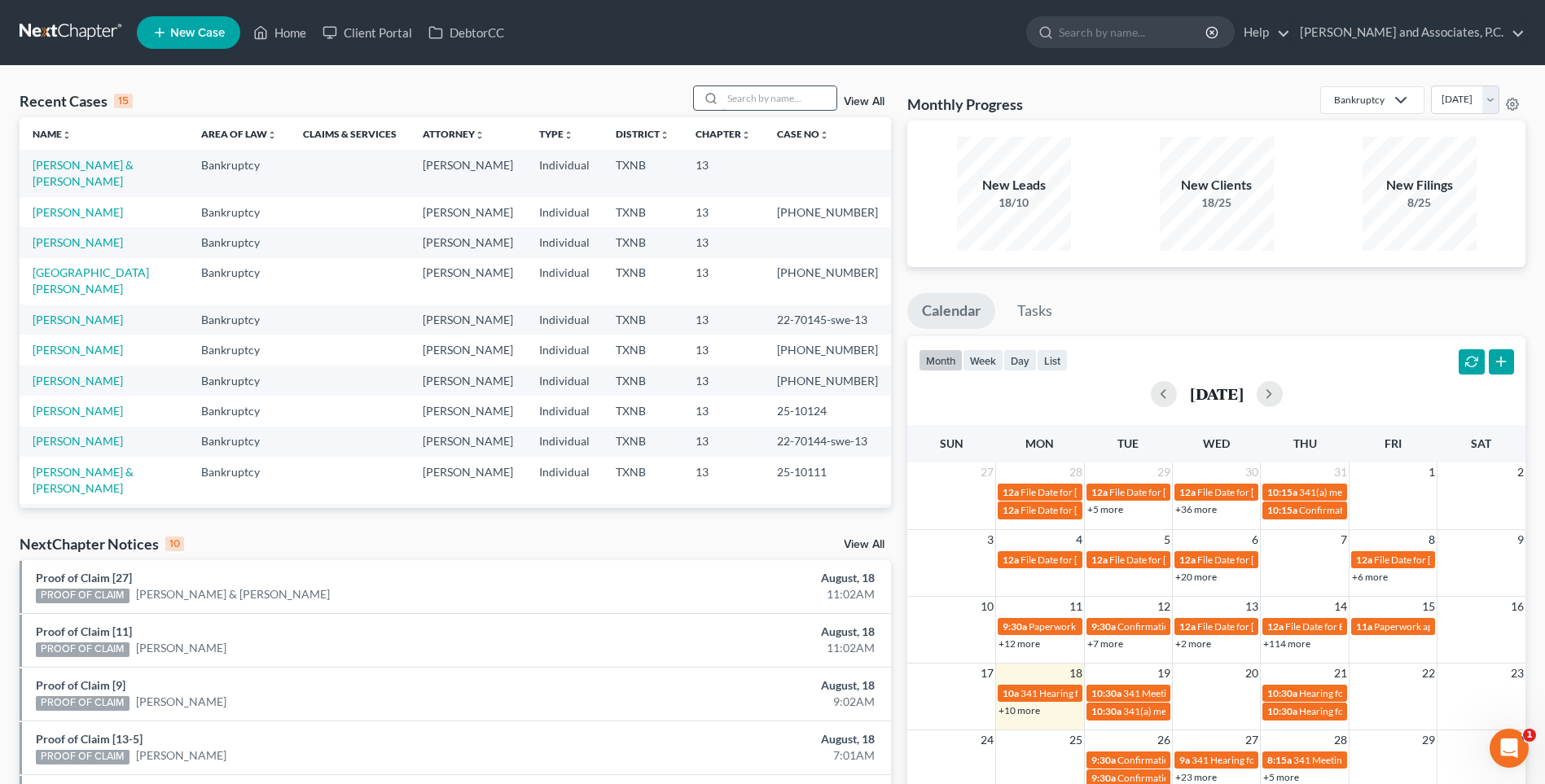
click at [765, 102] on input "search" at bounding box center [779, 97] width 114 height 23
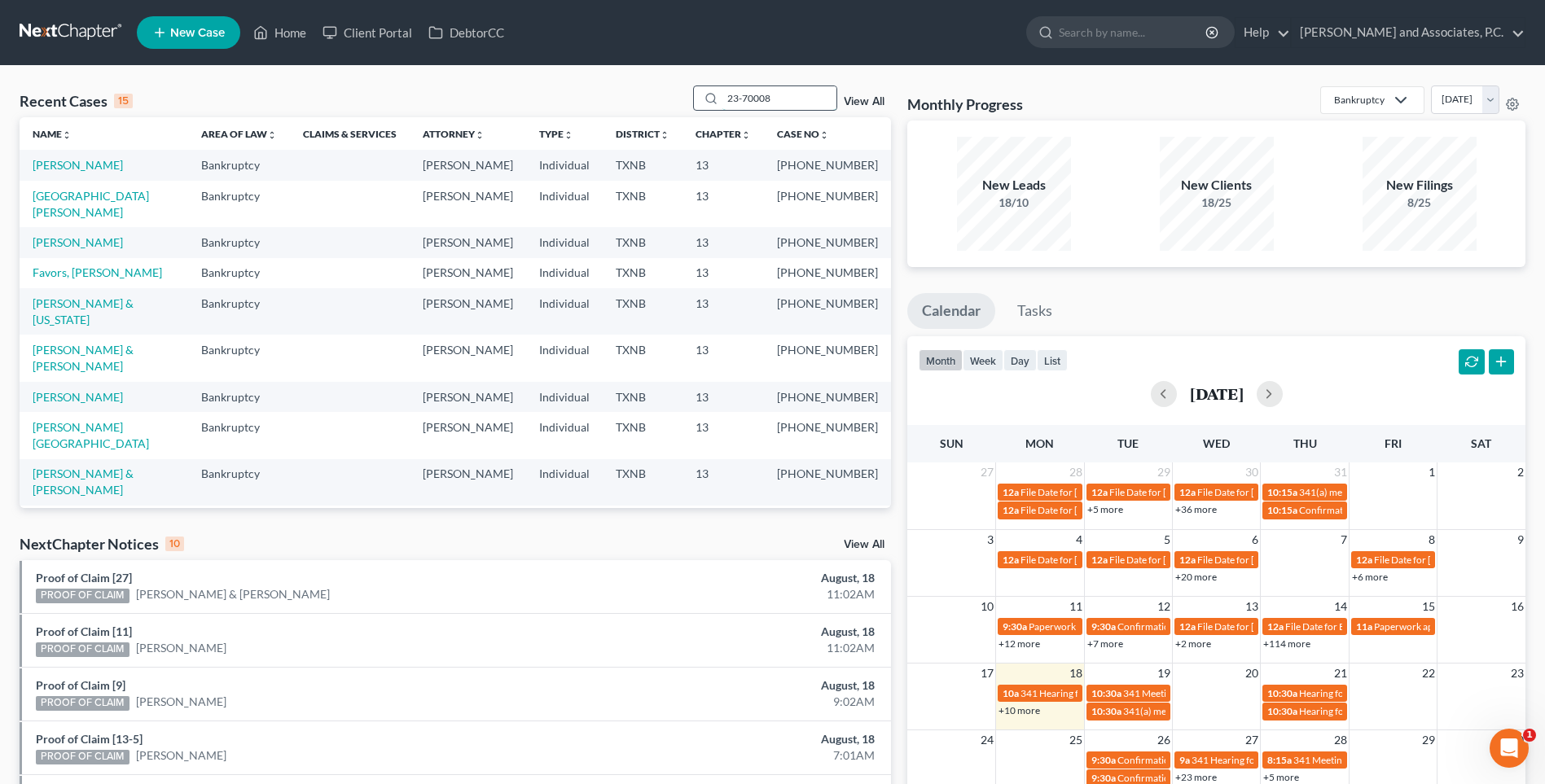
type input "23-70008"
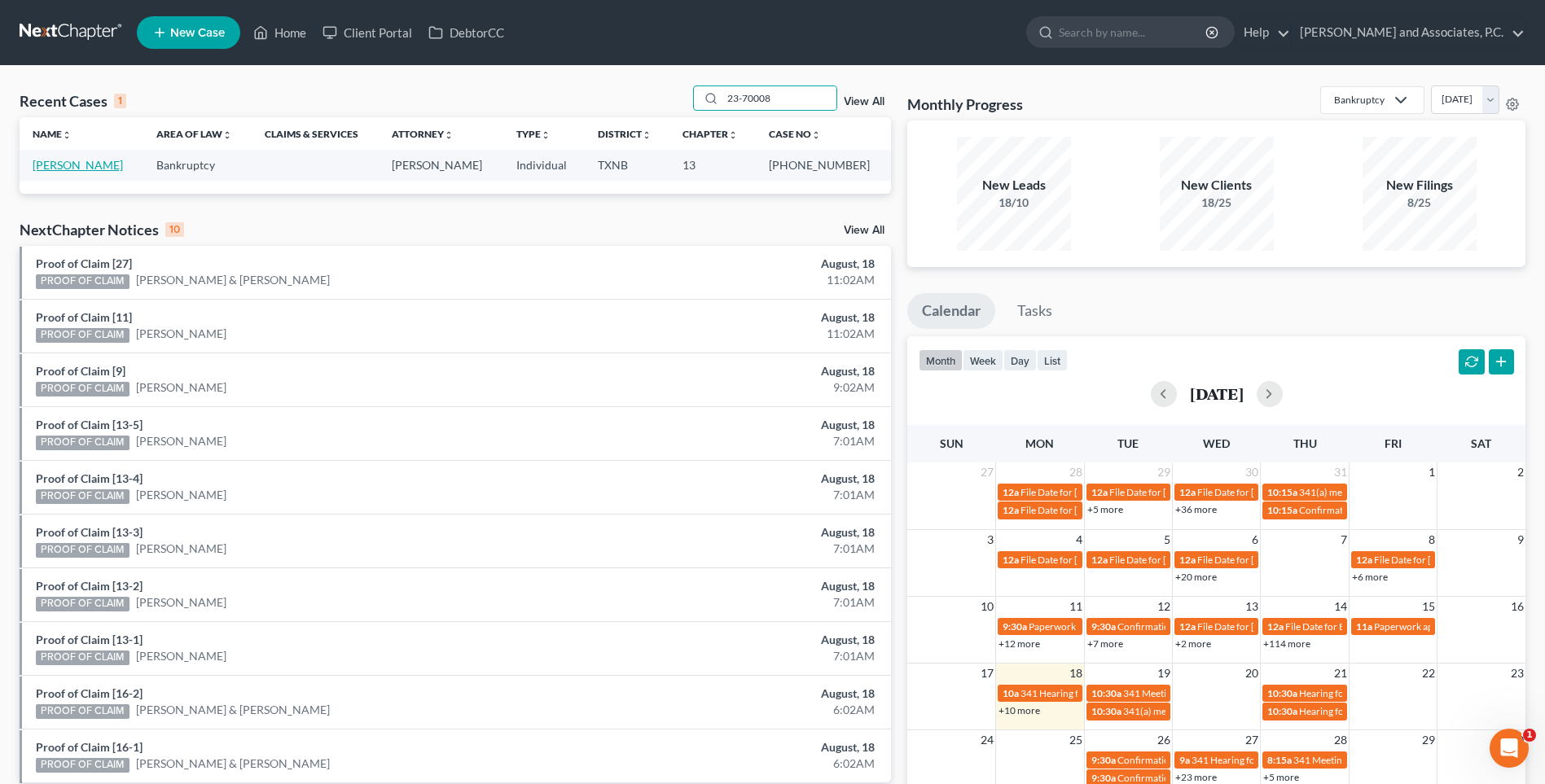
click at [75, 165] on link "[PERSON_NAME]" at bounding box center [78, 165] width 90 height 14
select select "6"
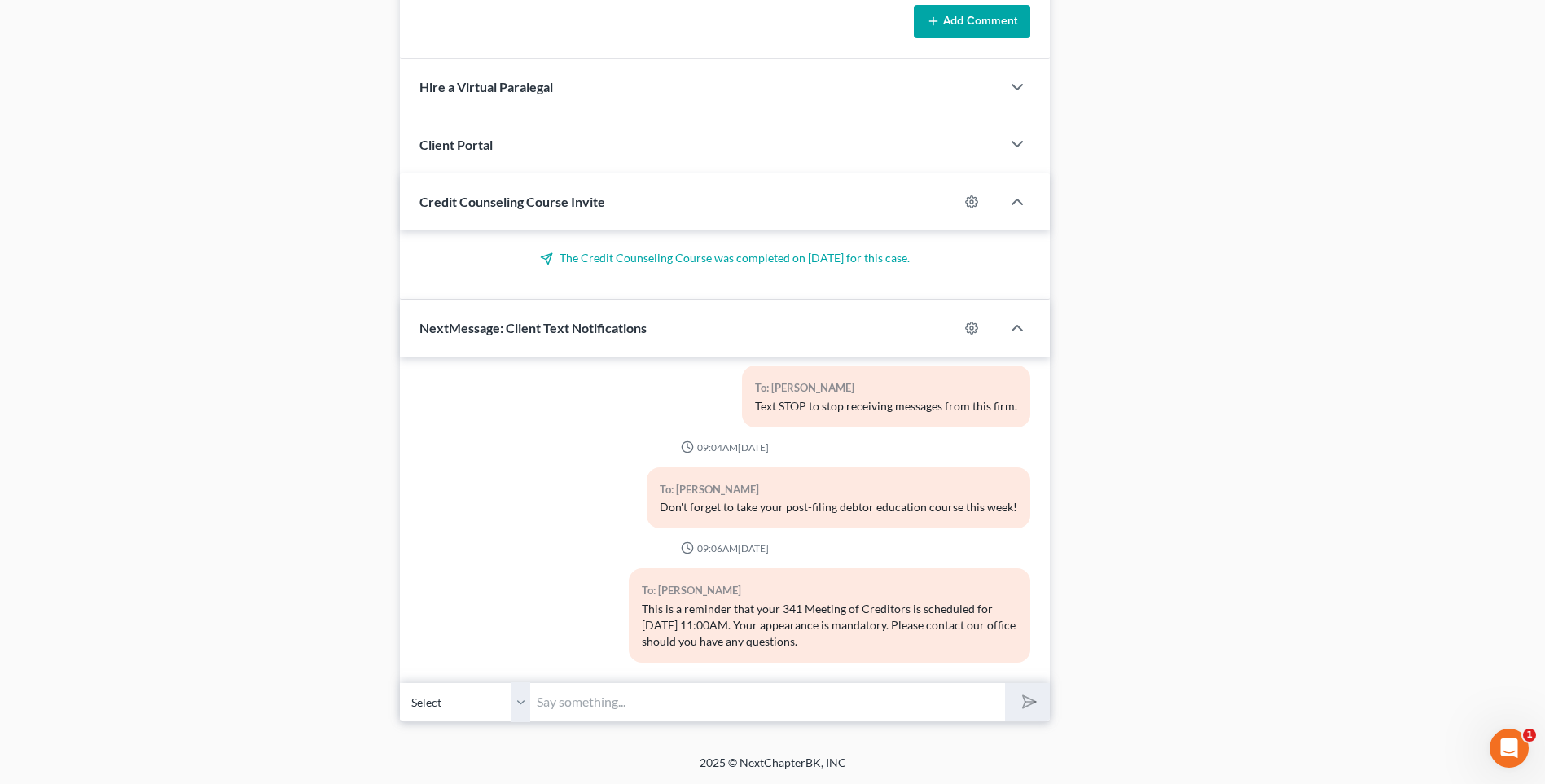
scroll to position [141, 0]
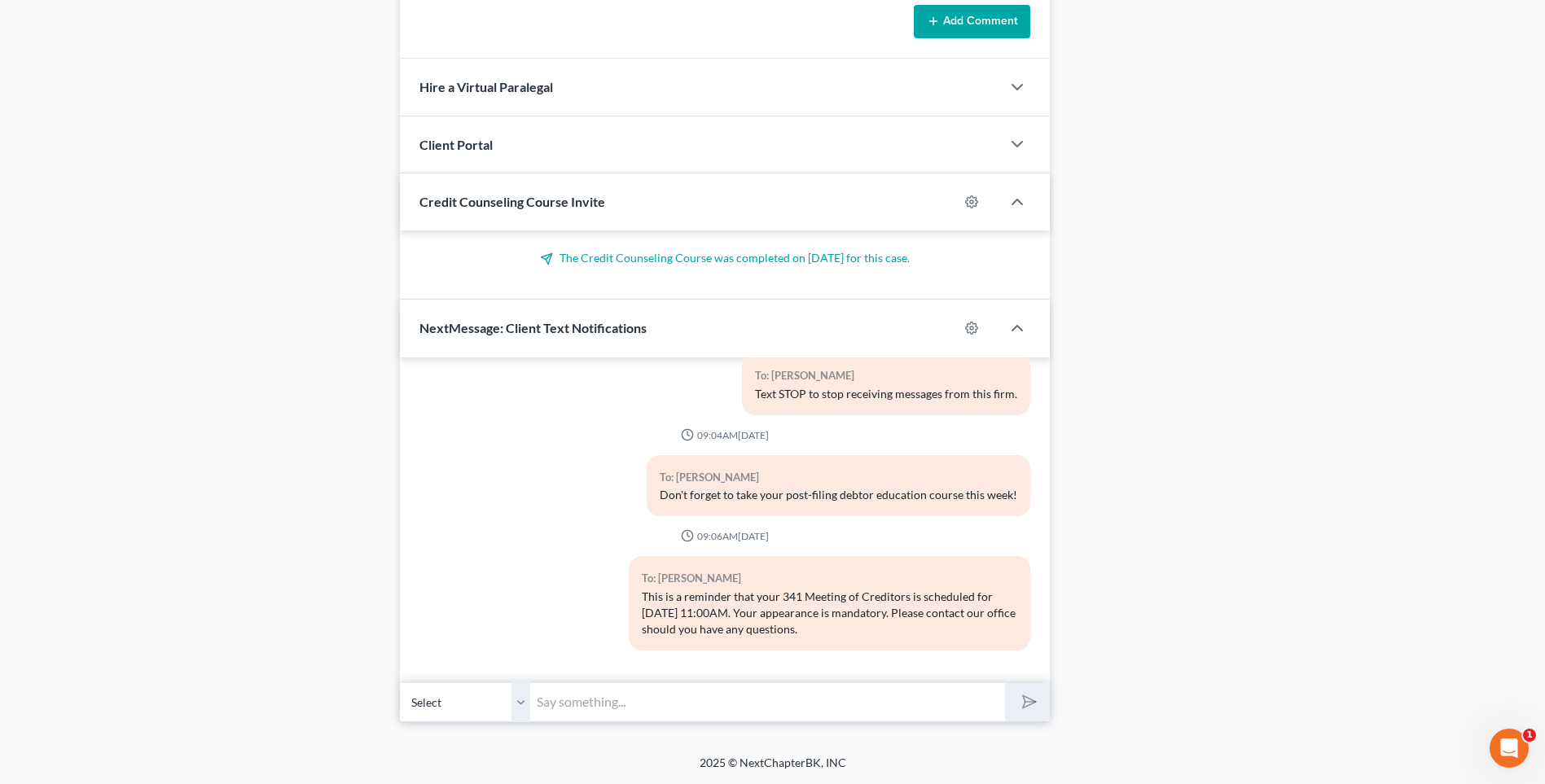
click at [564, 708] on input "text" at bounding box center [768, 702] width 475 height 40
type input "[PERSON_NAME], this is [PERSON_NAME] at [PERSON_NAME]. We need a copy of your 2…"
click at [1005, 683] on button "submit" at bounding box center [1027, 702] width 45 height 38
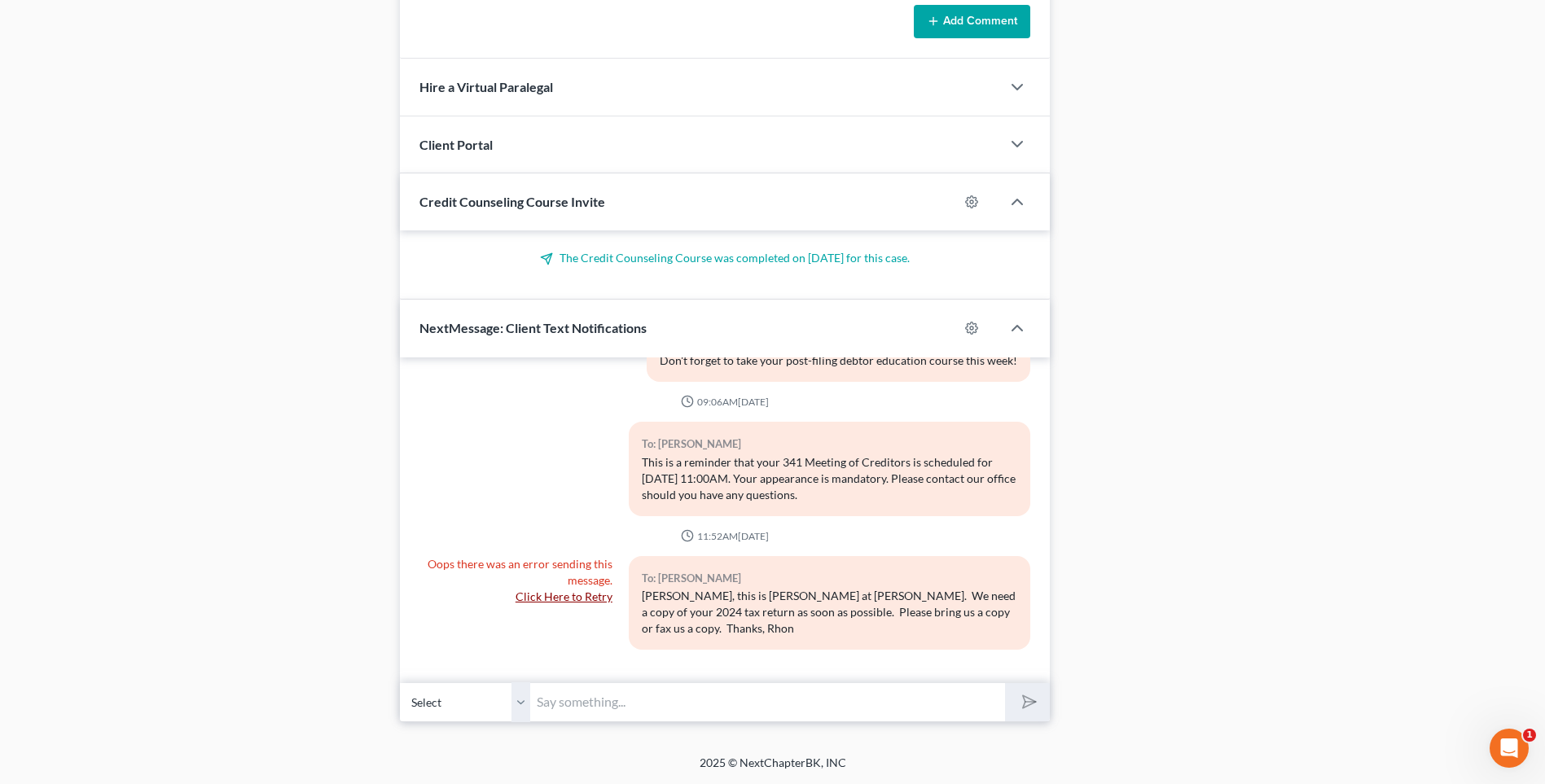
scroll to position [981, 0]
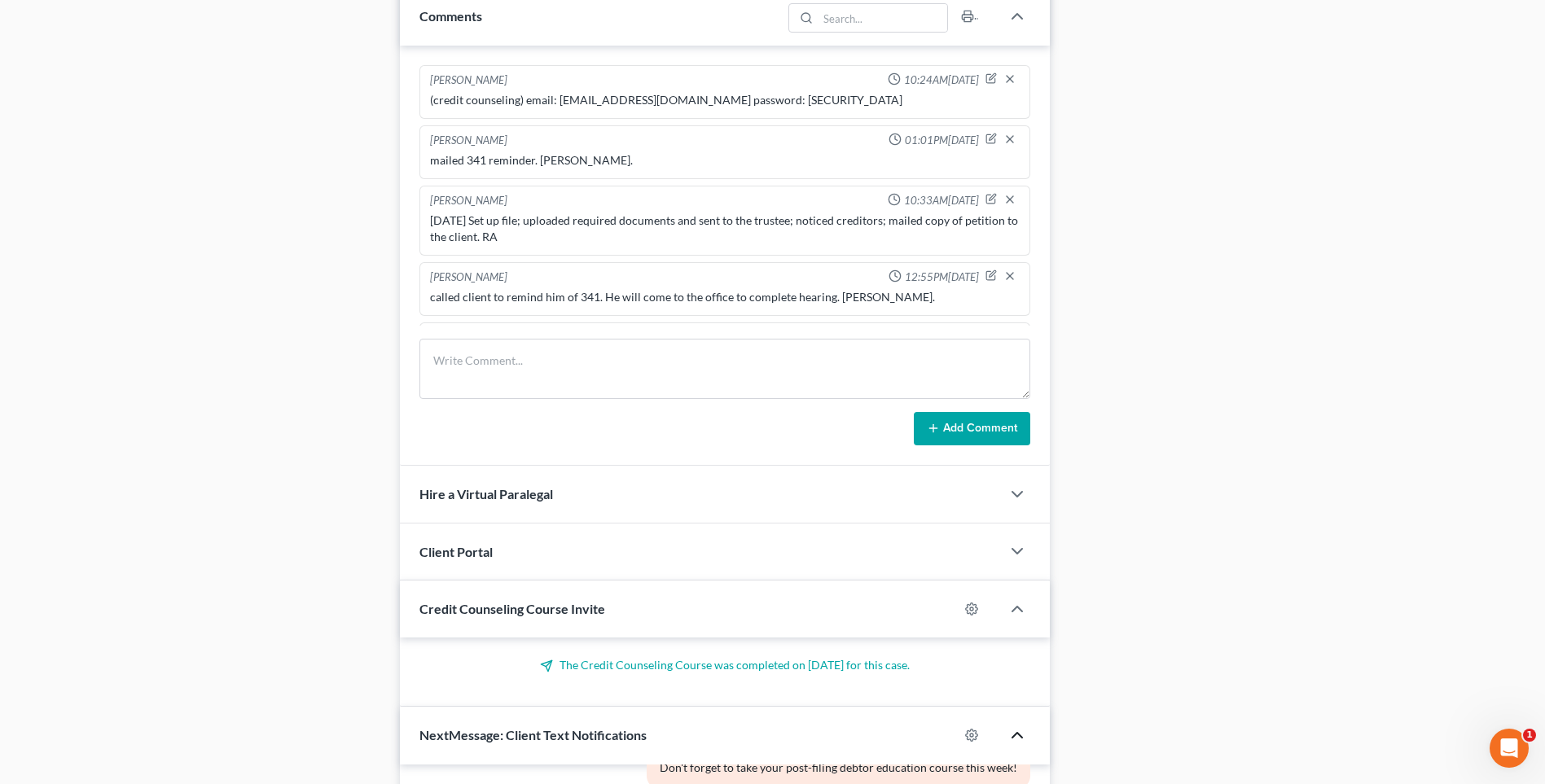
click at [1013, 732] on icon "button" at bounding box center [1017, 735] width 20 height 20
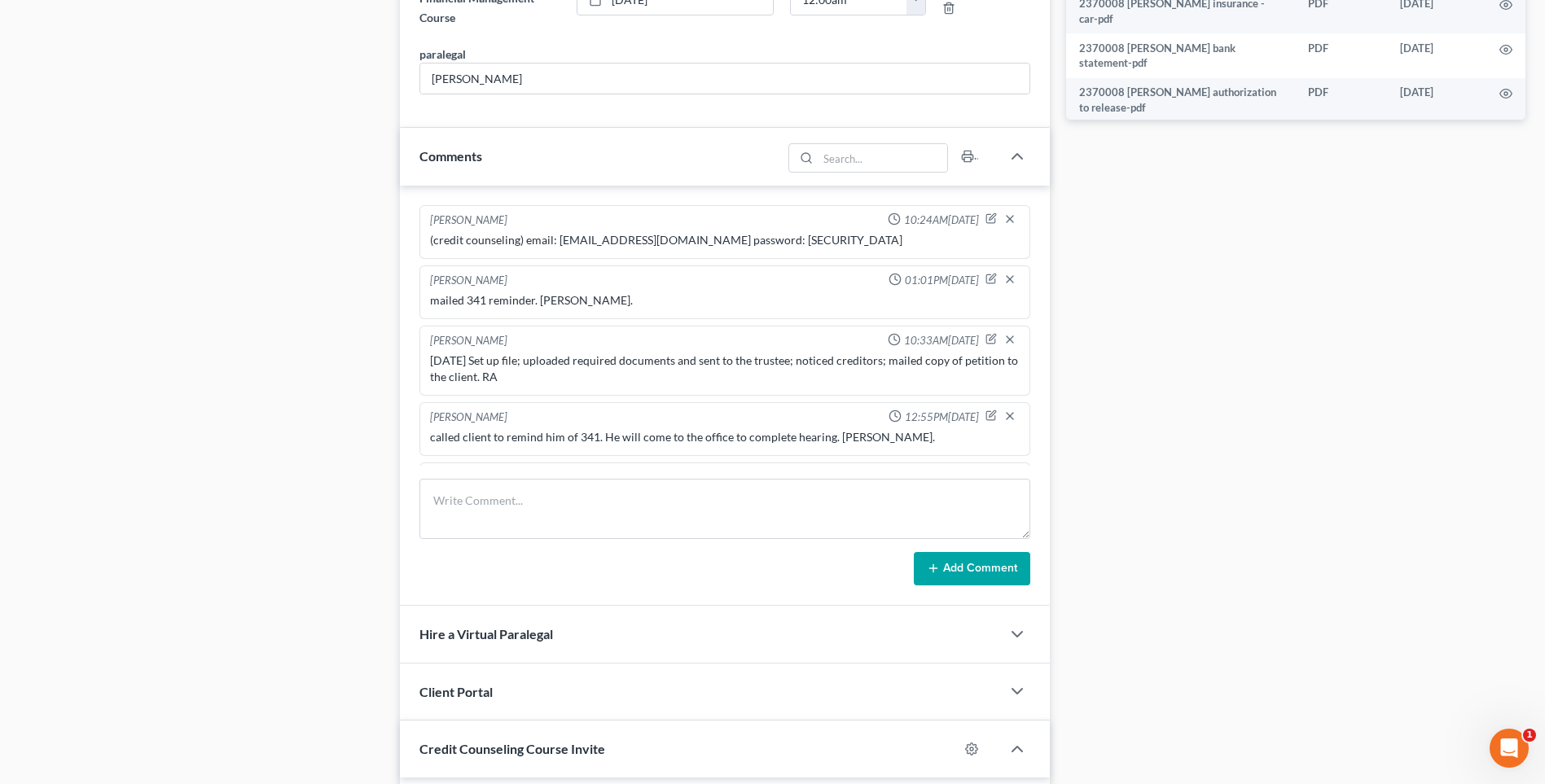
scroll to position [899, 0]
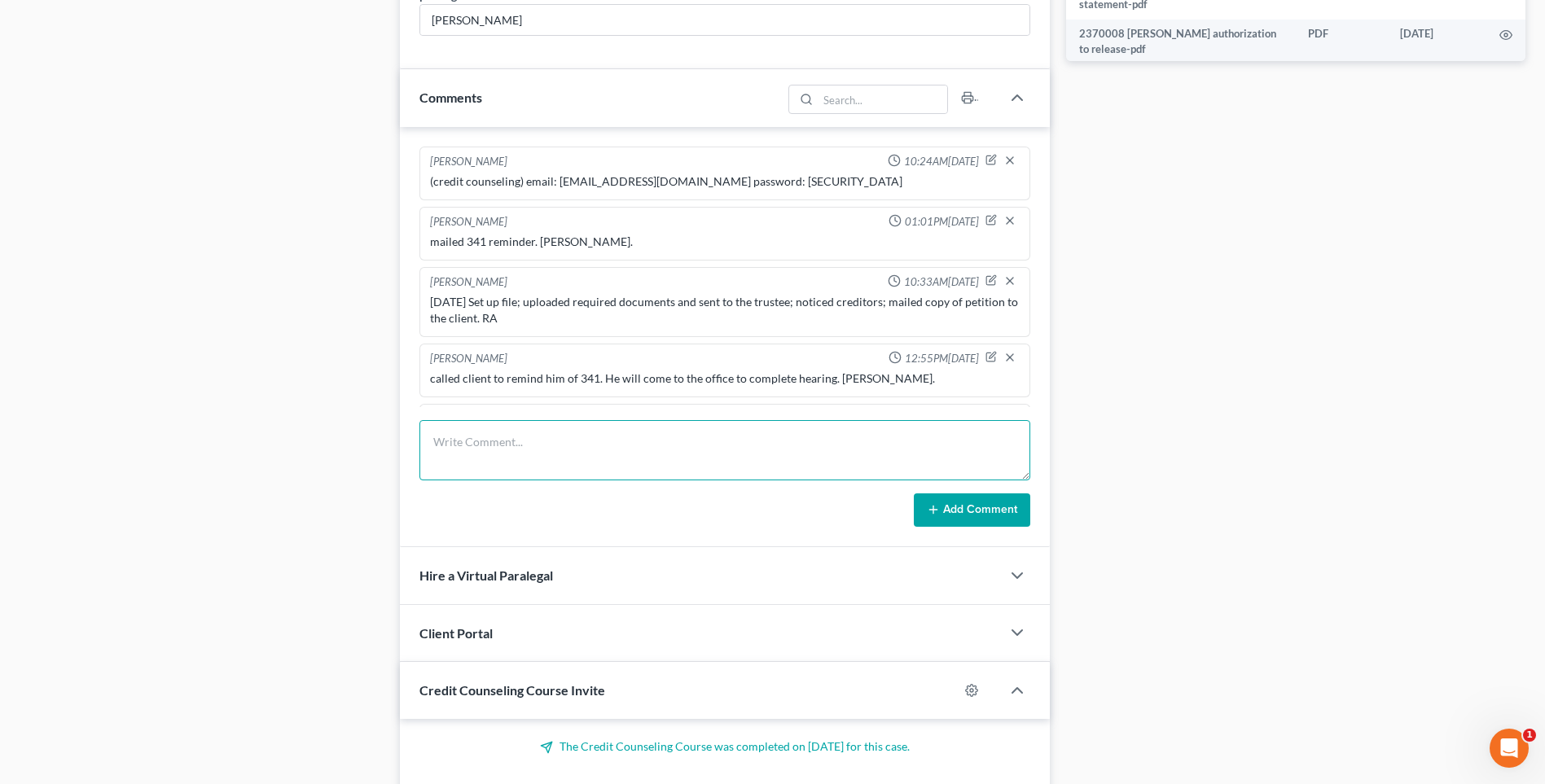
click at [500, 462] on textarea at bounding box center [724, 450] width 611 height 60
type textarea "Tried calling client is # is not in service and will not accept calls. He doesn…"
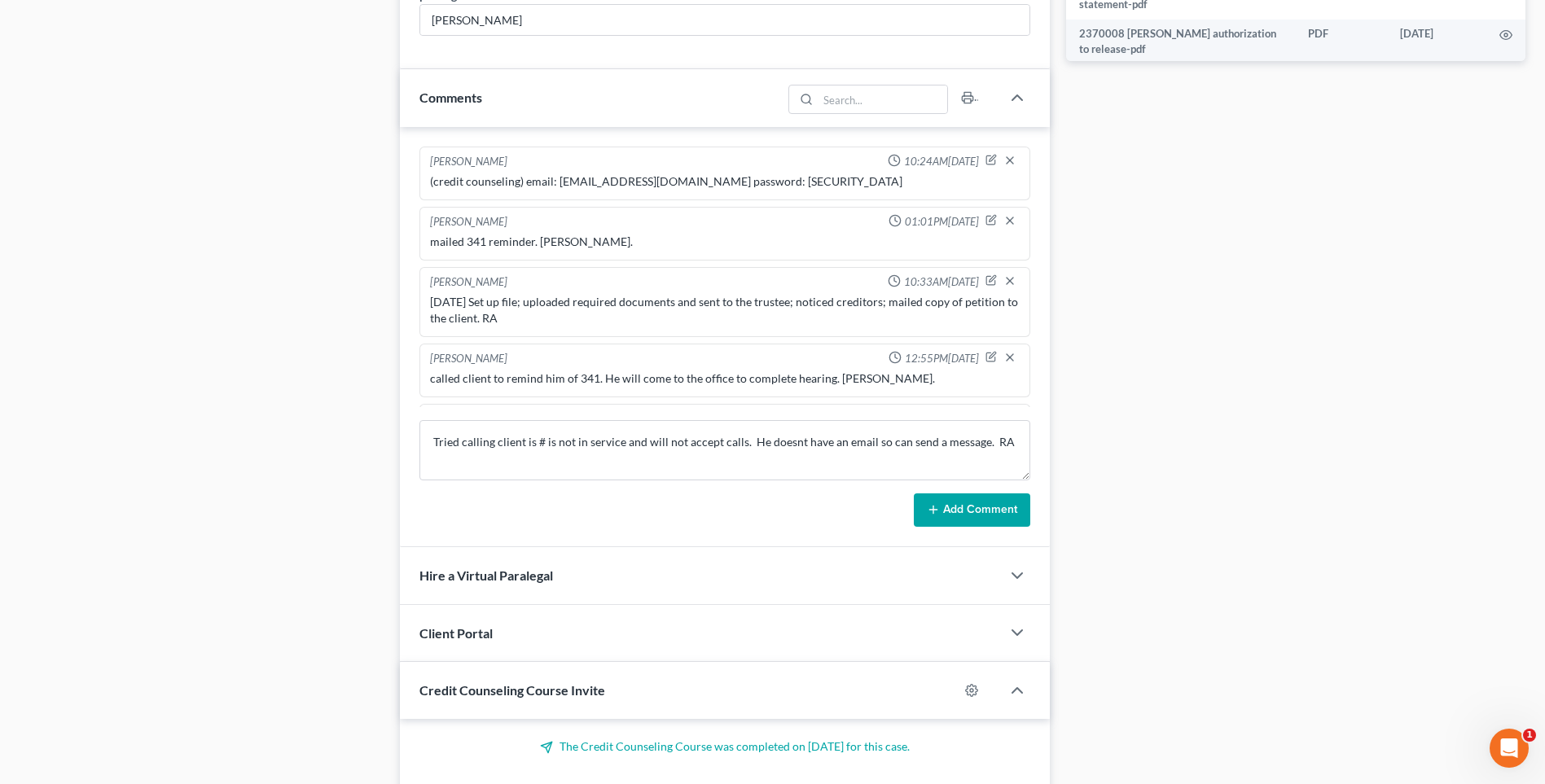
click at [978, 513] on button "Add Comment" at bounding box center [972, 510] width 116 height 34
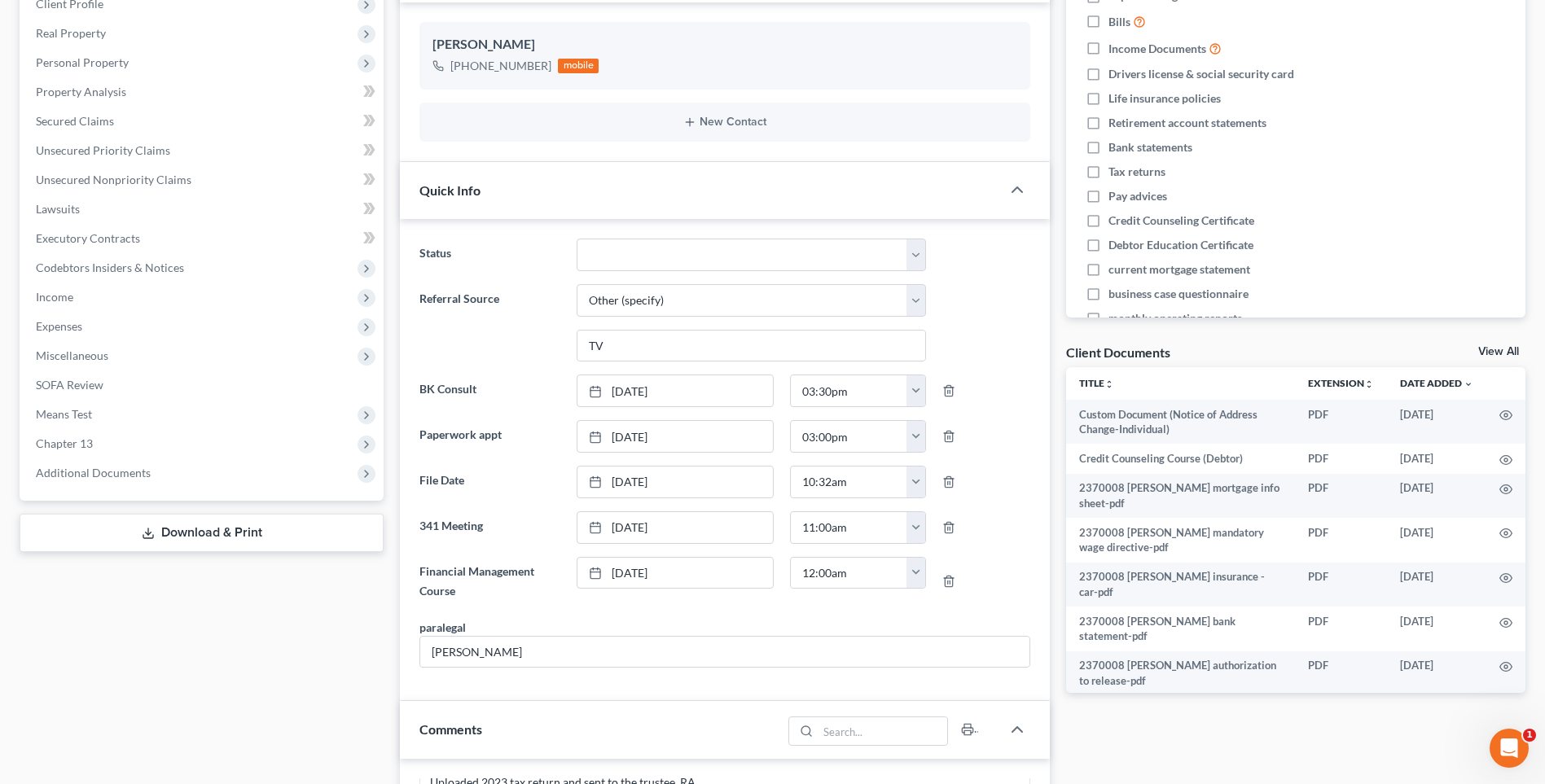
scroll to position [4, 0]
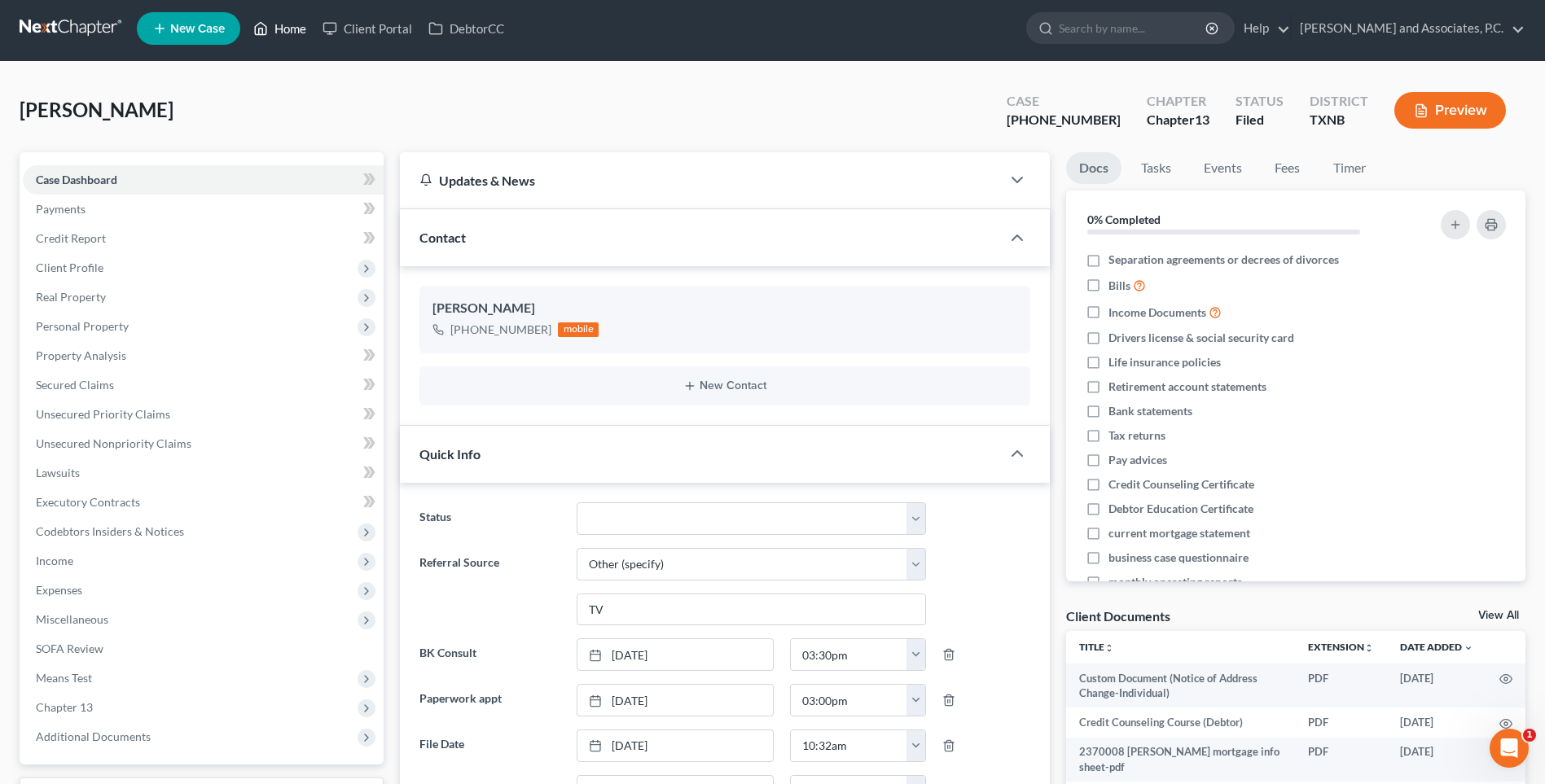
click at [293, 29] on link "Home" at bounding box center [280, 29] width 69 height 30
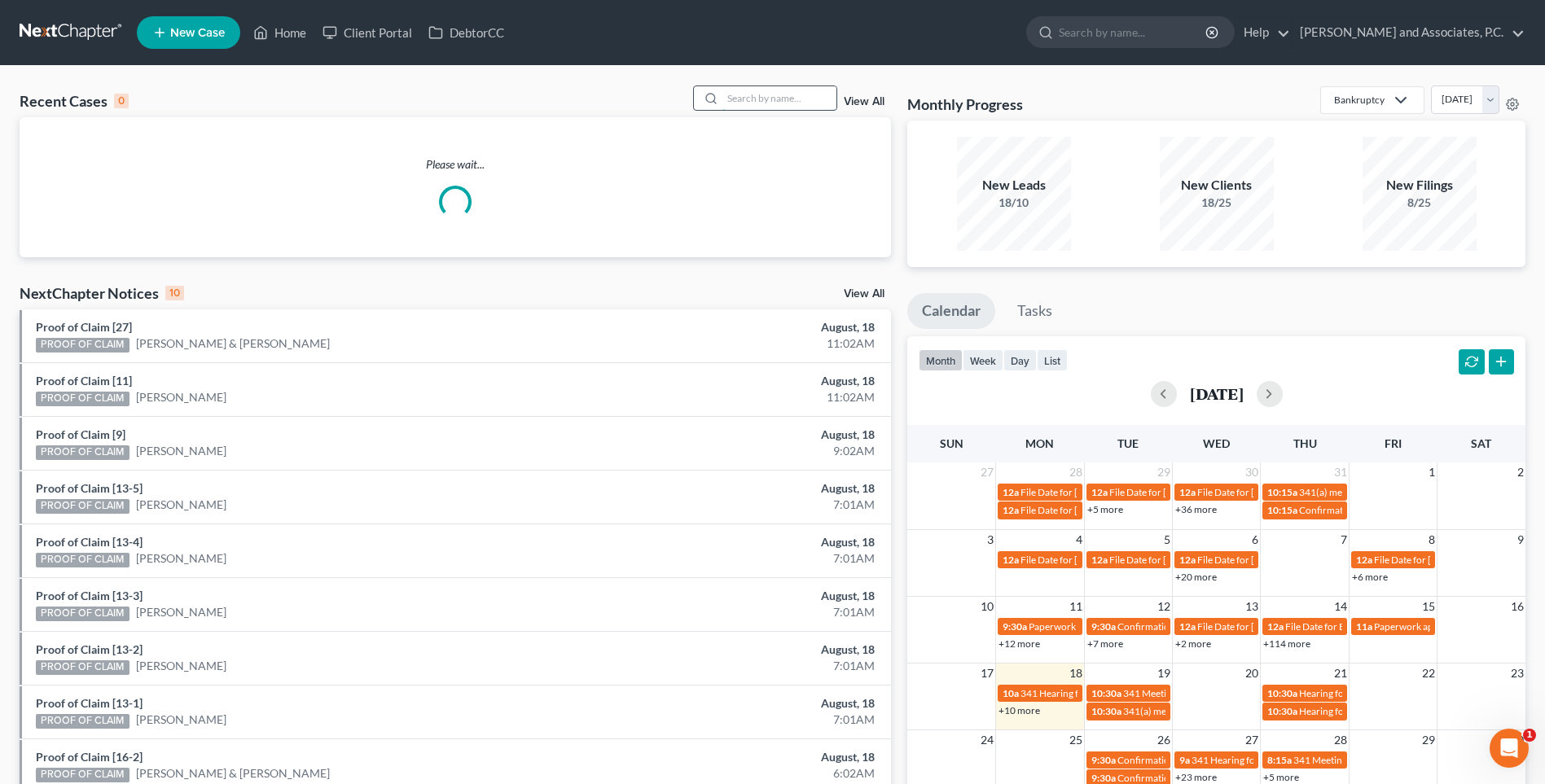
click at [751, 96] on input "search" at bounding box center [779, 97] width 114 height 23
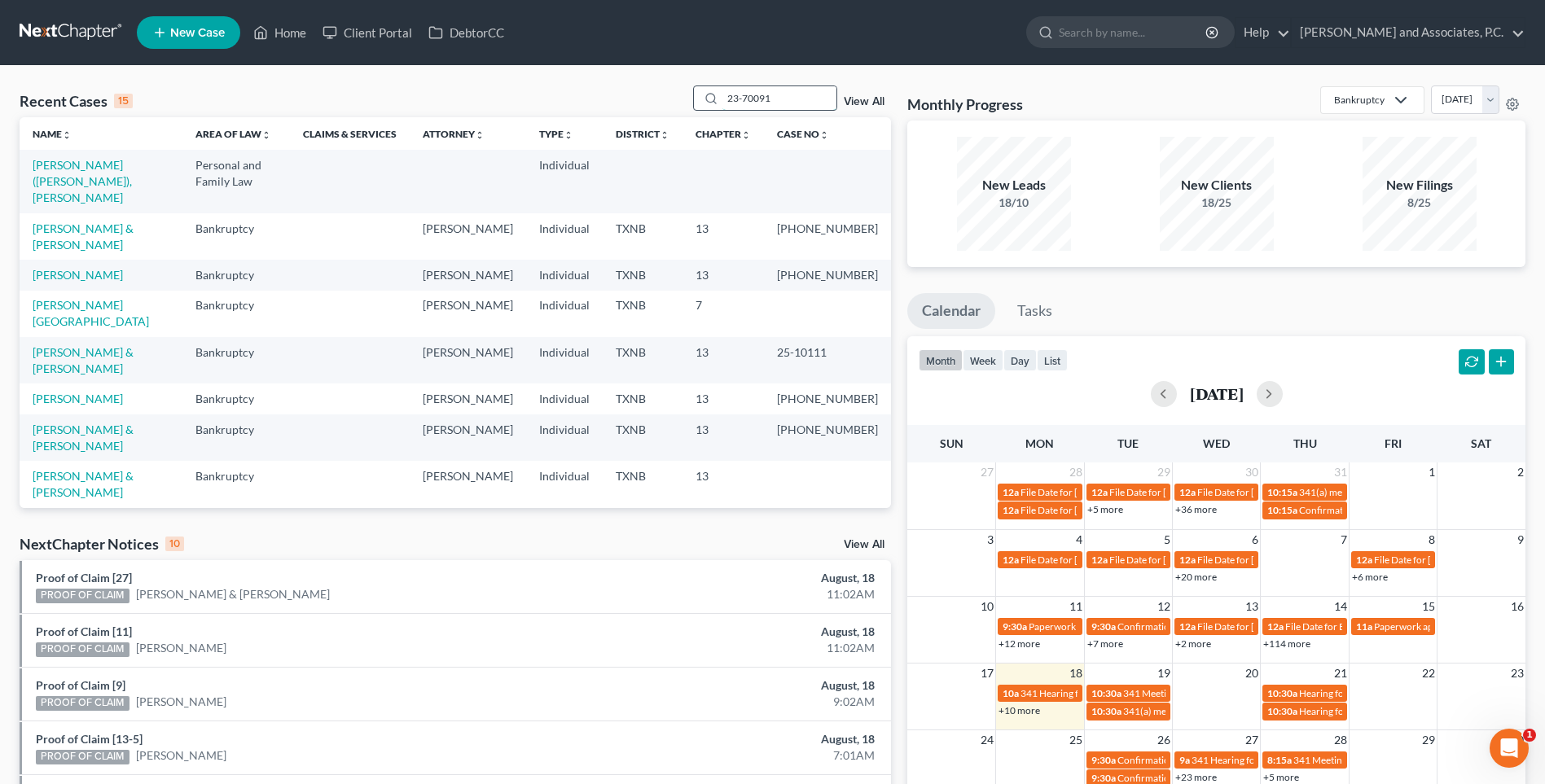
type input "23-70091"
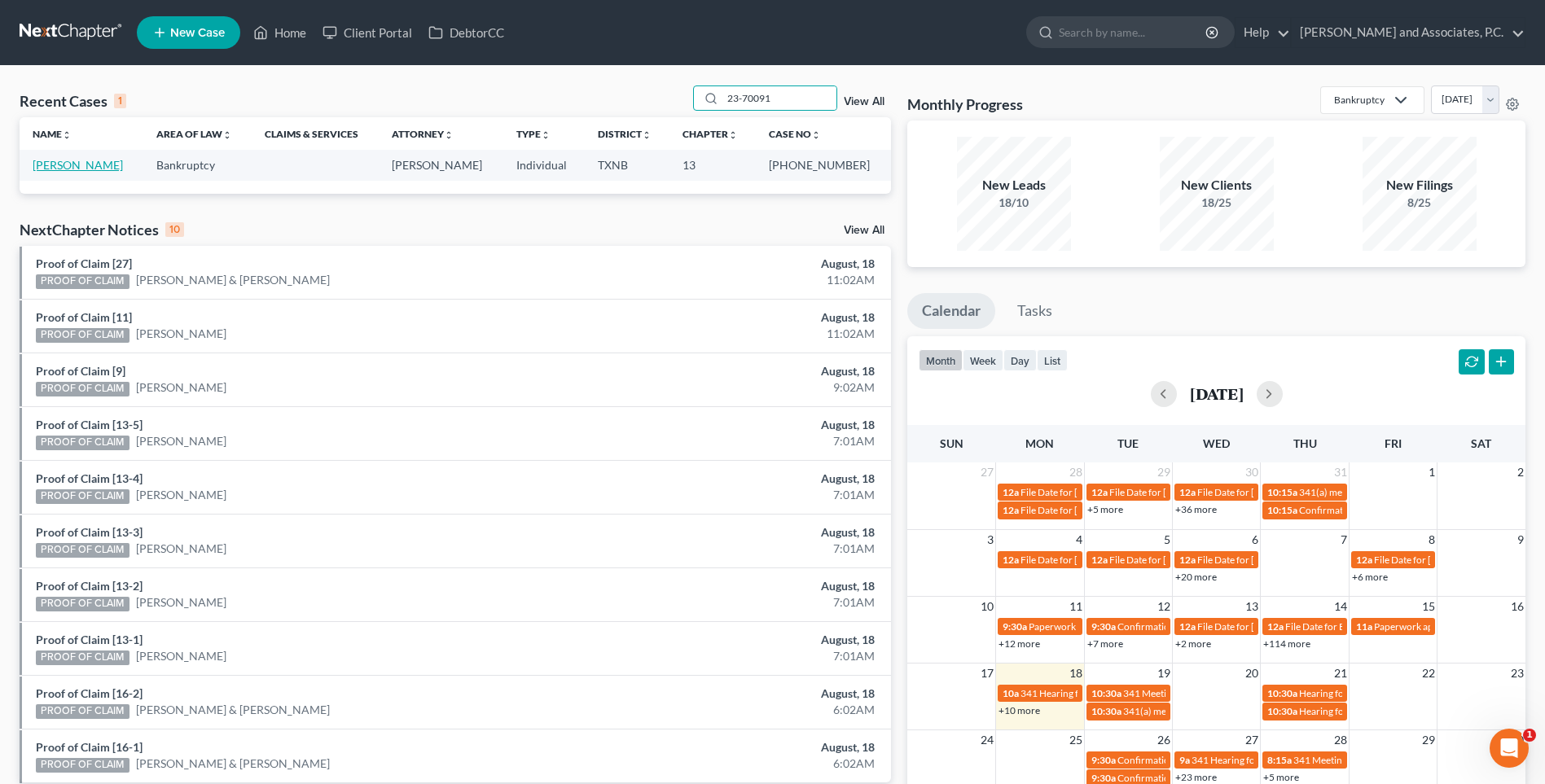
click at [77, 167] on link "[PERSON_NAME]" at bounding box center [78, 165] width 90 height 14
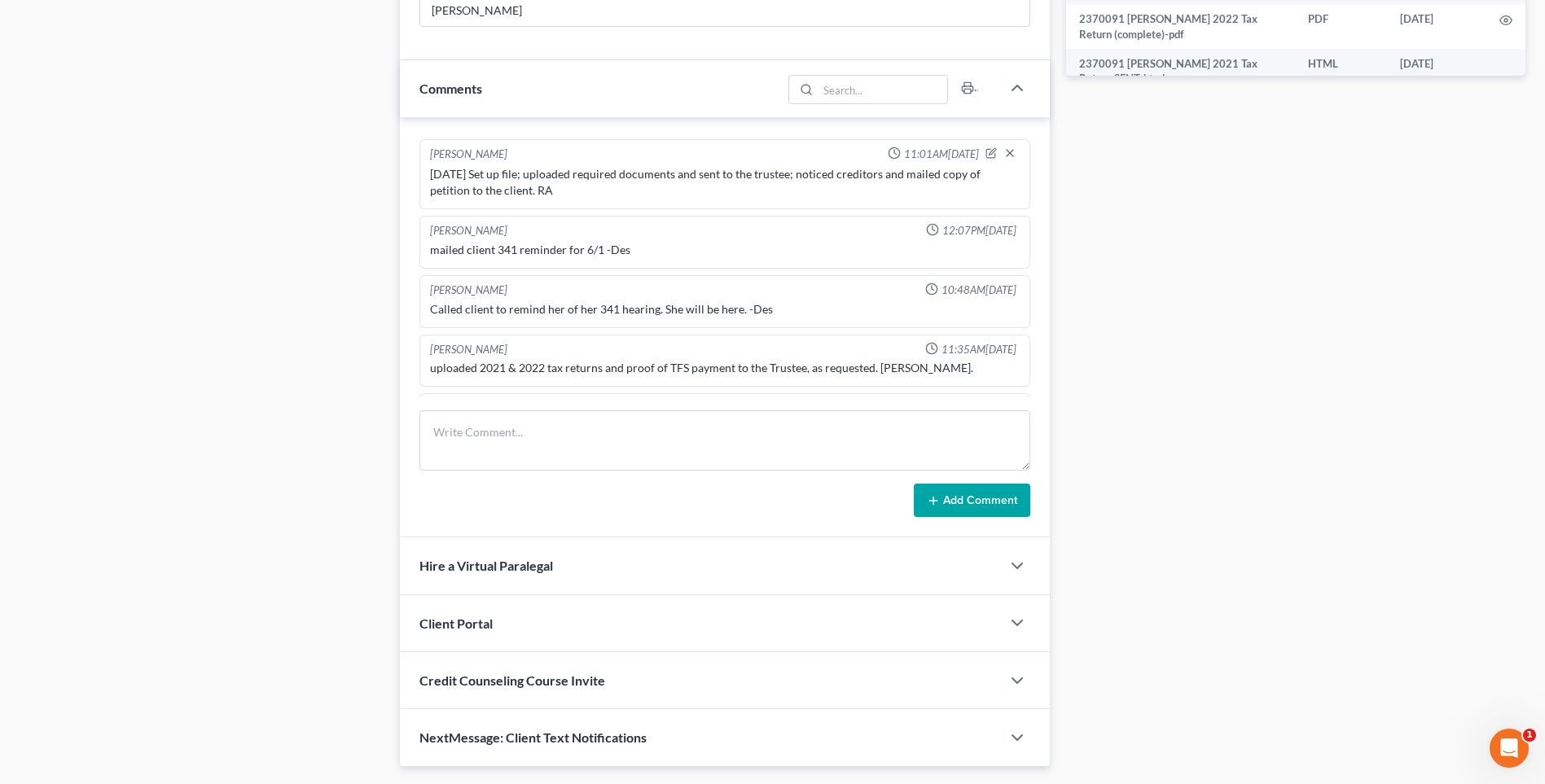
scroll to position [896, 0]
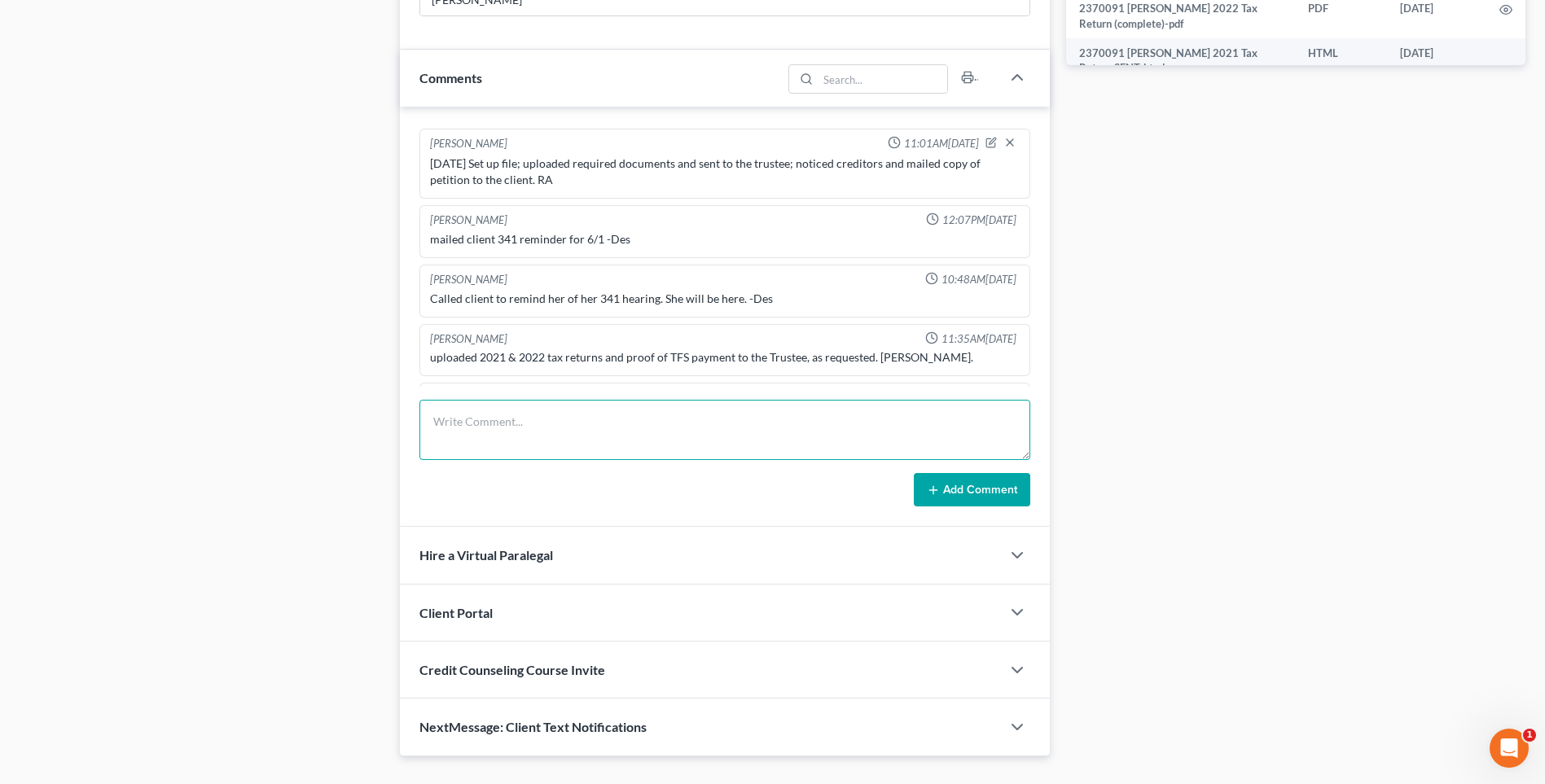
click at [452, 431] on textarea at bounding box center [724, 430] width 611 height 60
click at [770, 424] on textarea "Talked to [PERSON_NAME]. She said her schedule at work has changed and s" at bounding box center [724, 430] width 611 height 60
type textarea "Talked to [PERSON_NAME]. She said her schedule at work has changed and she hasn…"
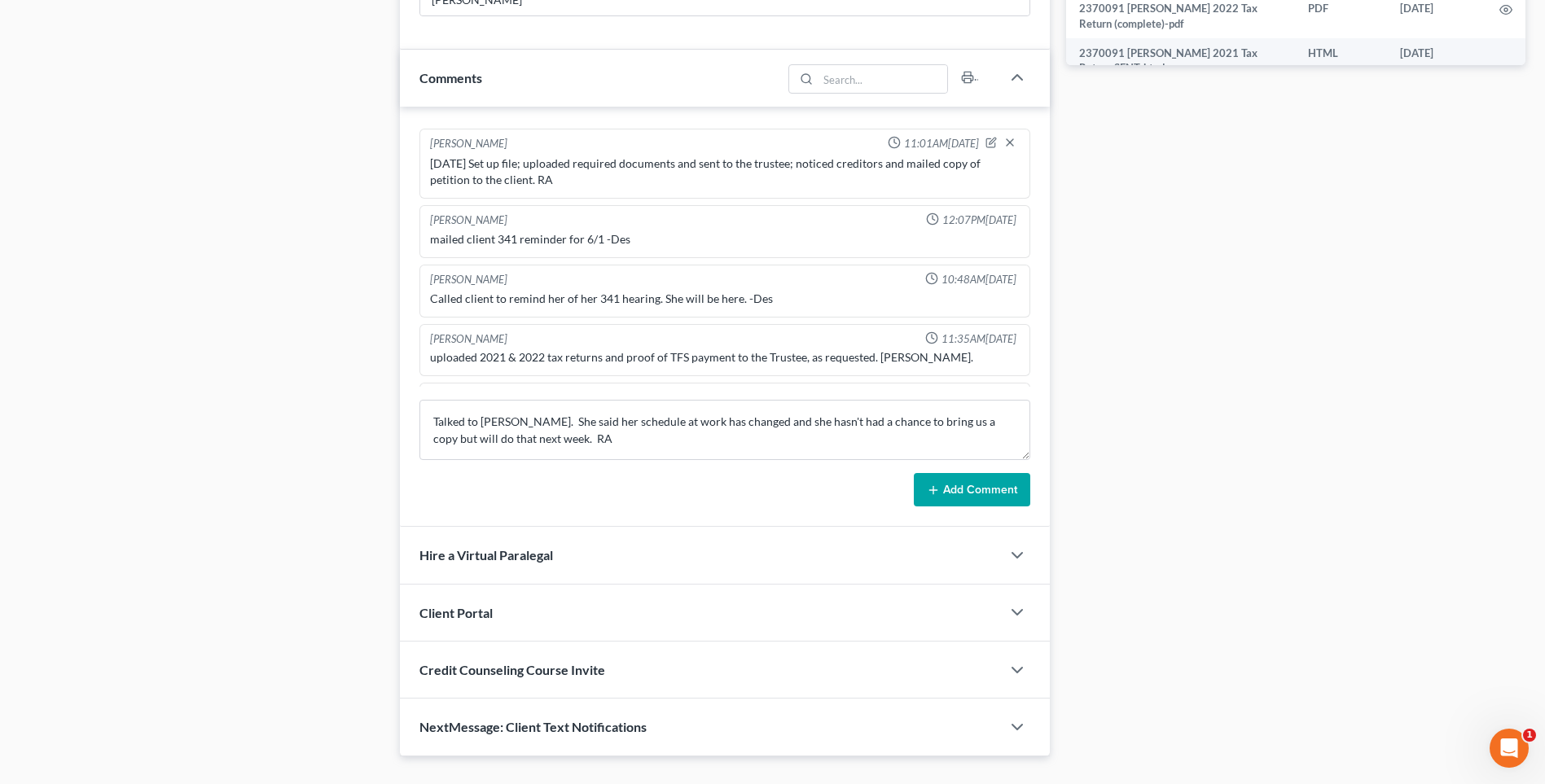
click at [978, 491] on button "Add Comment" at bounding box center [972, 490] width 116 height 34
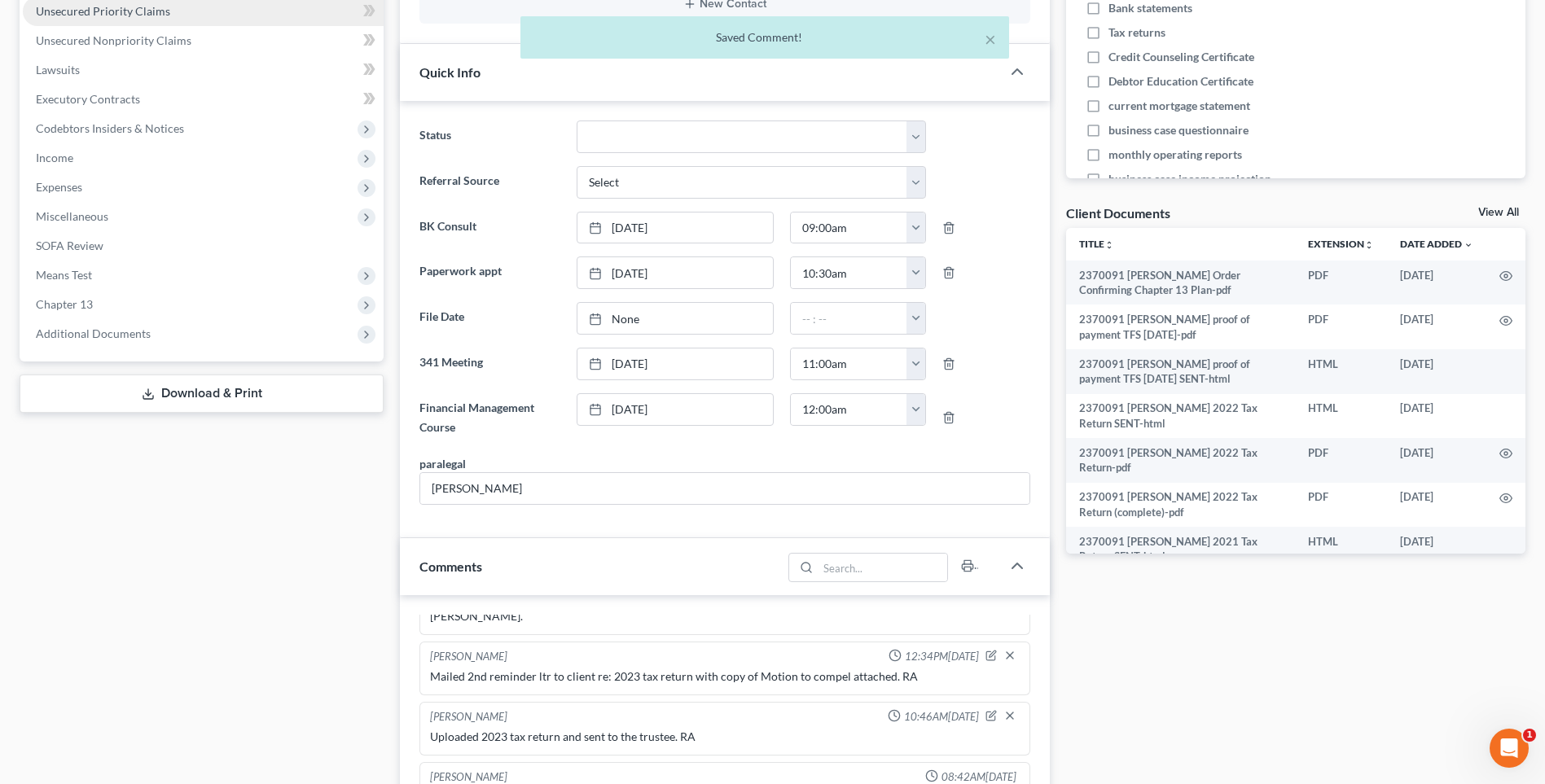
scroll to position [0, 0]
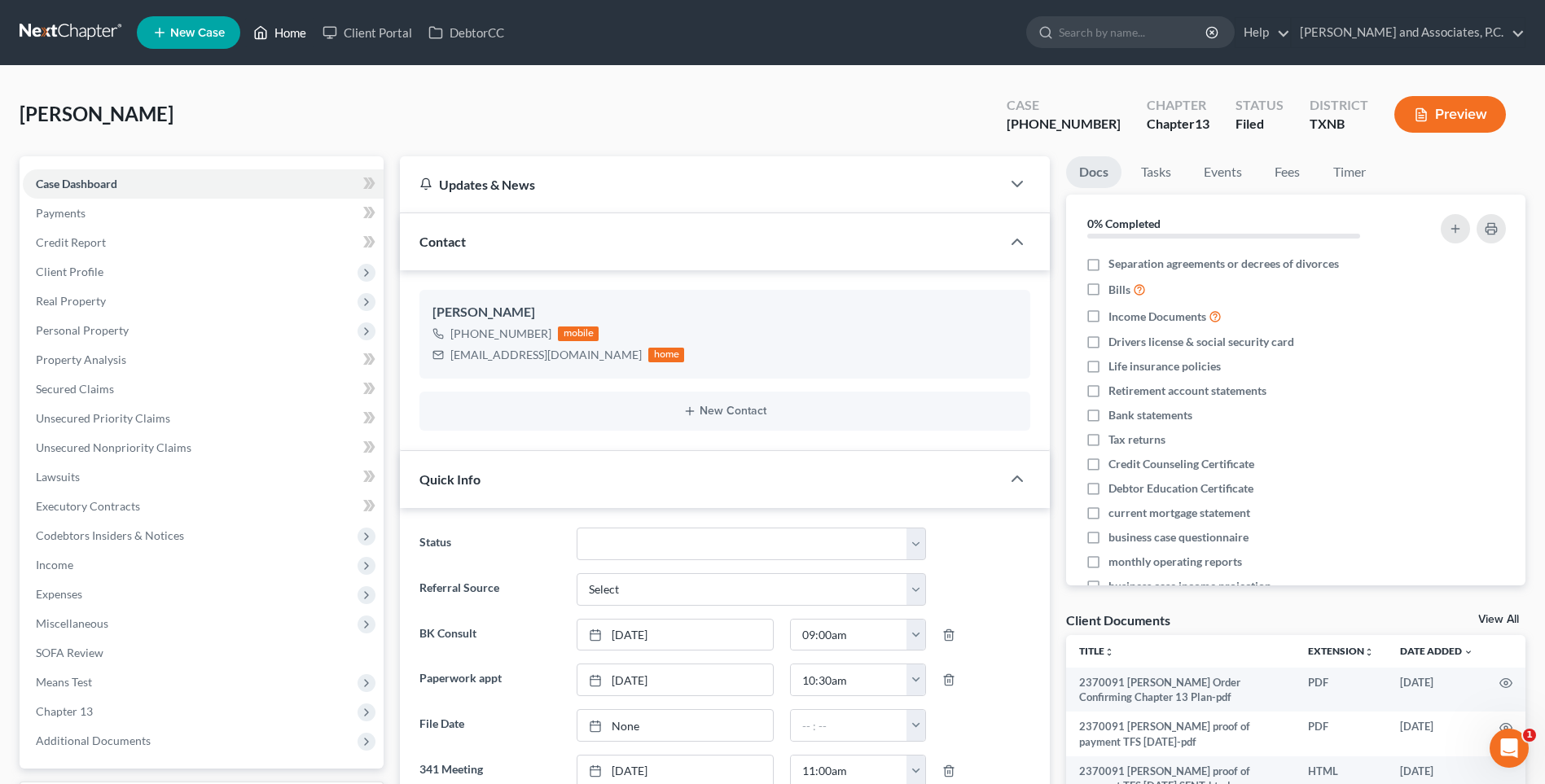
click at [288, 33] on link "Home" at bounding box center [280, 33] width 69 height 30
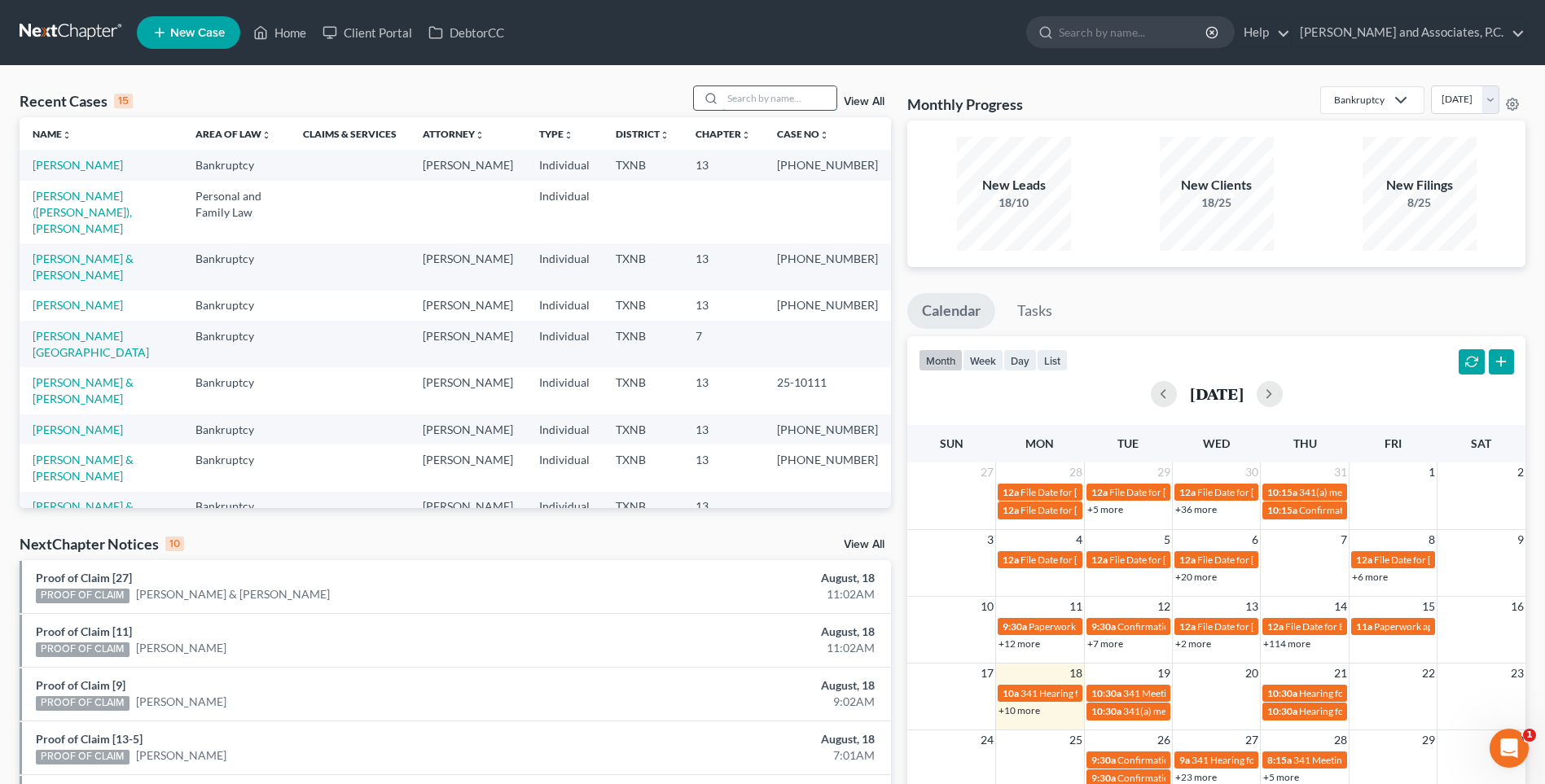
click at [740, 99] on input "search" at bounding box center [779, 97] width 114 height 23
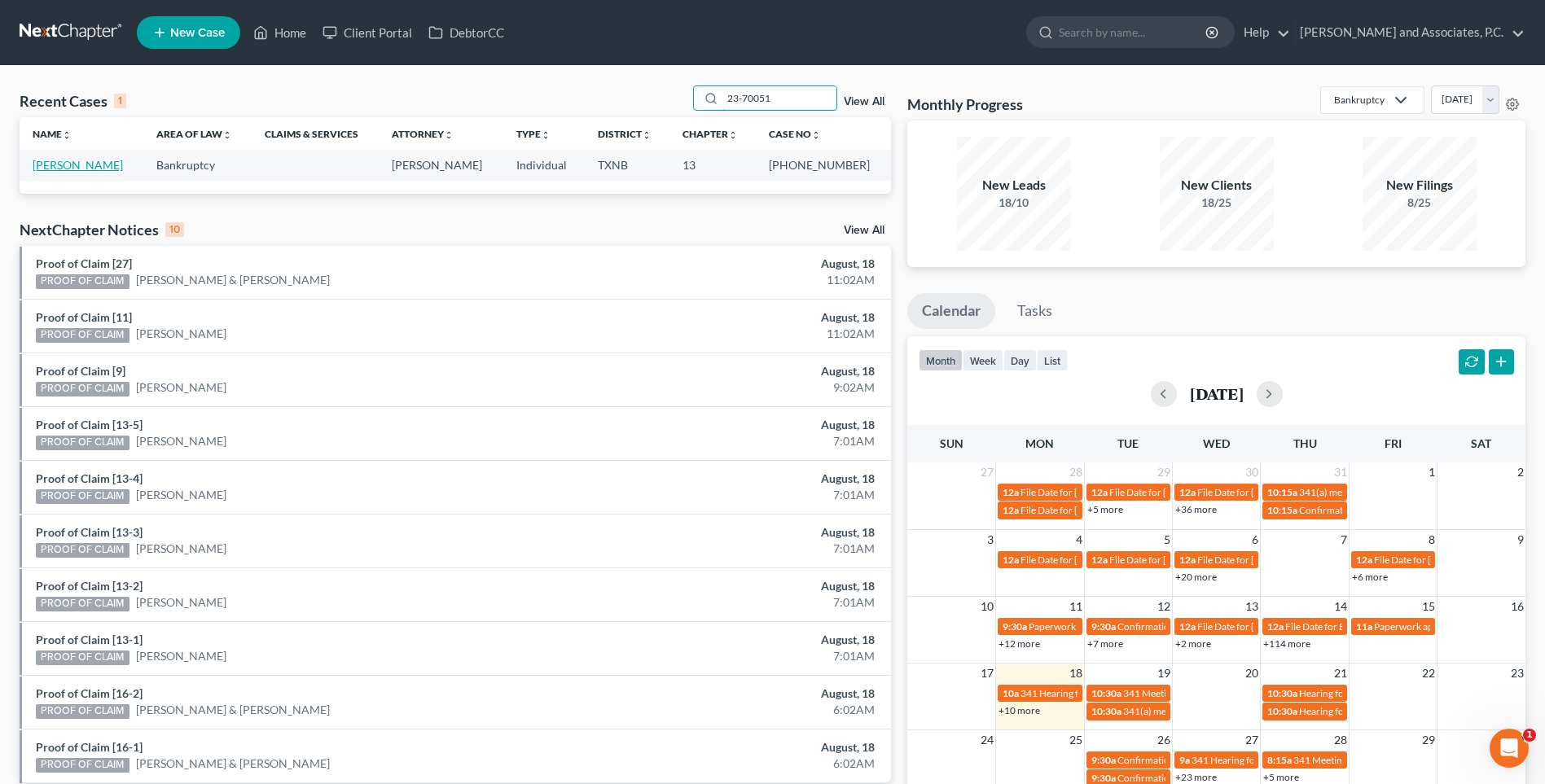
type input "23-70051"
click at [78, 164] on link "[PERSON_NAME]" at bounding box center [78, 165] width 90 height 14
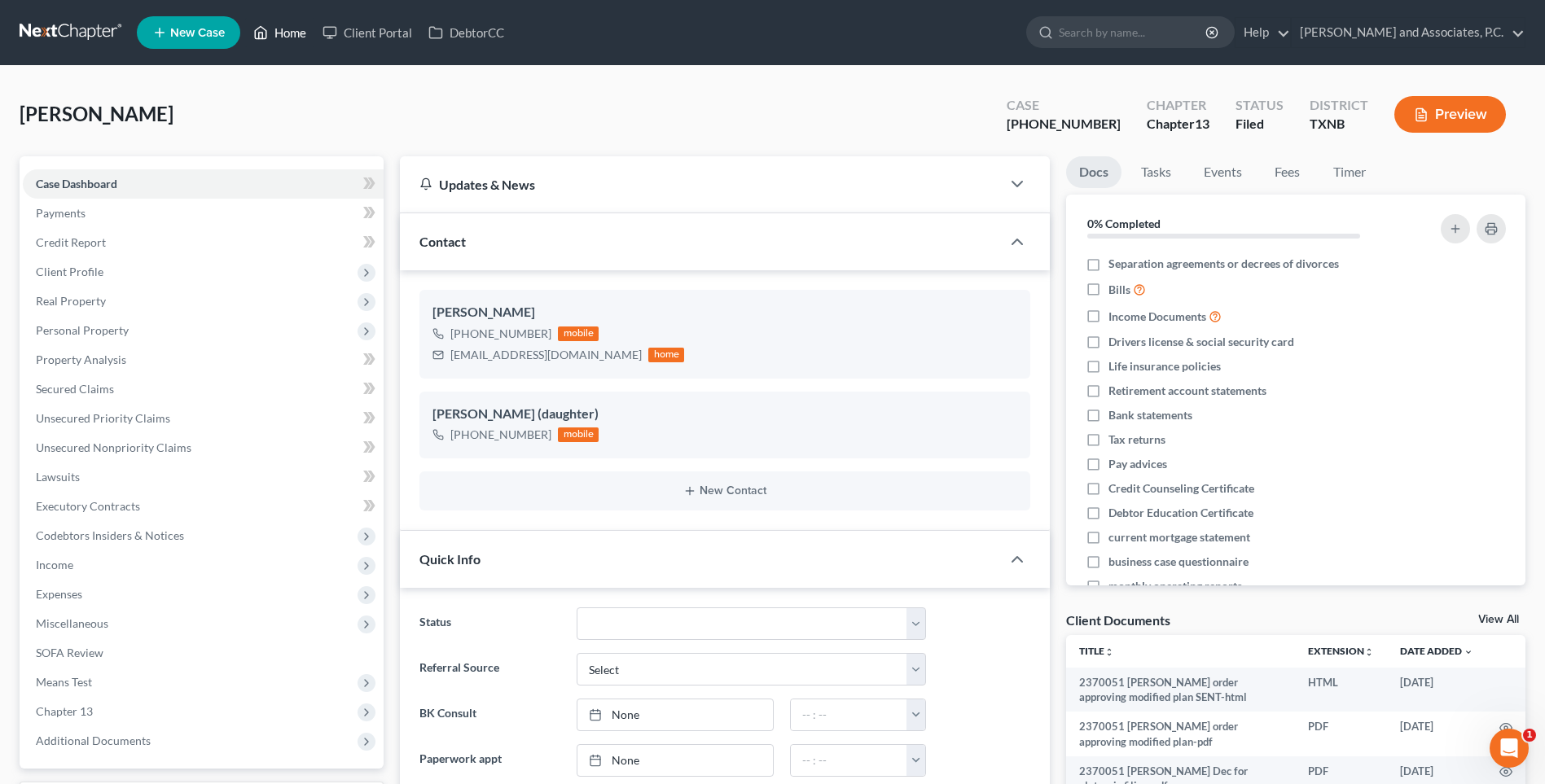
click at [298, 35] on link "Home" at bounding box center [280, 33] width 69 height 30
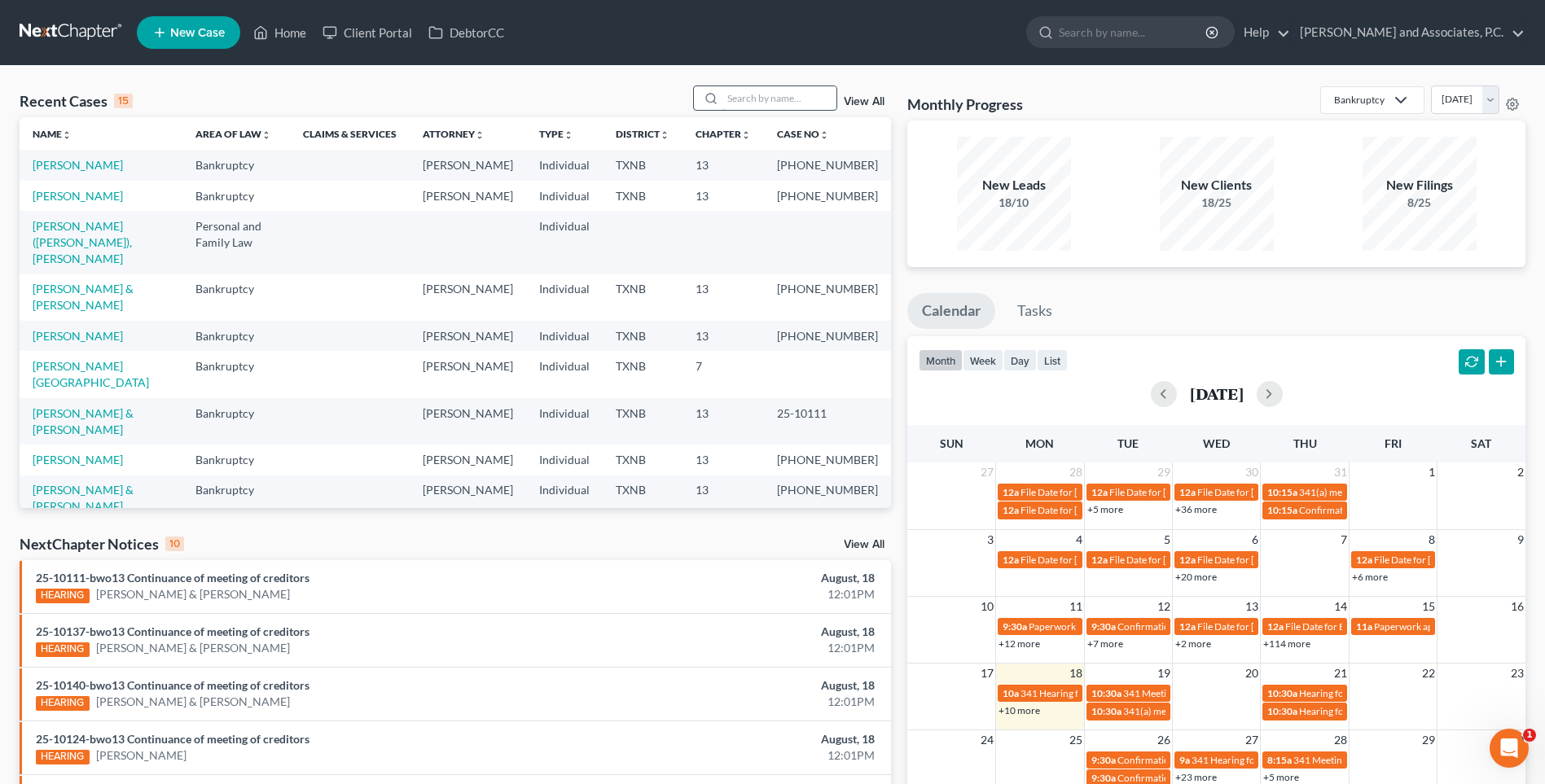
click at [784, 100] on input "search" at bounding box center [779, 97] width 114 height 23
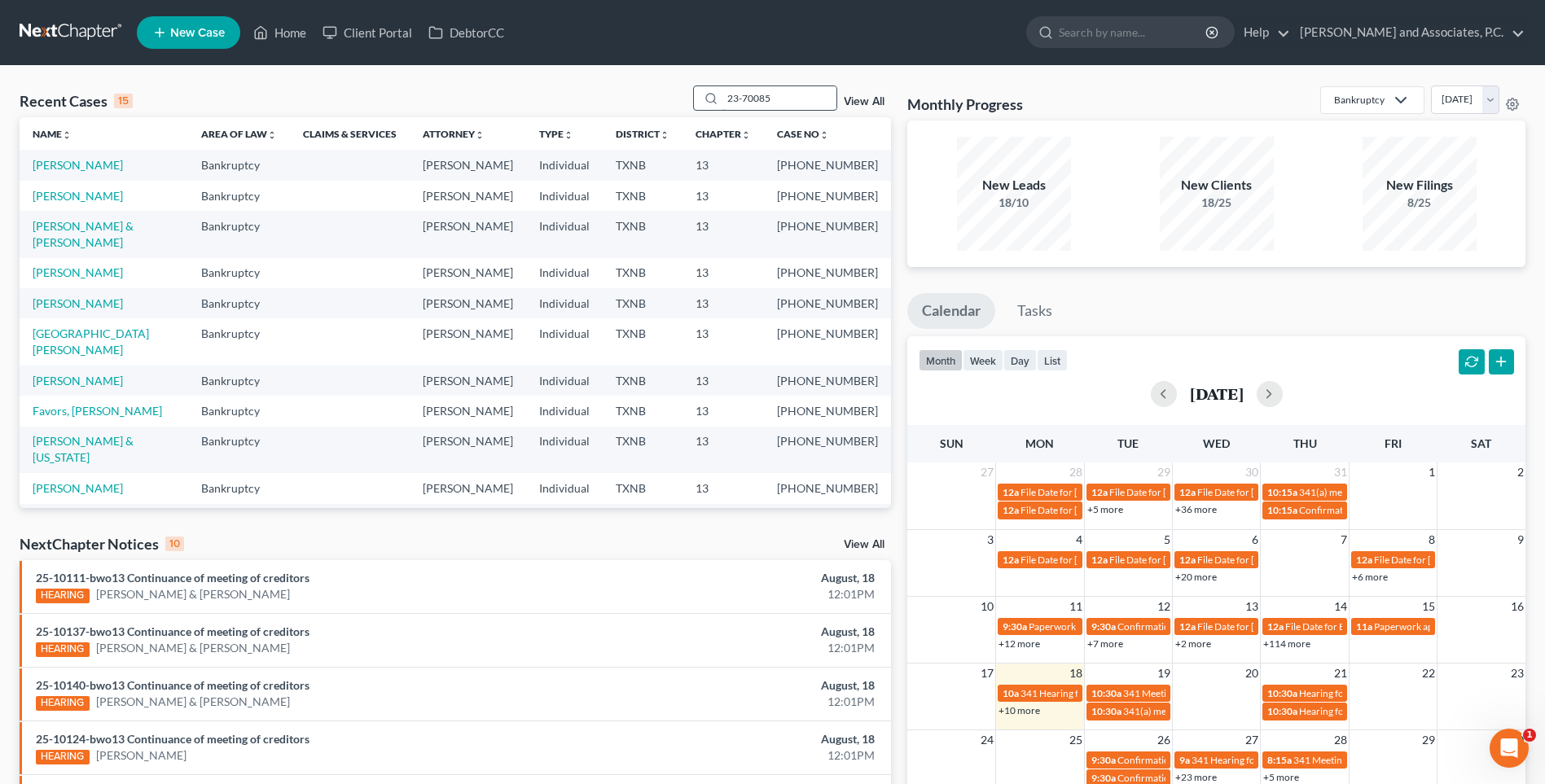
type input "23-70085"
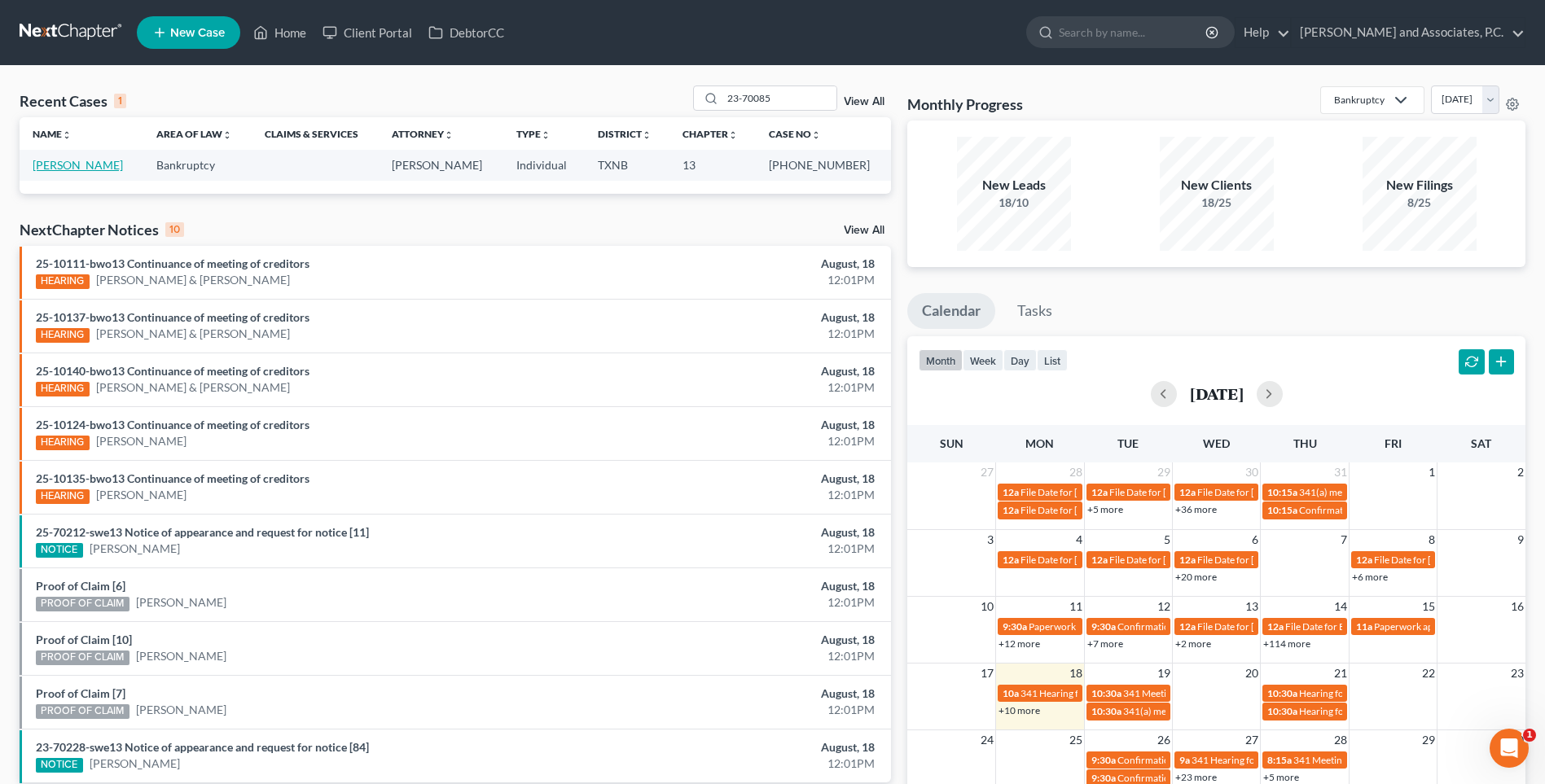
click at [84, 164] on link "[PERSON_NAME]" at bounding box center [78, 165] width 90 height 14
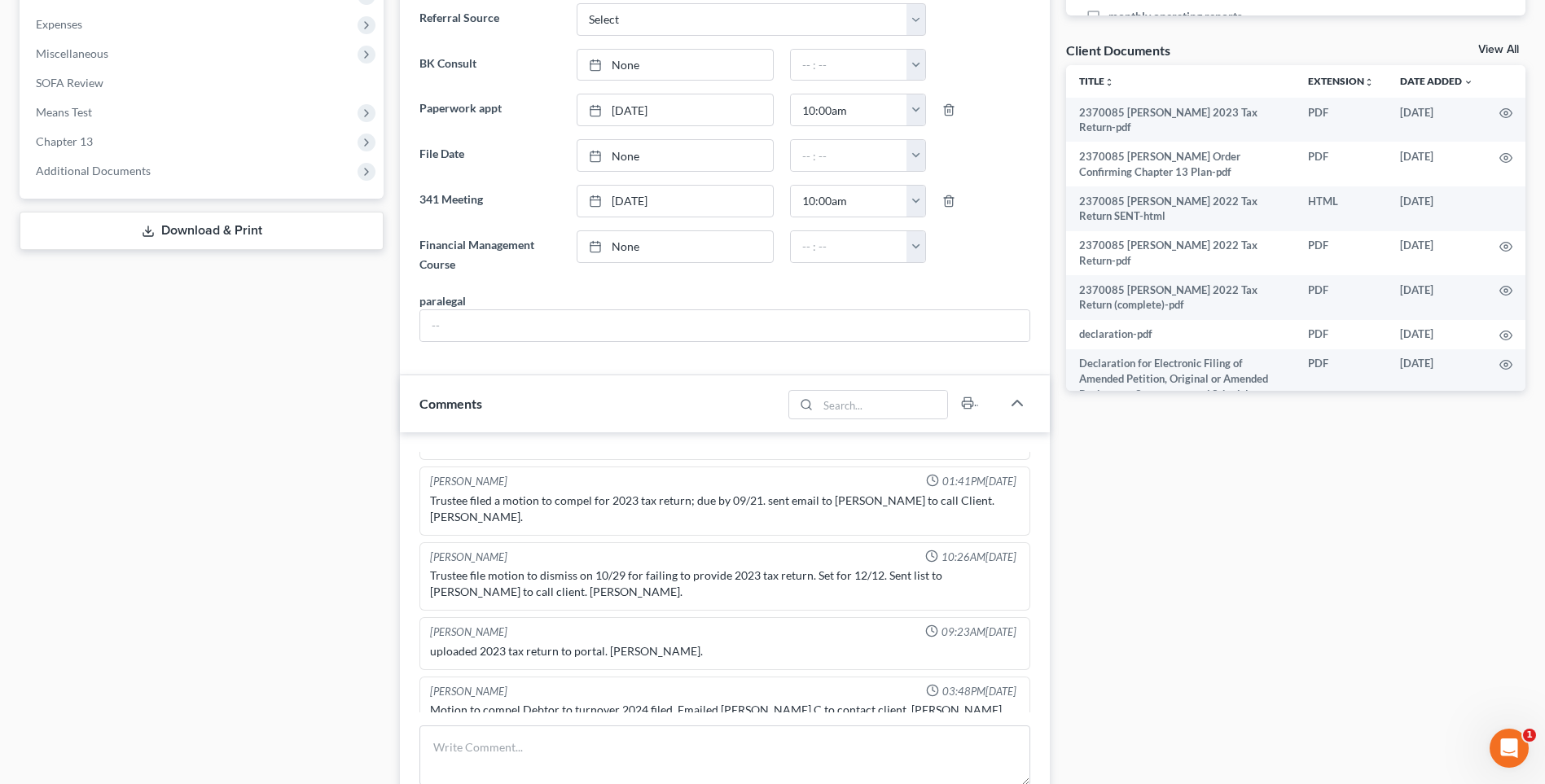
scroll to position [814, 0]
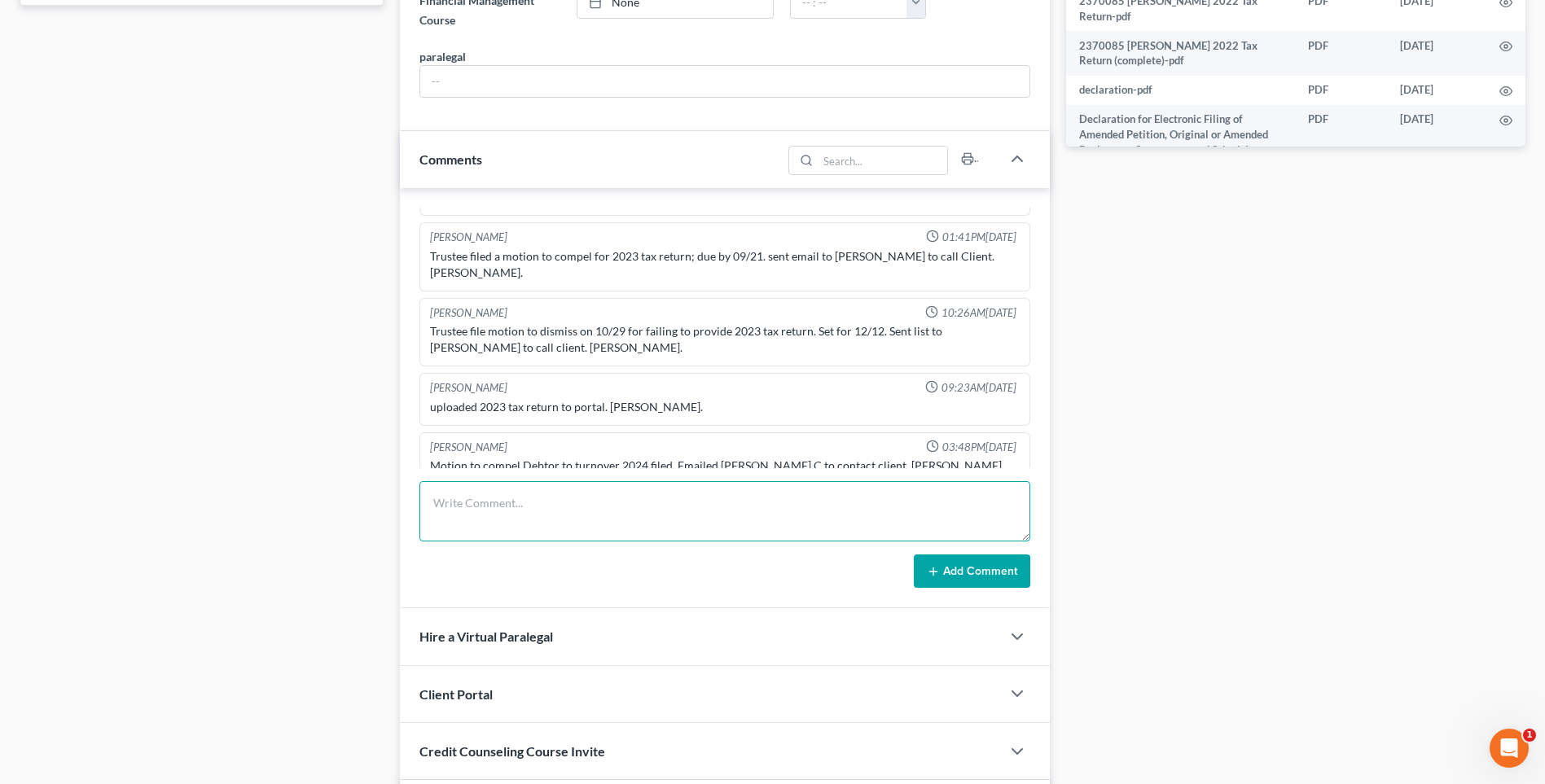
click at [490, 510] on textarea at bounding box center [724, 511] width 611 height 60
type textarea "Called client, no answer so left voicemail about his 2024 tax return. RA"
click at [973, 567] on button "Add Comment" at bounding box center [972, 571] width 116 height 34
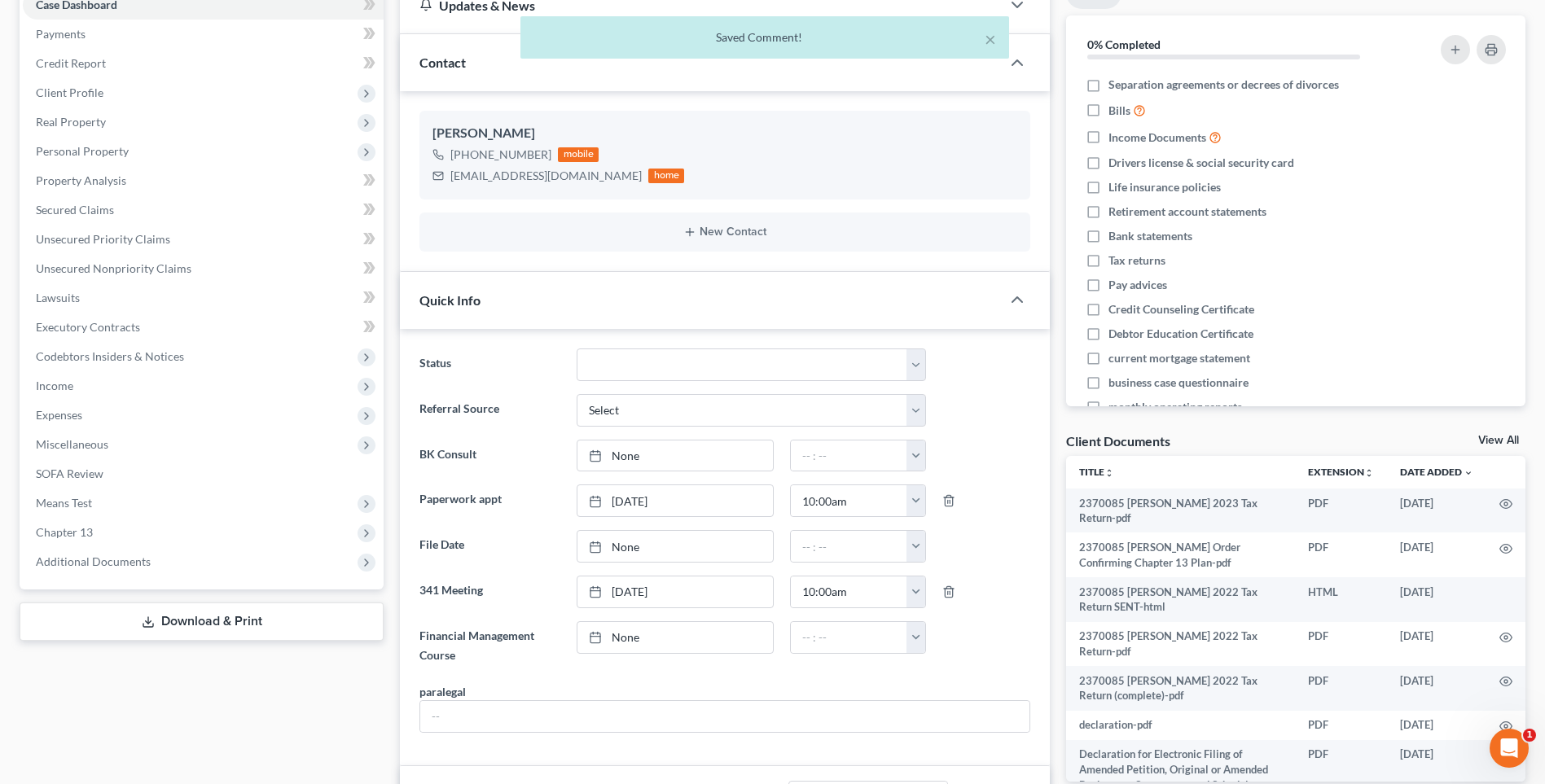
scroll to position [0, 0]
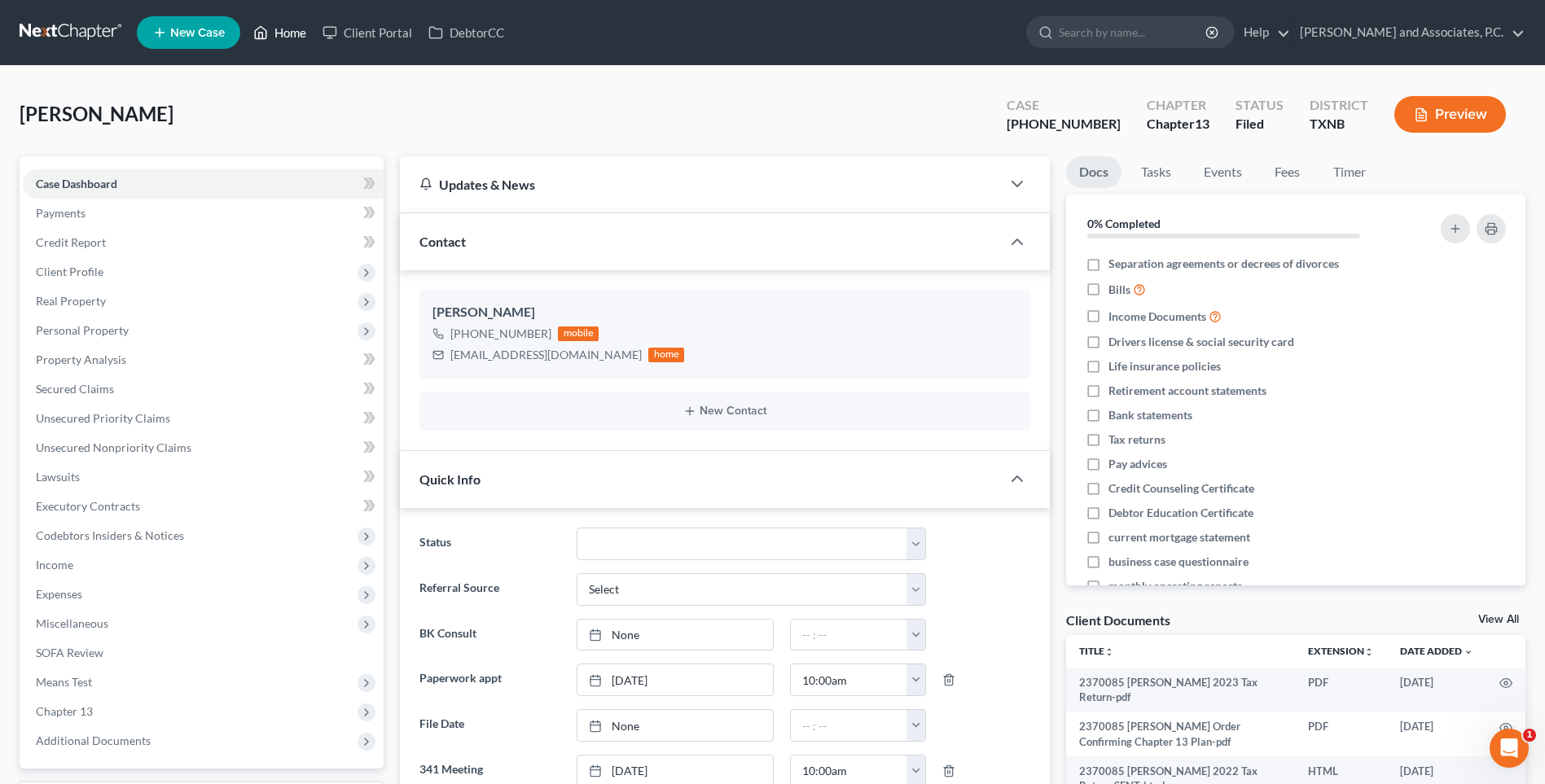
click at [289, 34] on link "Home" at bounding box center [280, 33] width 69 height 30
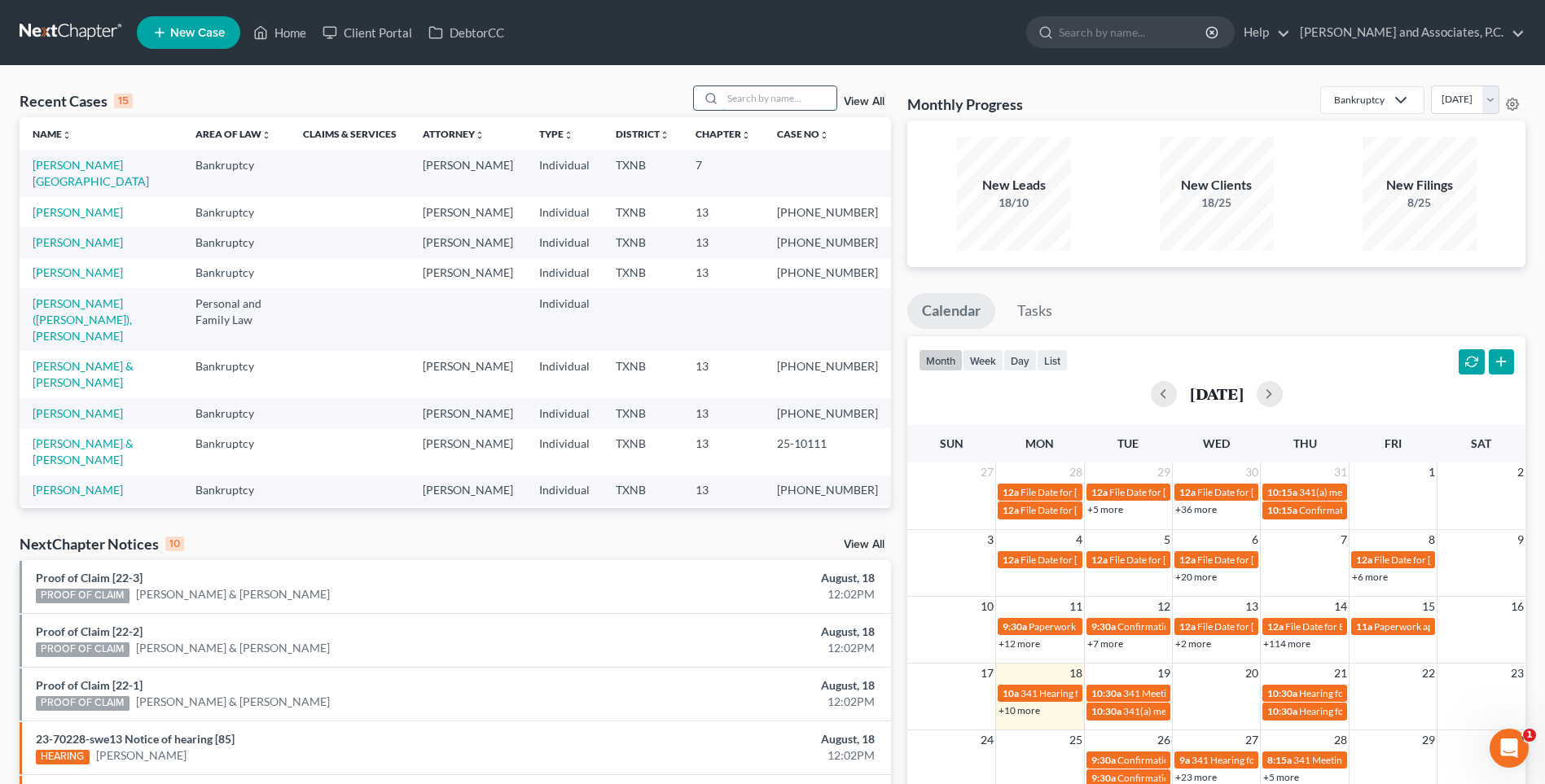
click at [736, 98] on input "search" at bounding box center [779, 97] width 114 height 23
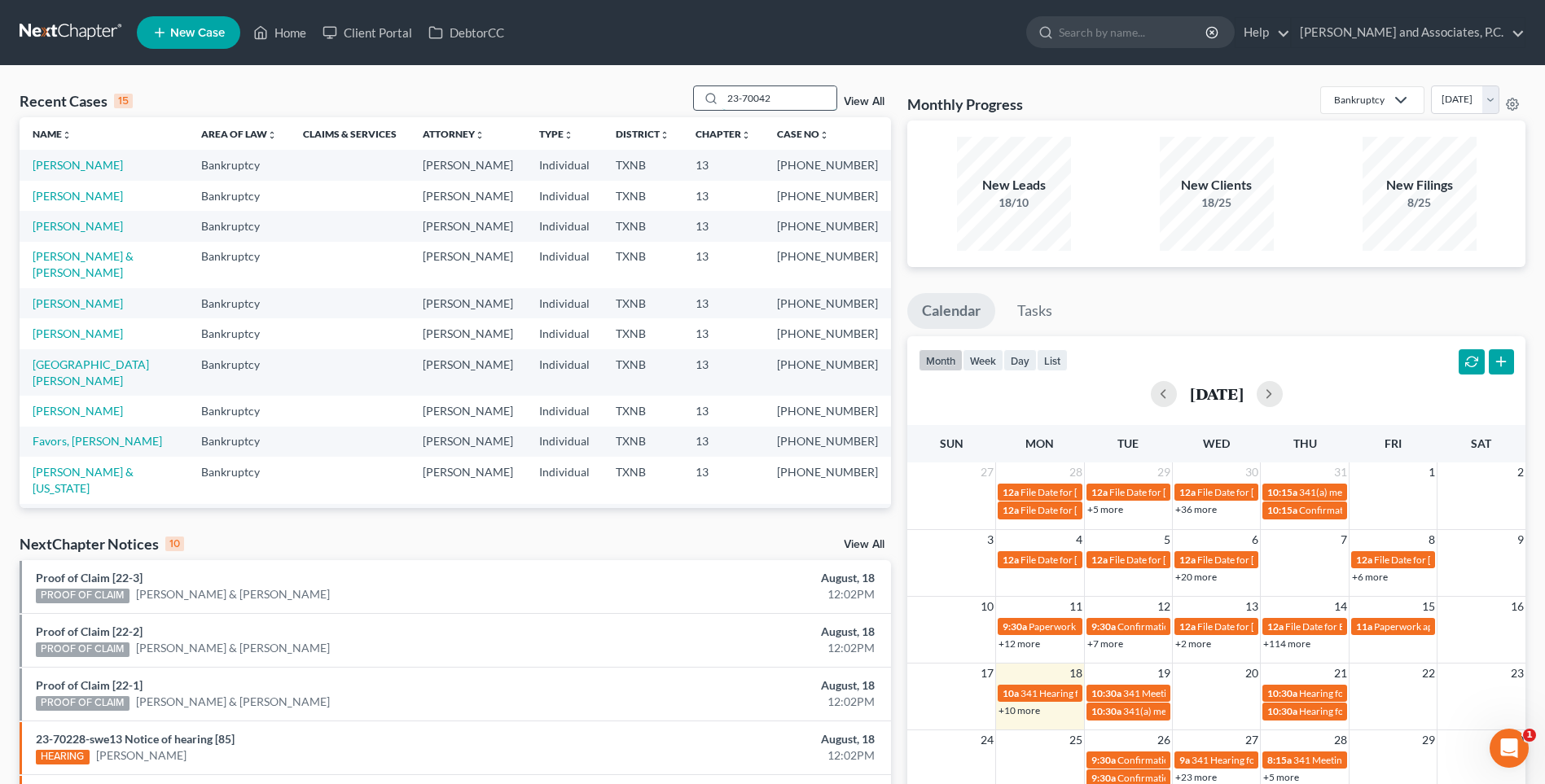
type input "23-70042"
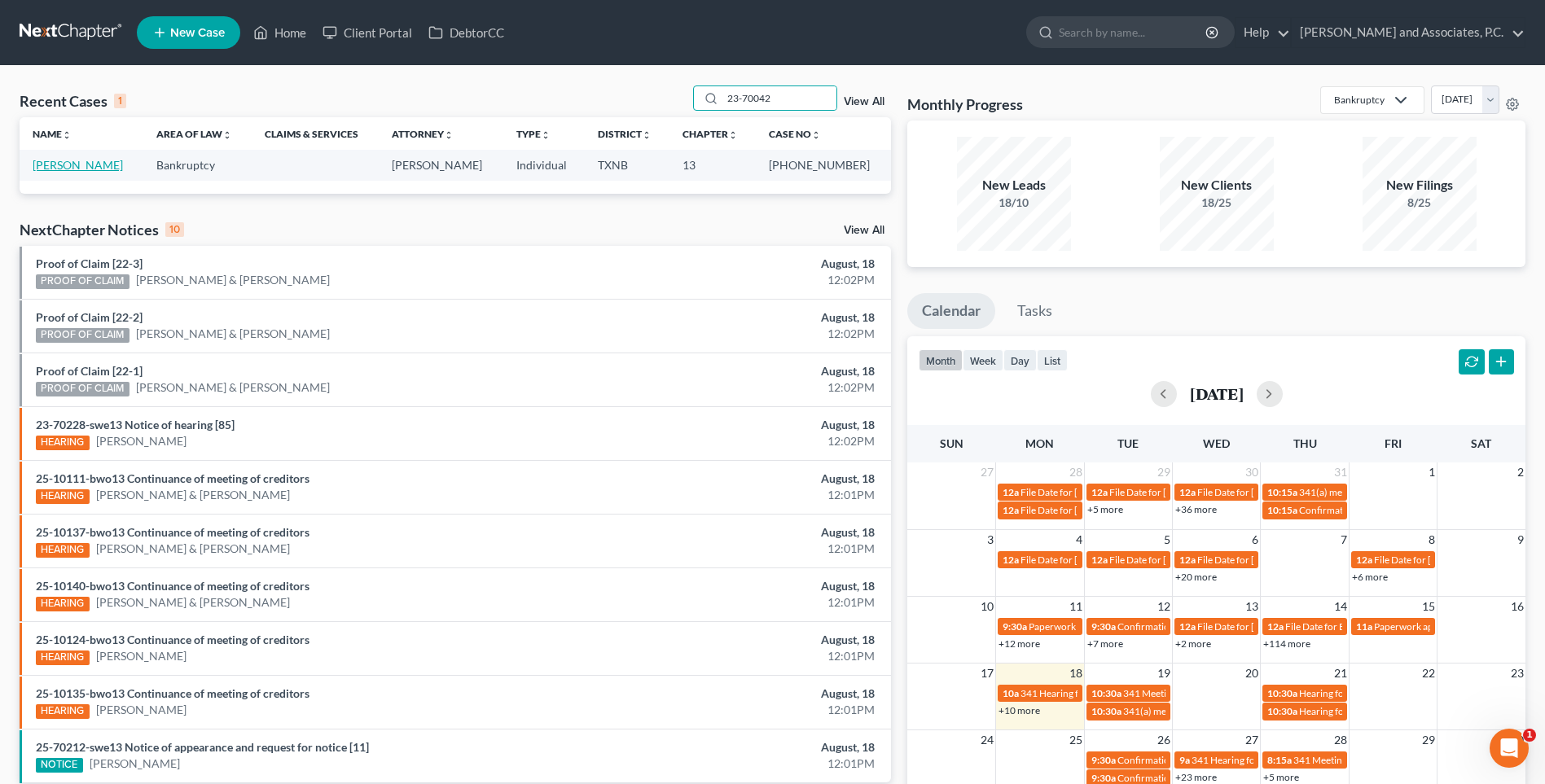
click at [109, 165] on link "[PERSON_NAME]" at bounding box center [78, 165] width 90 height 14
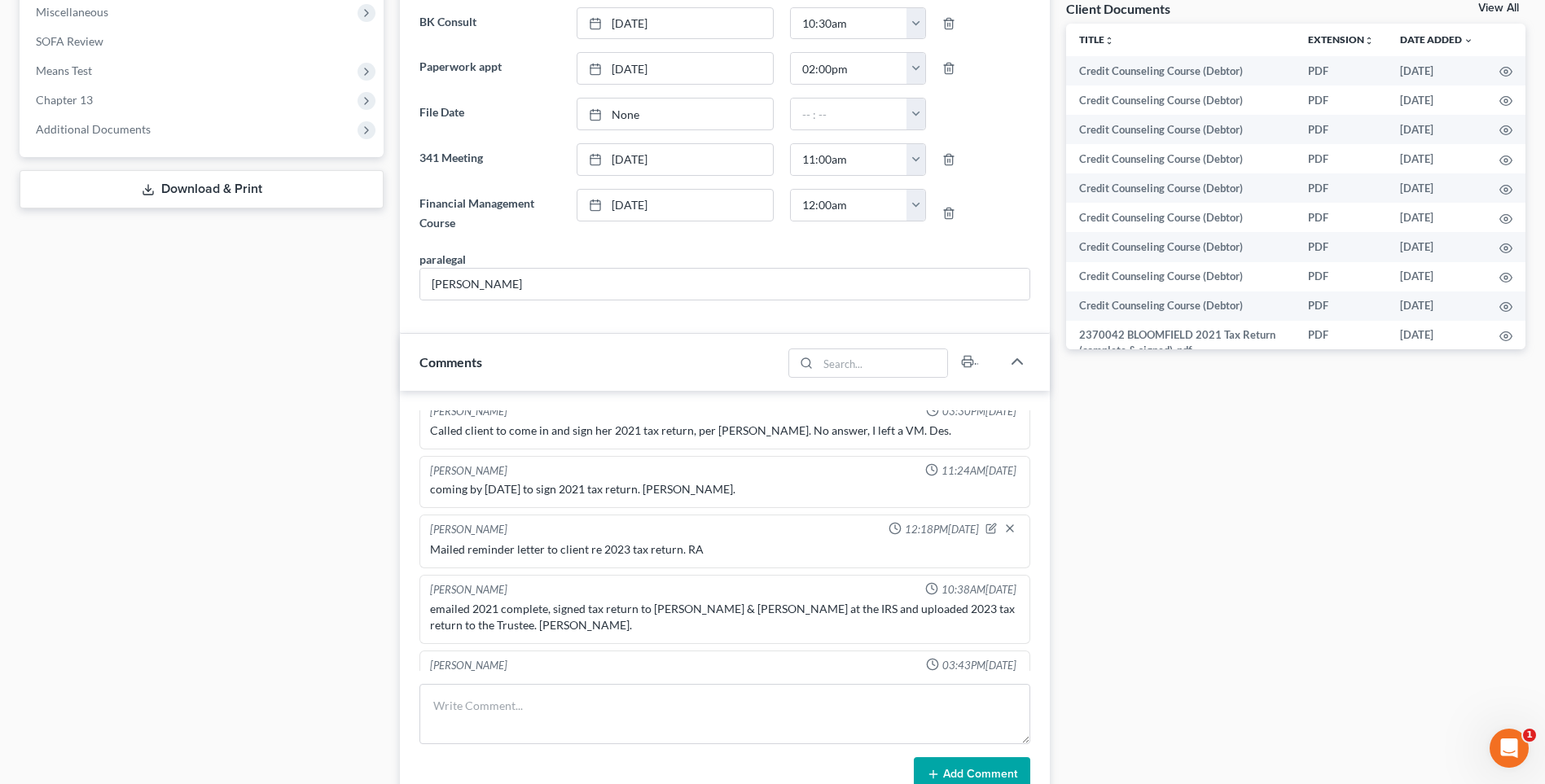
scroll to position [814, 0]
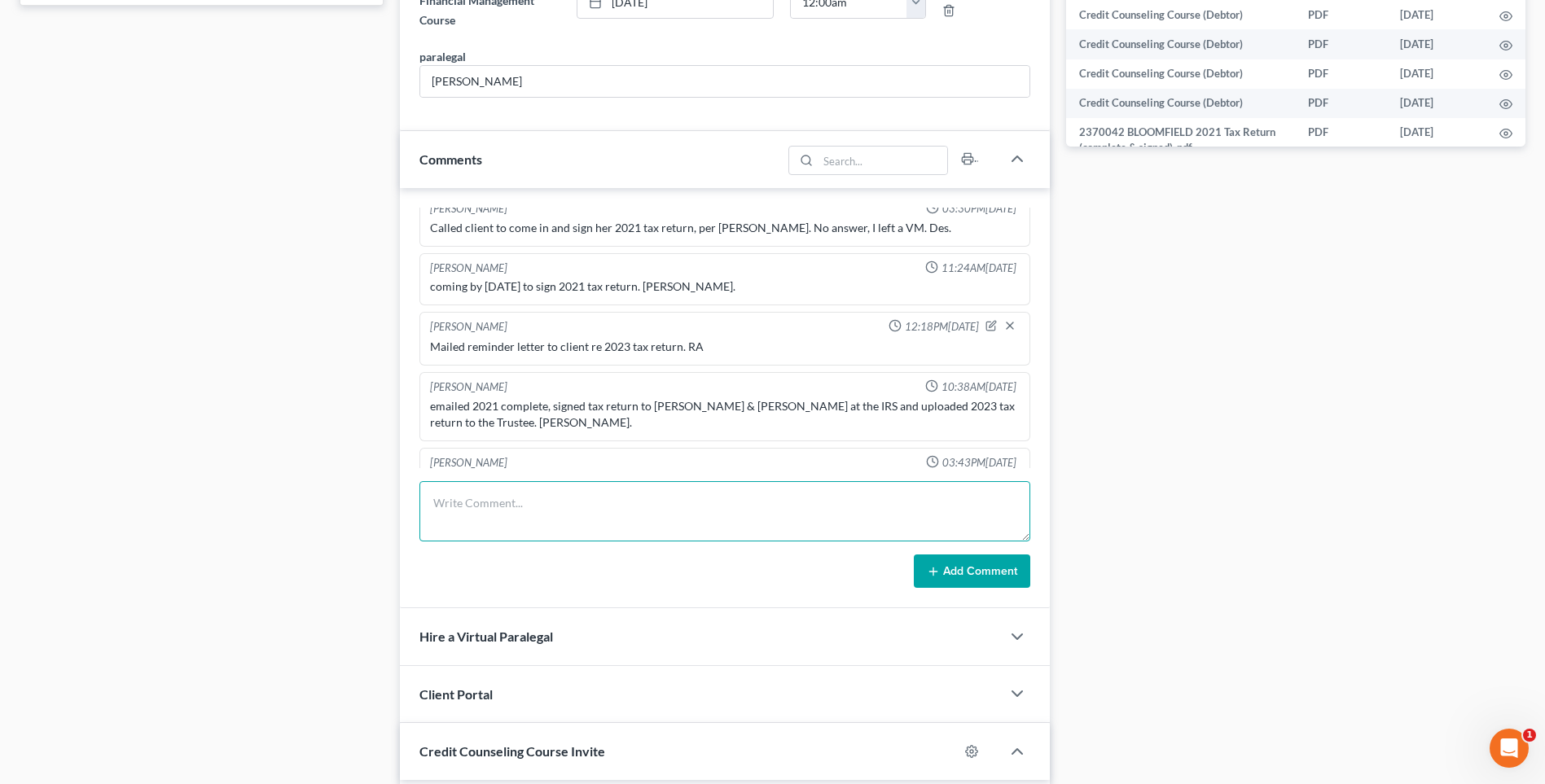
click at [545, 519] on textarea at bounding box center [724, 511] width 611 height 60
type textarea "Called client, no answer, left voicemail about 2024 tax return. RA"
click at [950, 574] on button "Add Comment" at bounding box center [972, 571] width 116 height 34
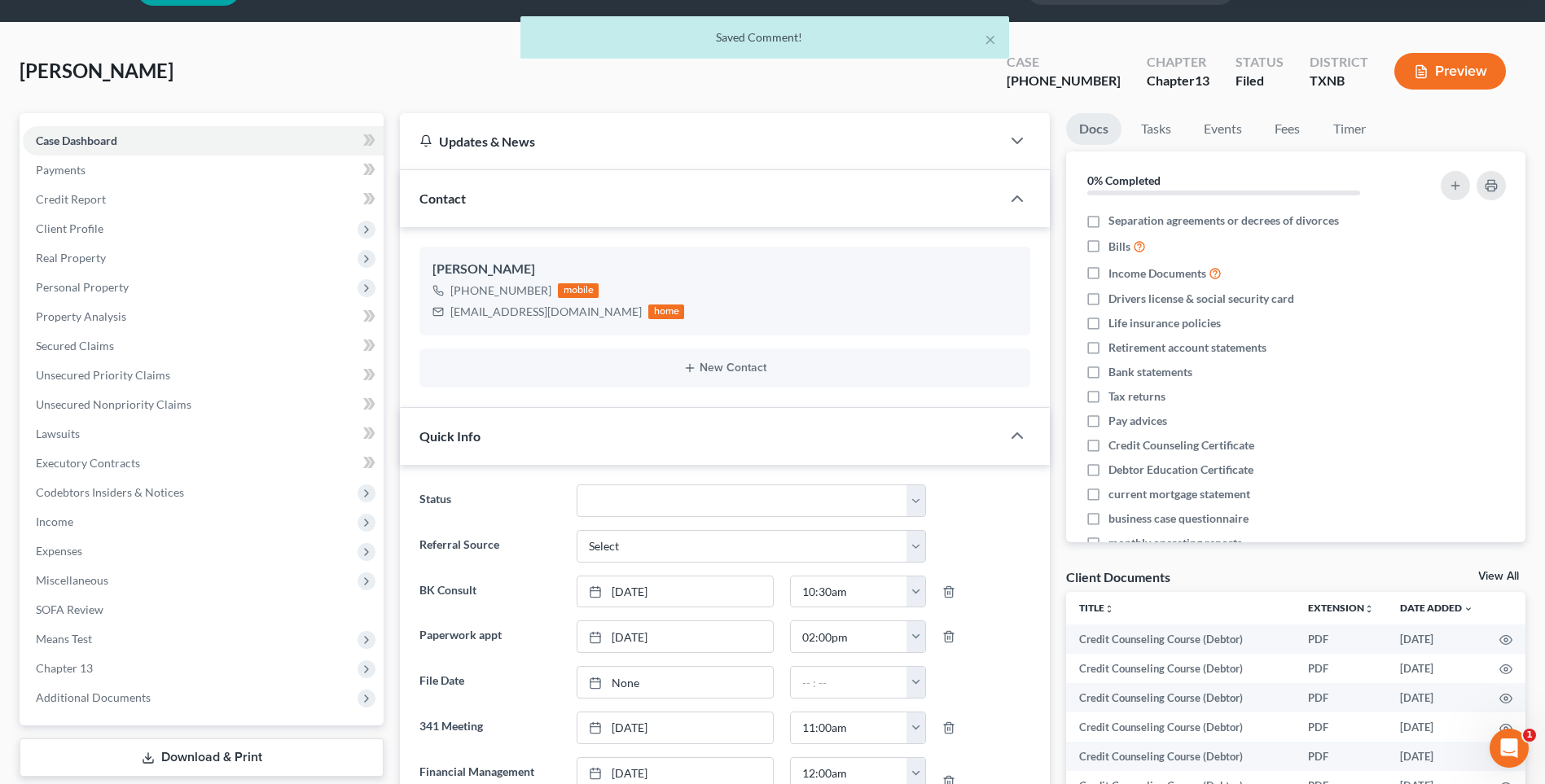
scroll to position [0, 0]
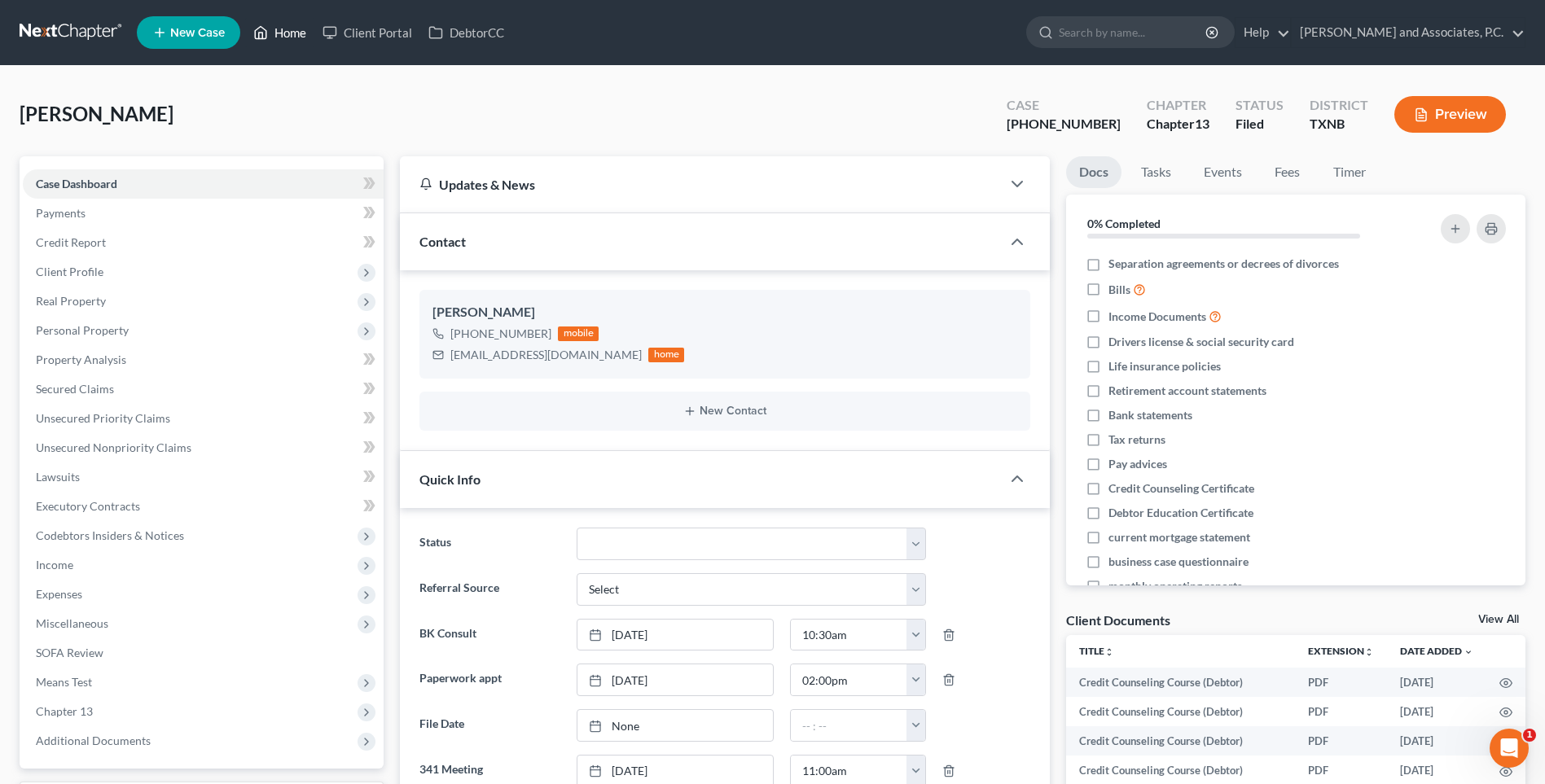
click at [293, 31] on link "Home" at bounding box center [280, 33] width 69 height 30
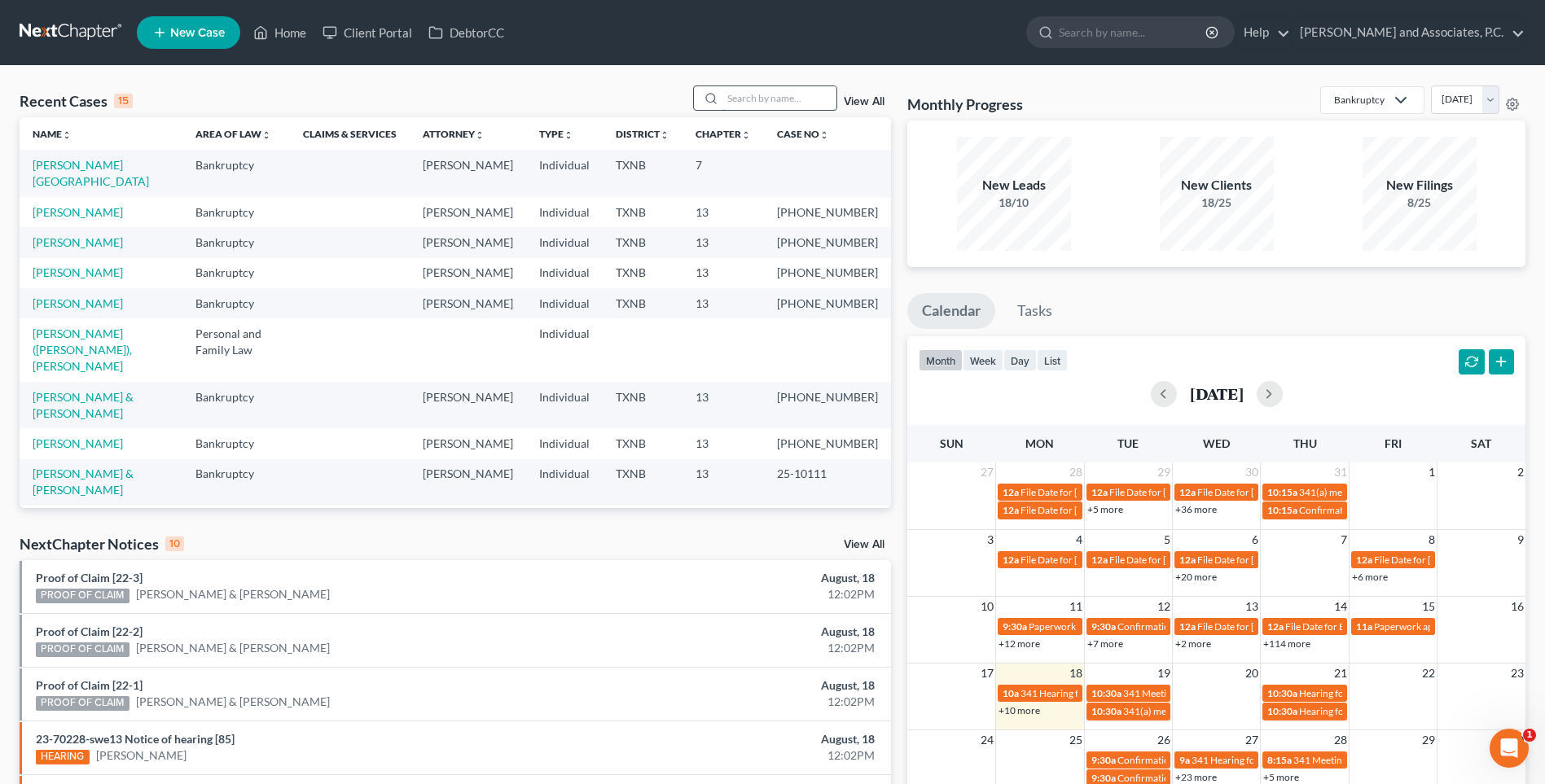
click at [758, 96] on input "search" at bounding box center [779, 97] width 114 height 23
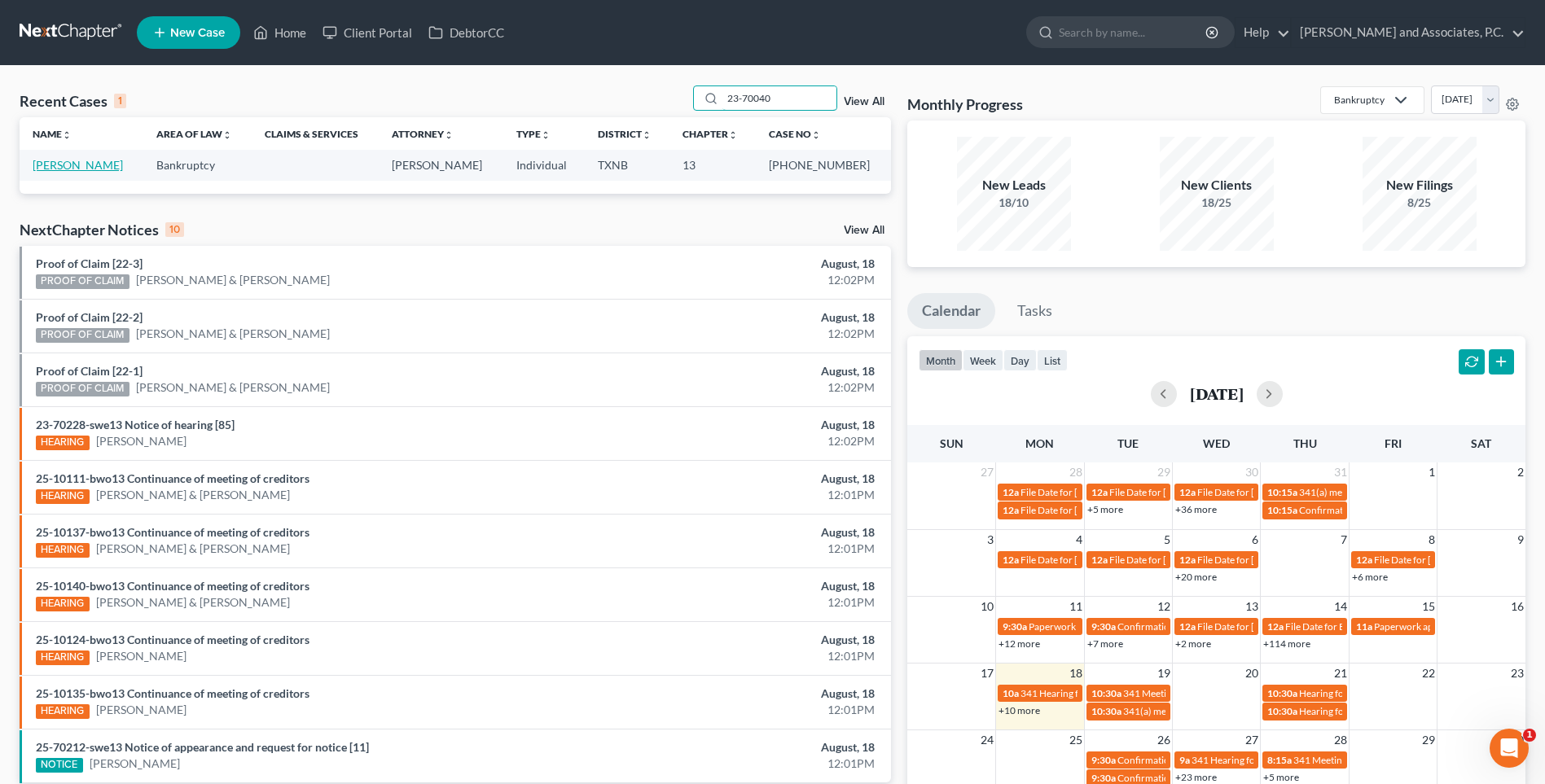
type input "23-70040"
click at [90, 165] on link "[PERSON_NAME]" at bounding box center [78, 165] width 90 height 14
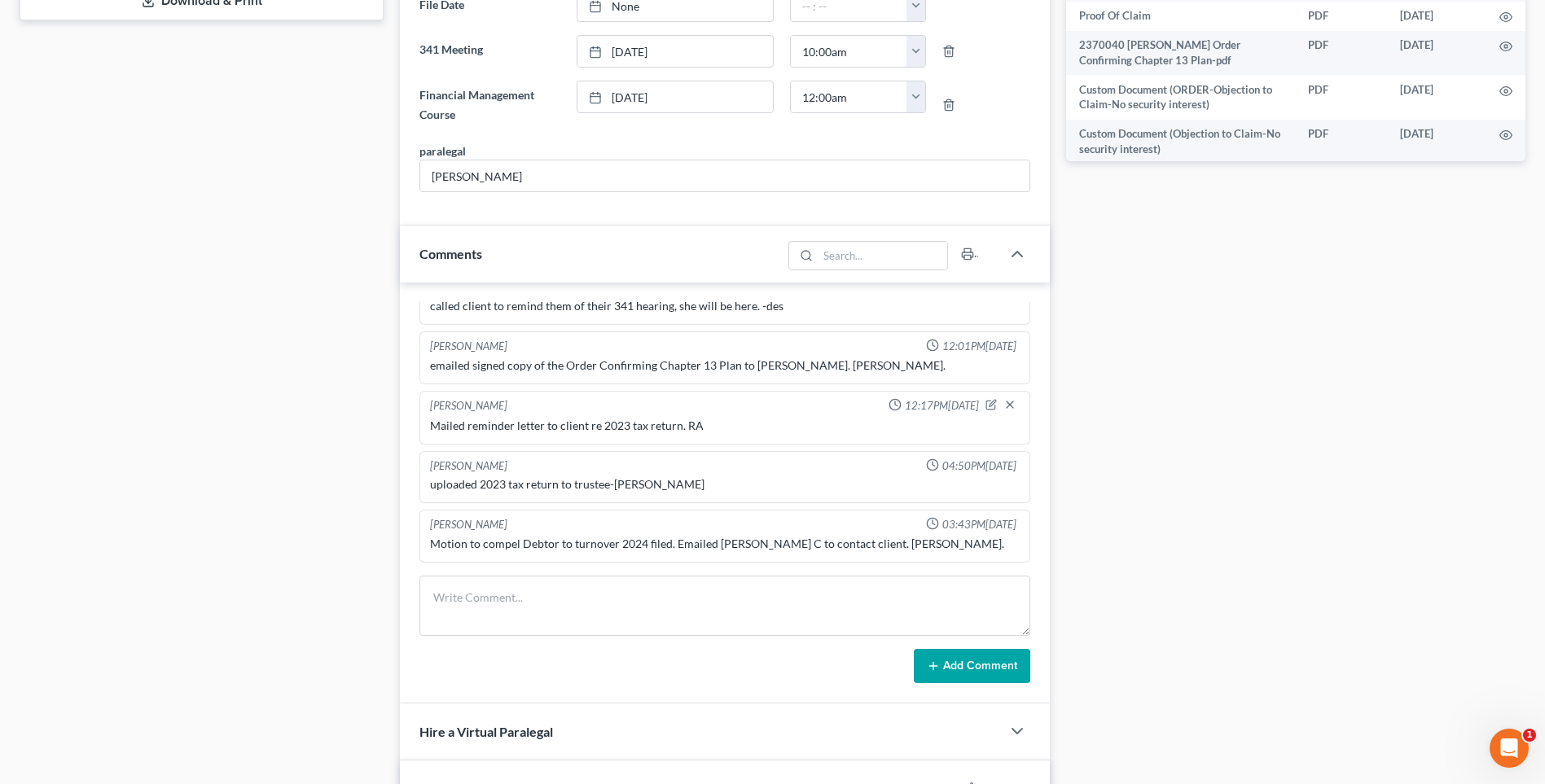
scroll to position [814, 0]
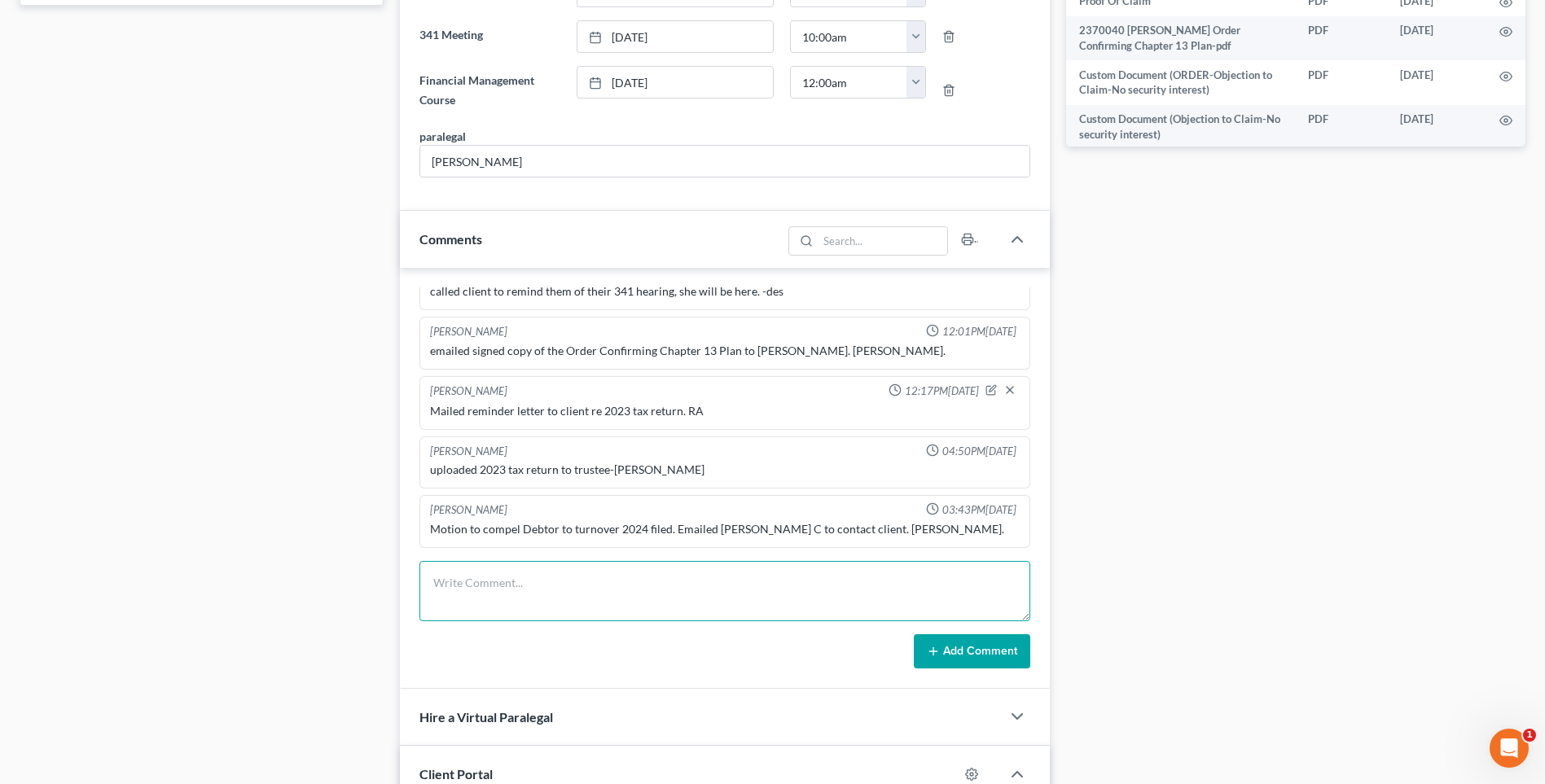
click at [521, 599] on textarea at bounding box center [724, 590] width 611 height 60
type textarea "Called client, will bring us a copy of her 2024 tax return. RA"
click at [977, 657] on button "Add Comment" at bounding box center [972, 651] width 116 height 34
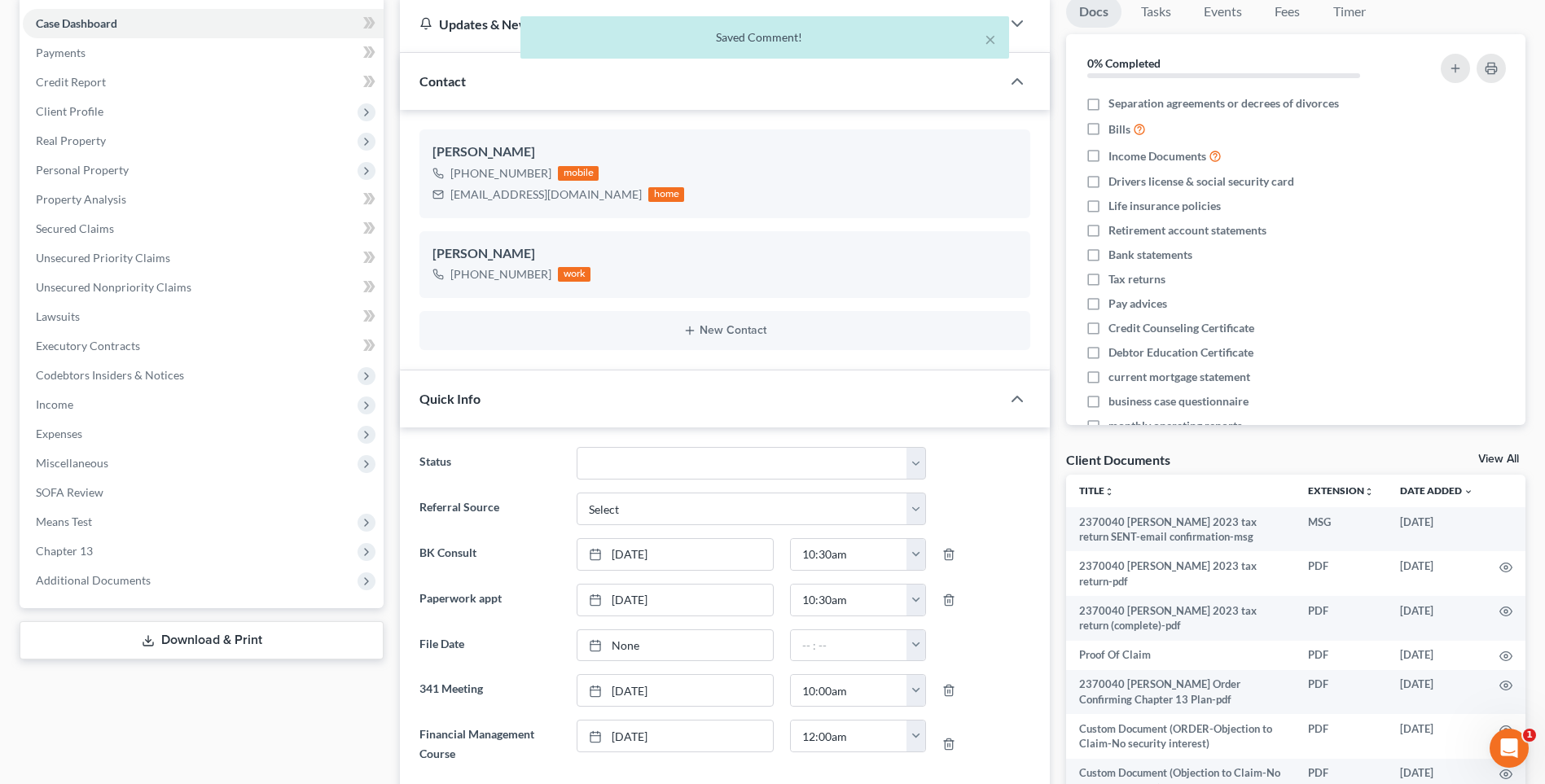
scroll to position [0, 0]
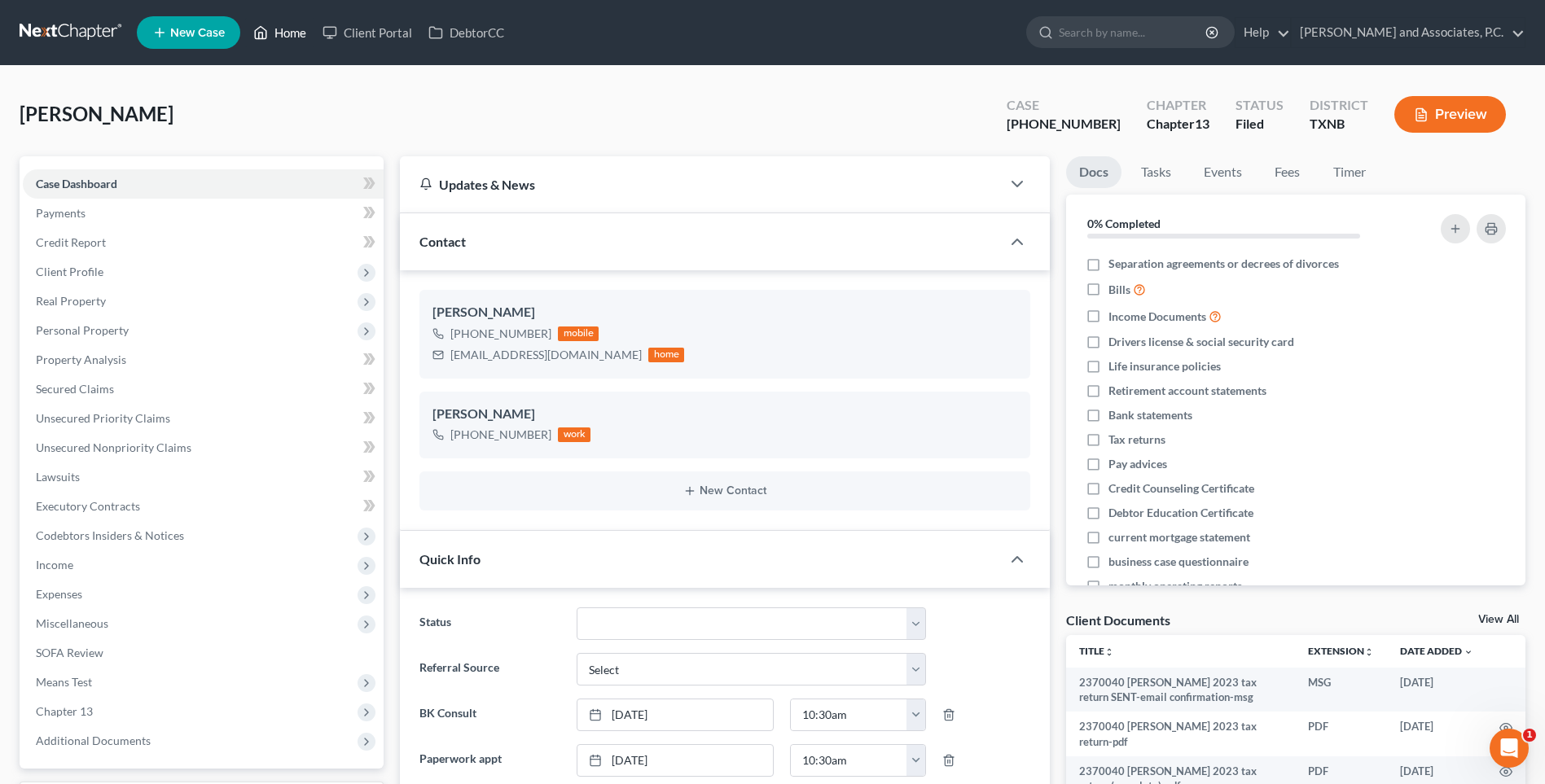
click at [286, 32] on link "Home" at bounding box center [280, 33] width 69 height 30
